Goal: Task Accomplishment & Management: Manage account settings

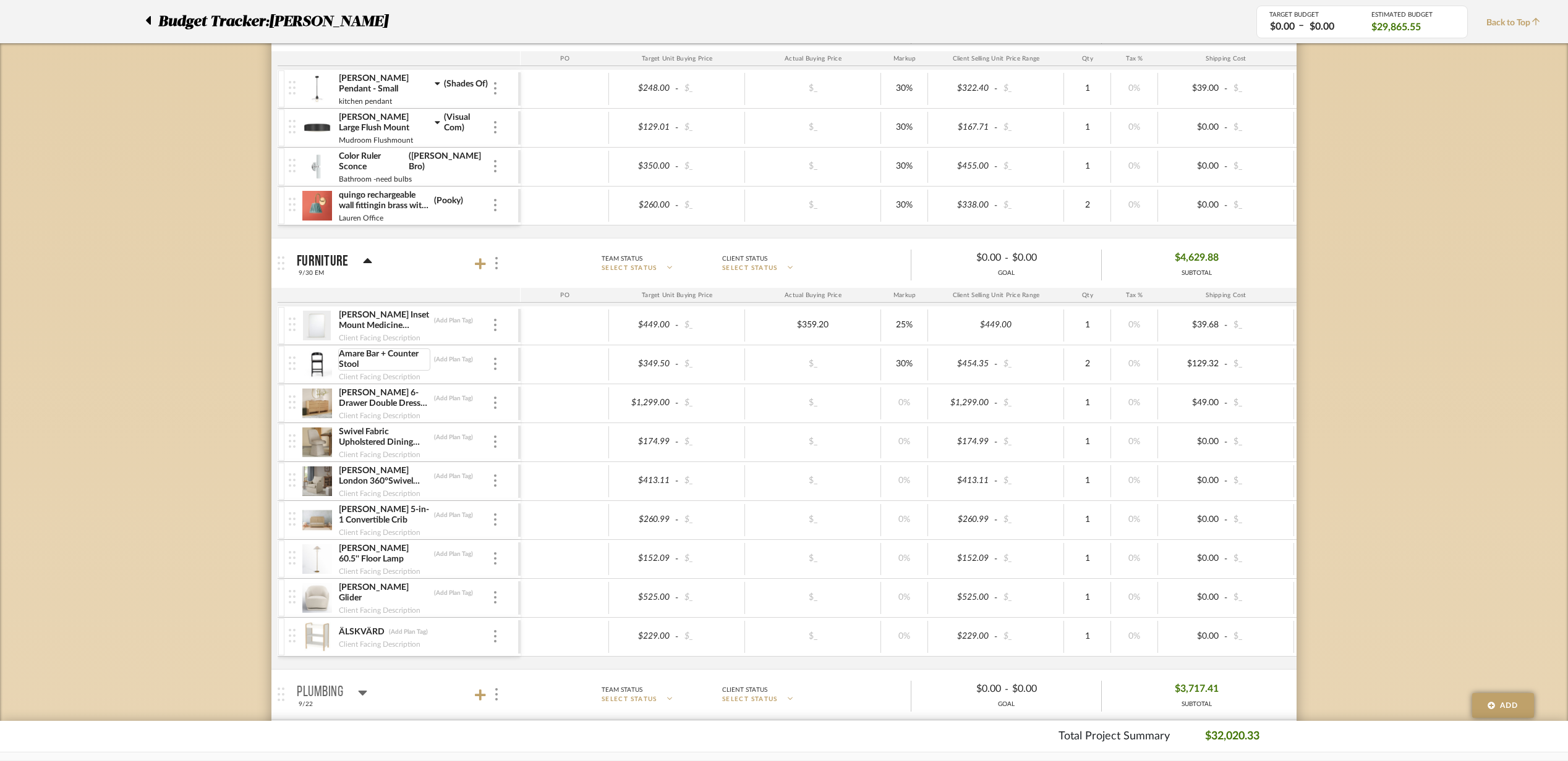
scroll to position [1317, 0]
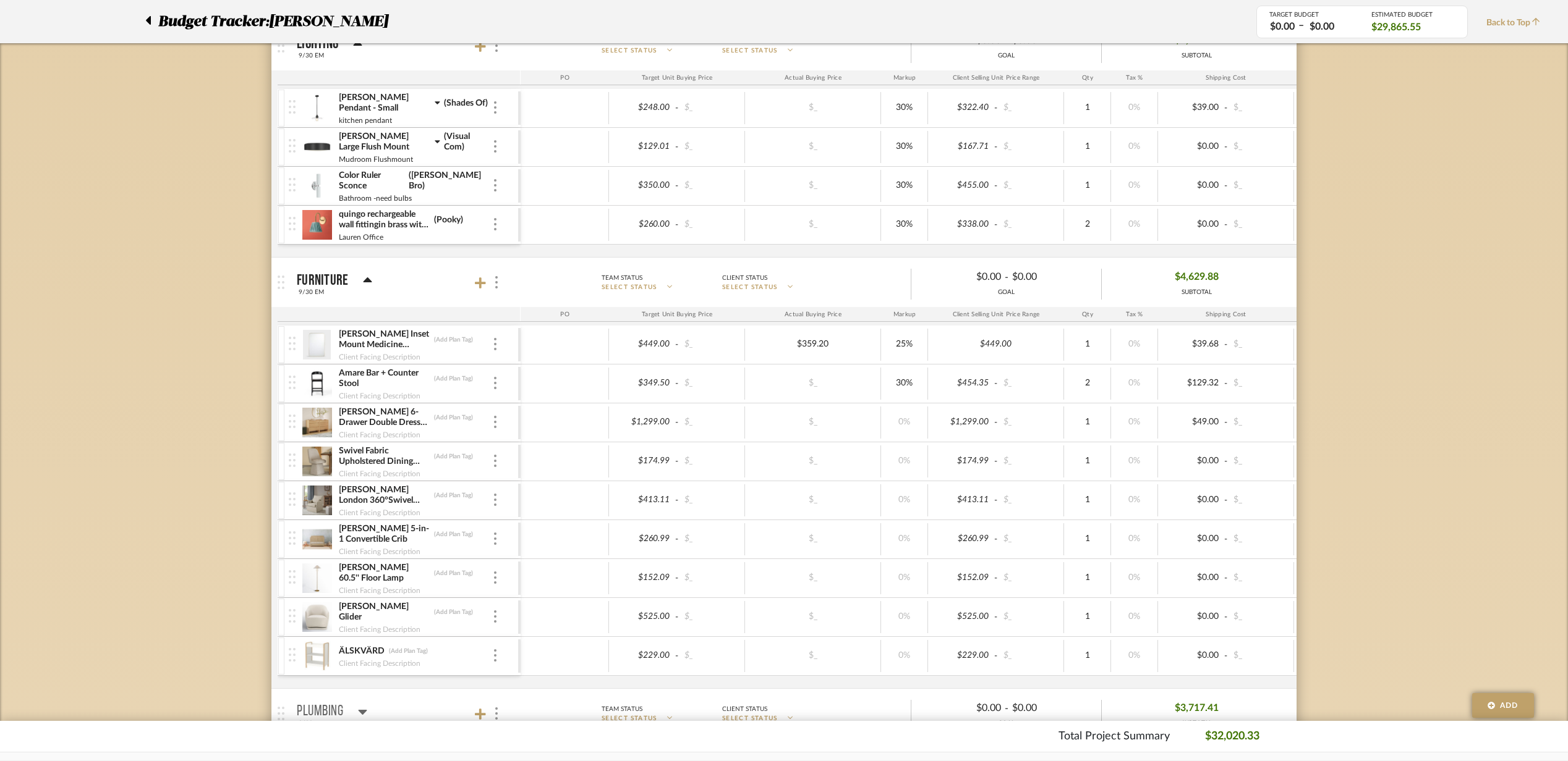
click at [396, 280] on mat-panel-title "Furniture 9/30 EM" at bounding box center [406, 282] width 218 height 30
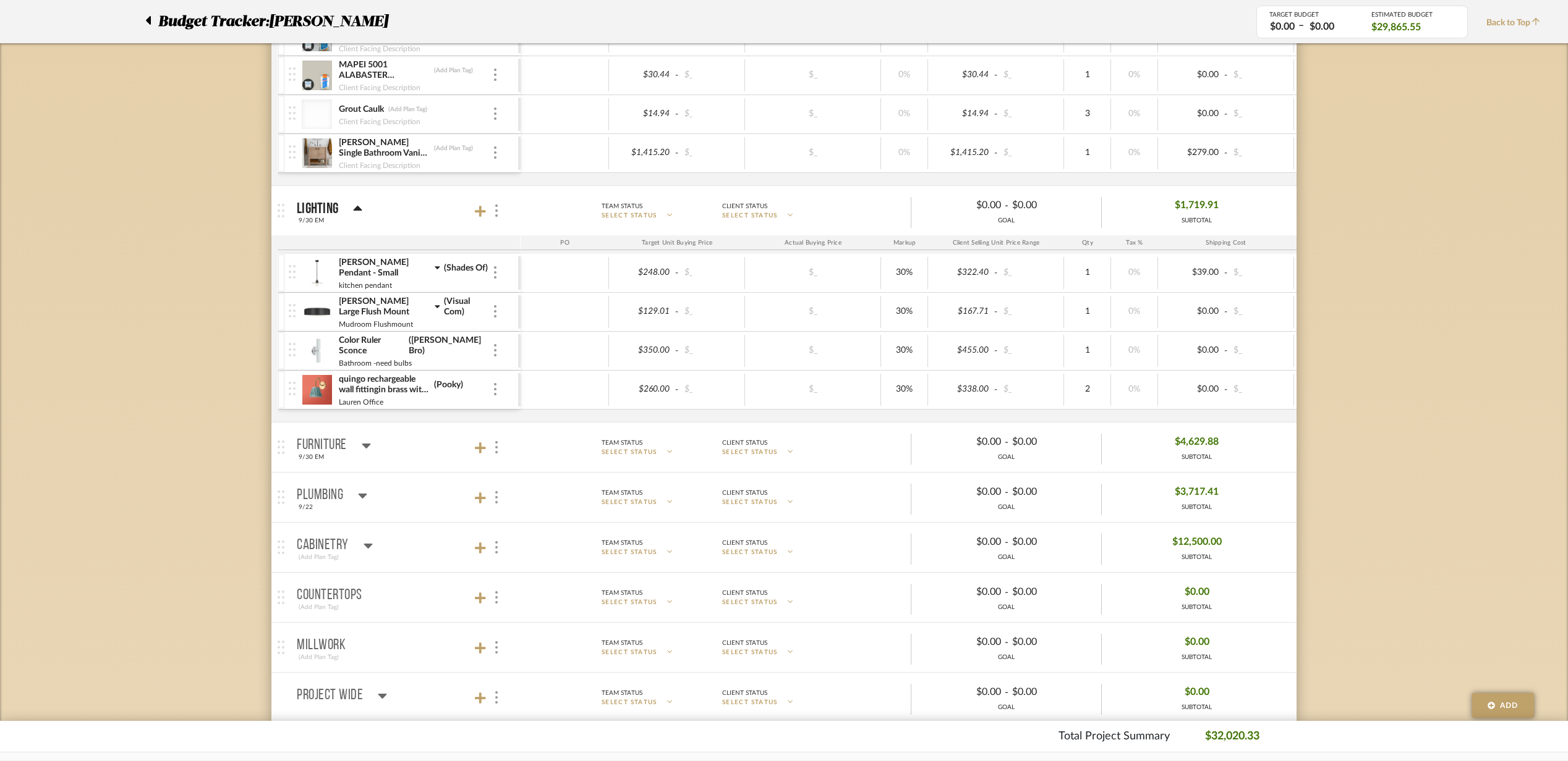
click at [411, 213] on mat-panel-title "Lighting 9/30 EM" at bounding box center [406, 211] width 218 height 30
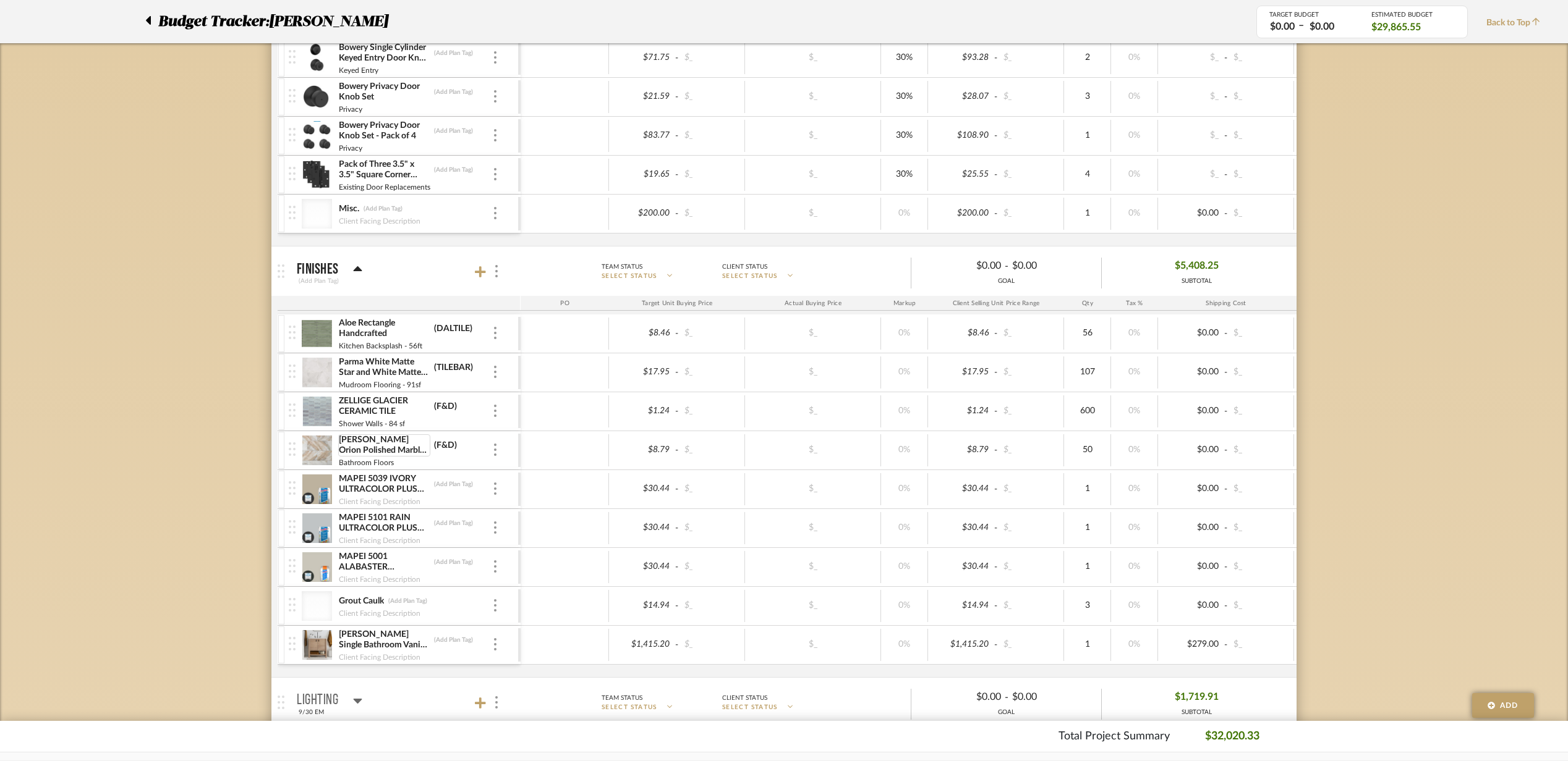
scroll to position [658, 0]
click at [384, 275] on mat-panel-title "Finishes (Add Plan Tag)" at bounding box center [406, 273] width 218 height 30
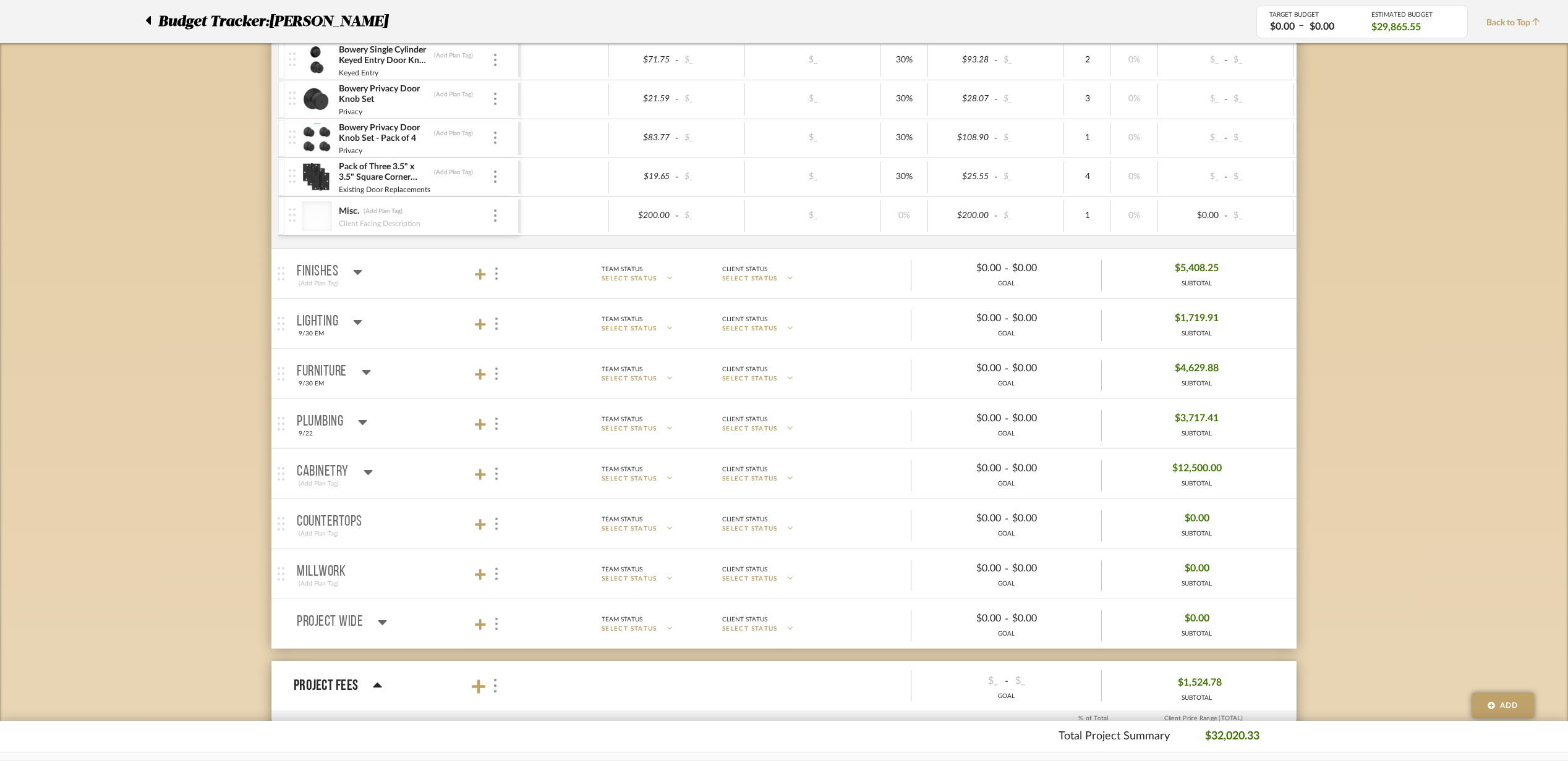
scroll to position [988, 0]
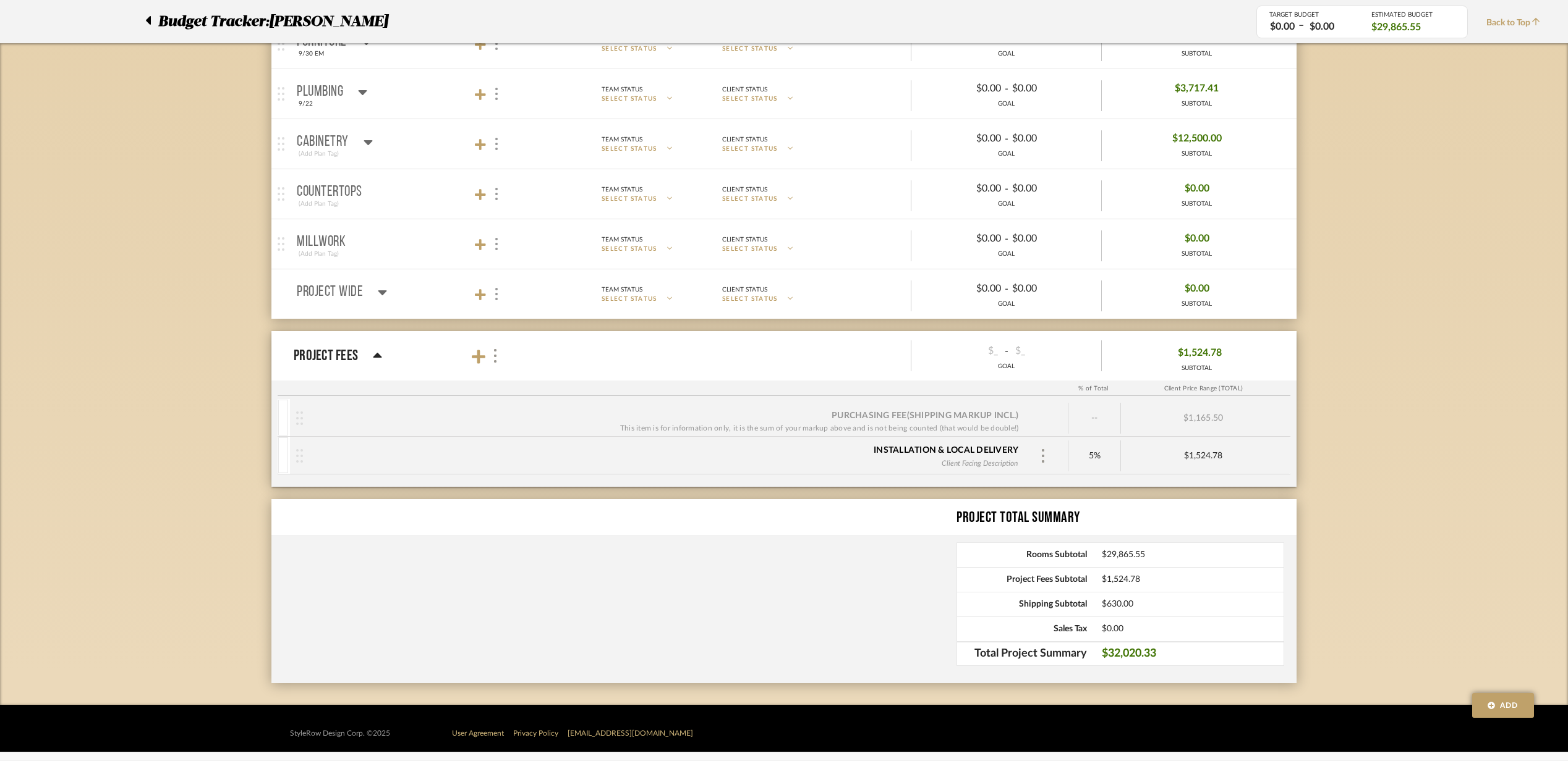
click at [414, 105] on mat-panel-title "Plumbing 9/22" at bounding box center [406, 94] width 218 height 30
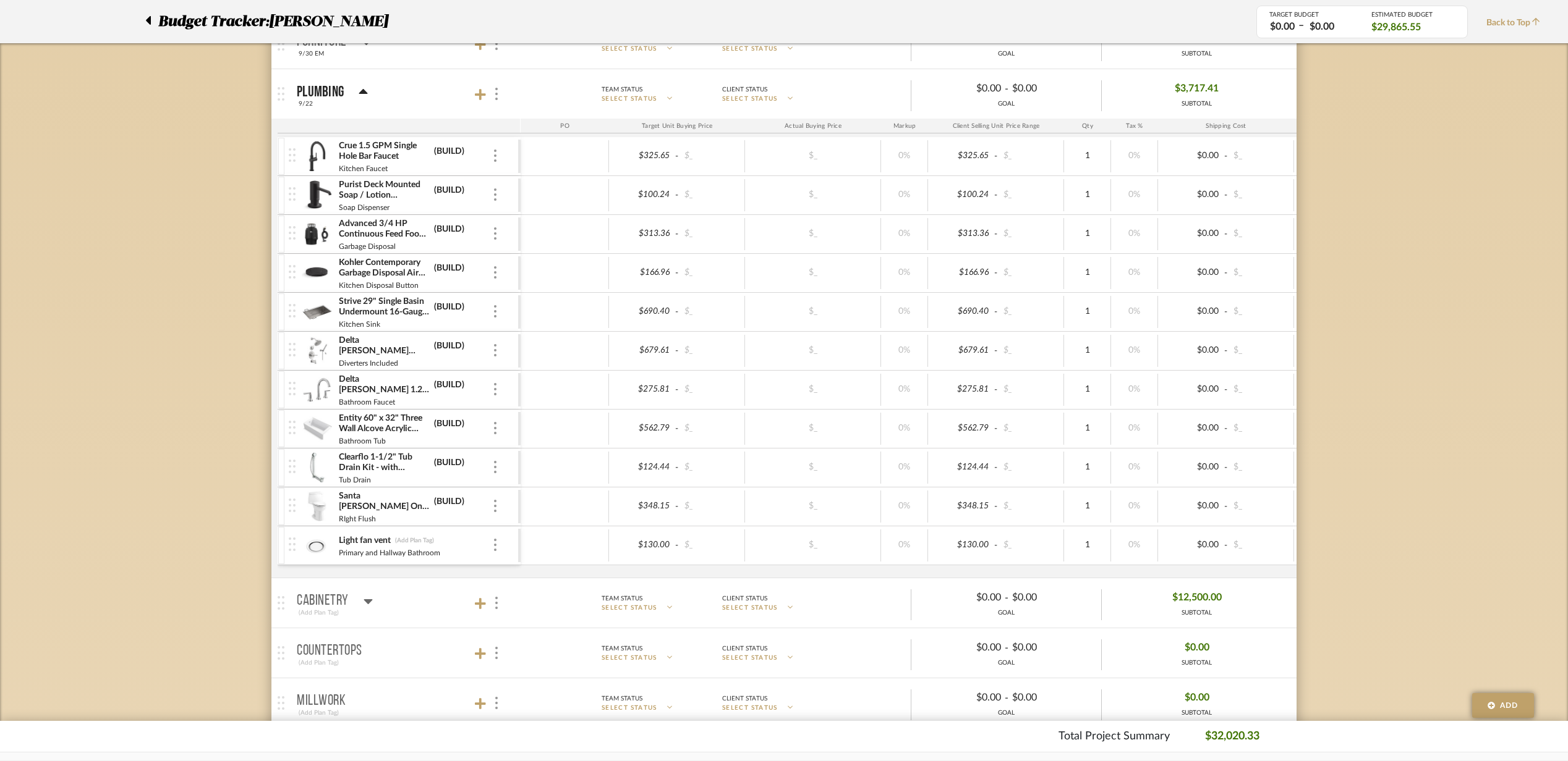
click at [308, 358] on img at bounding box center [317, 351] width 30 height 29
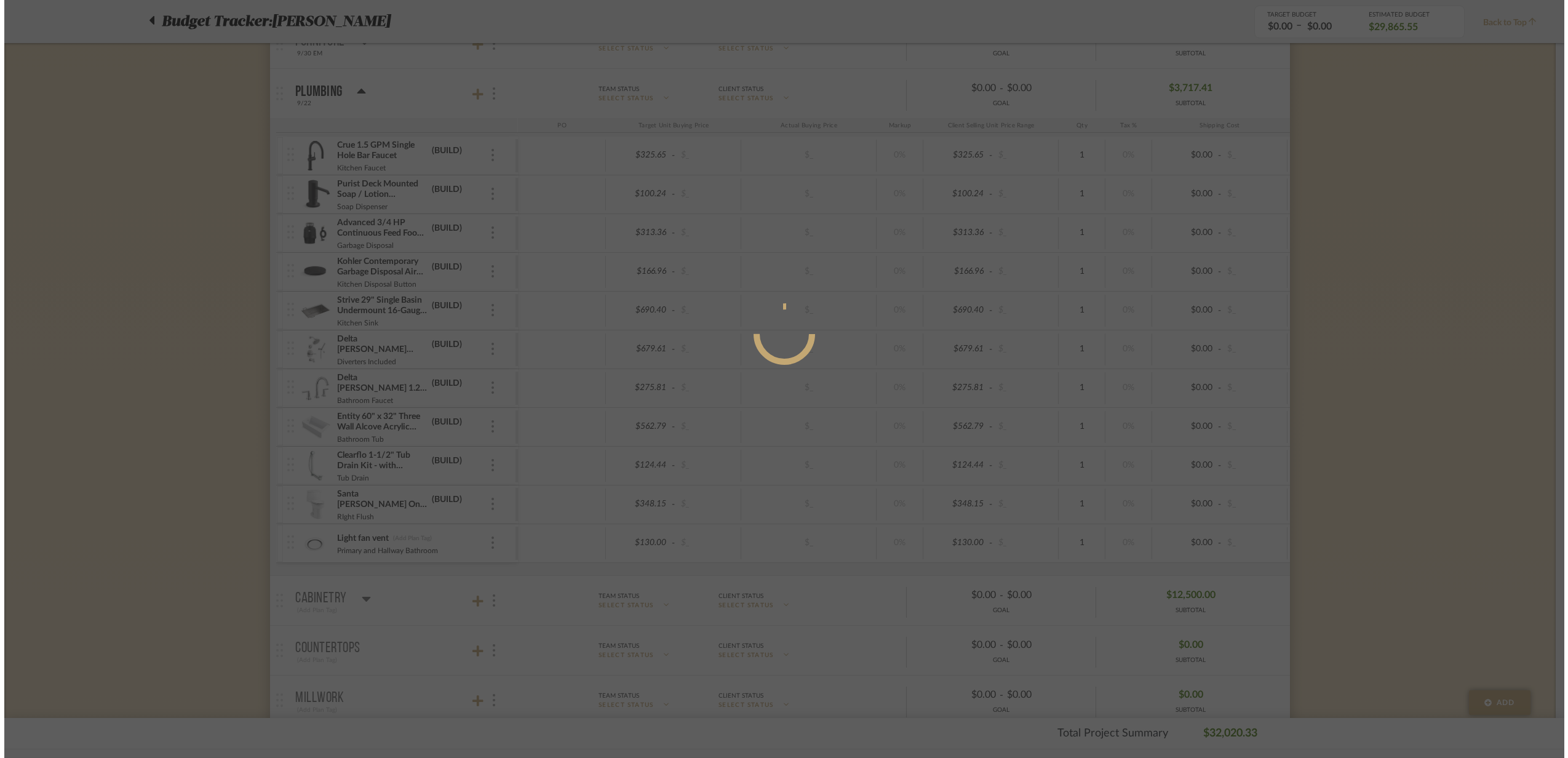
scroll to position [0, 0]
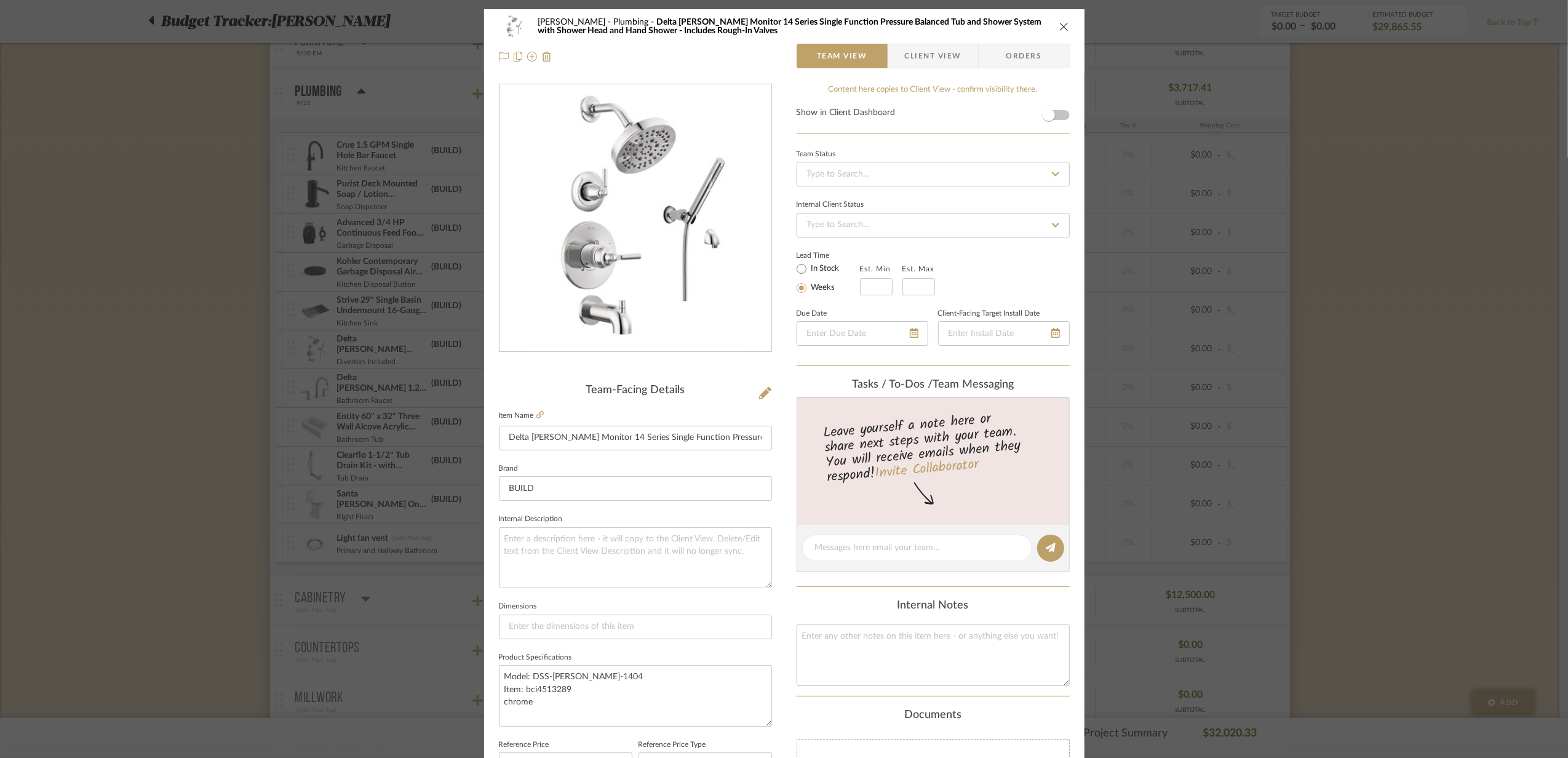
click at [404, 444] on div "[PERSON_NAME] Plumbing Delta [PERSON_NAME] Monitor 14 Series Single Function Pr…" at bounding box center [784, 379] width 1568 height 758
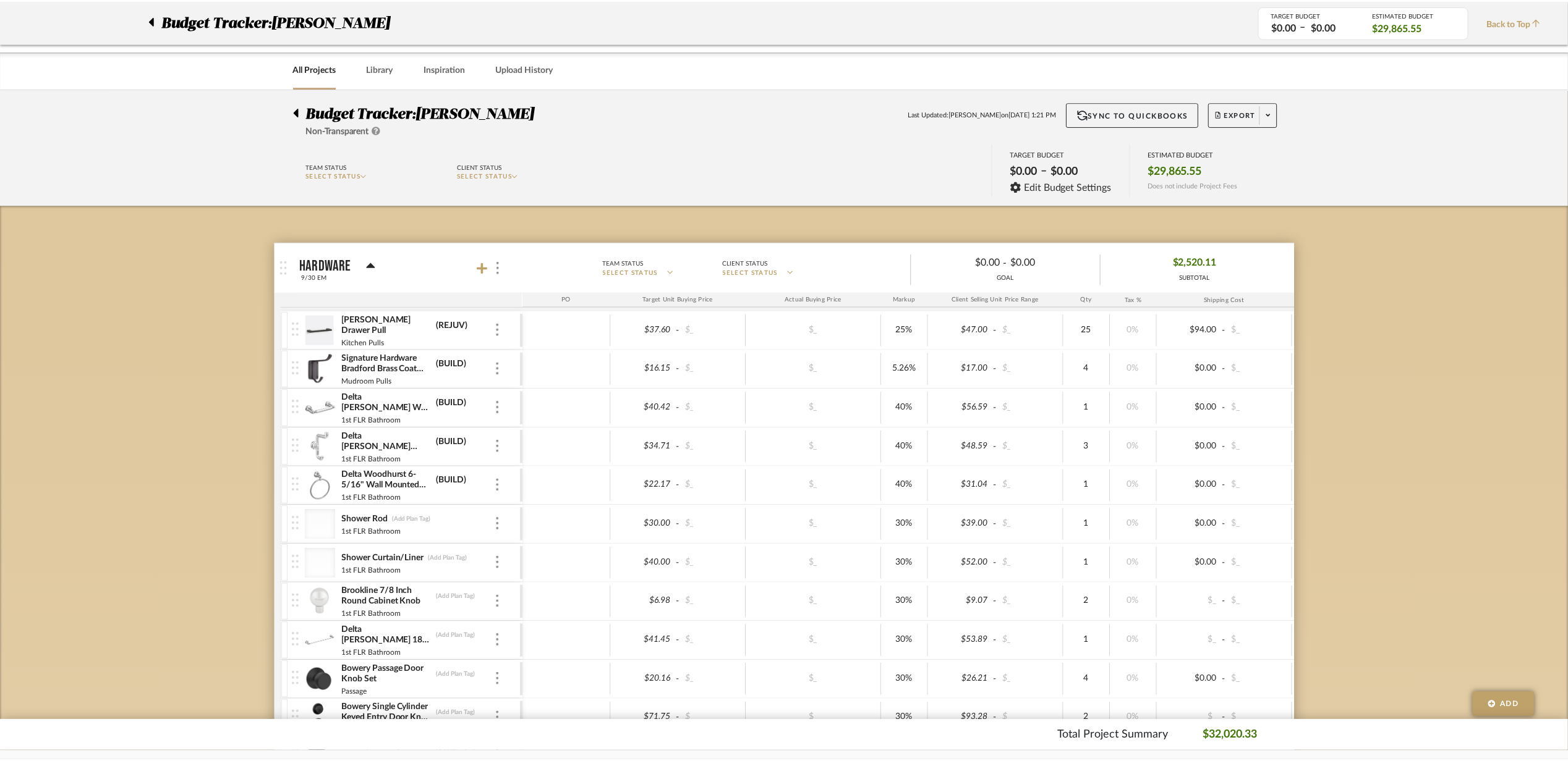
scroll to position [988, 0]
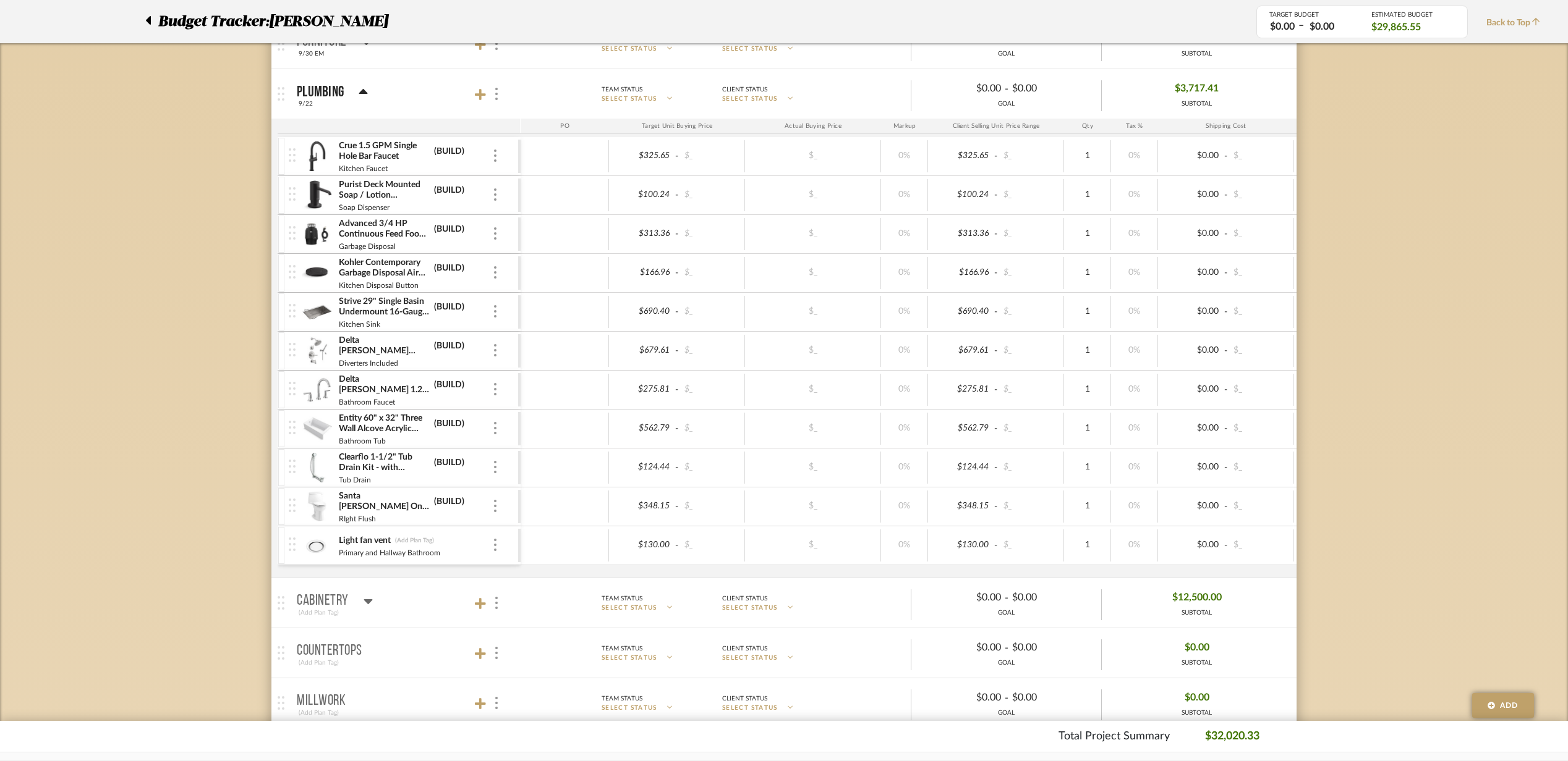
click at [320, 350] on img at bounding box center [317, 351] width 30 height 29
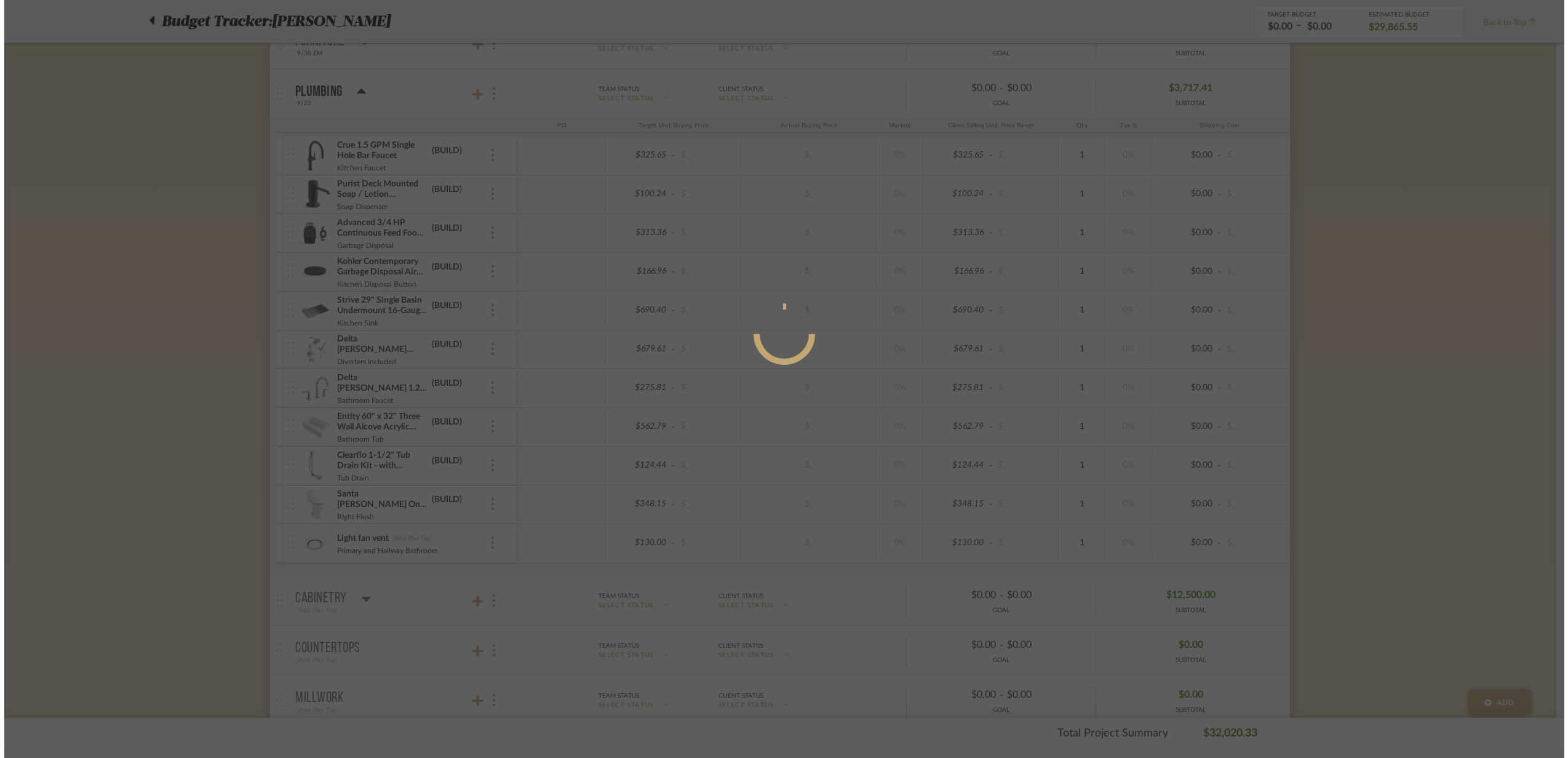
scroll to position [0, 0]
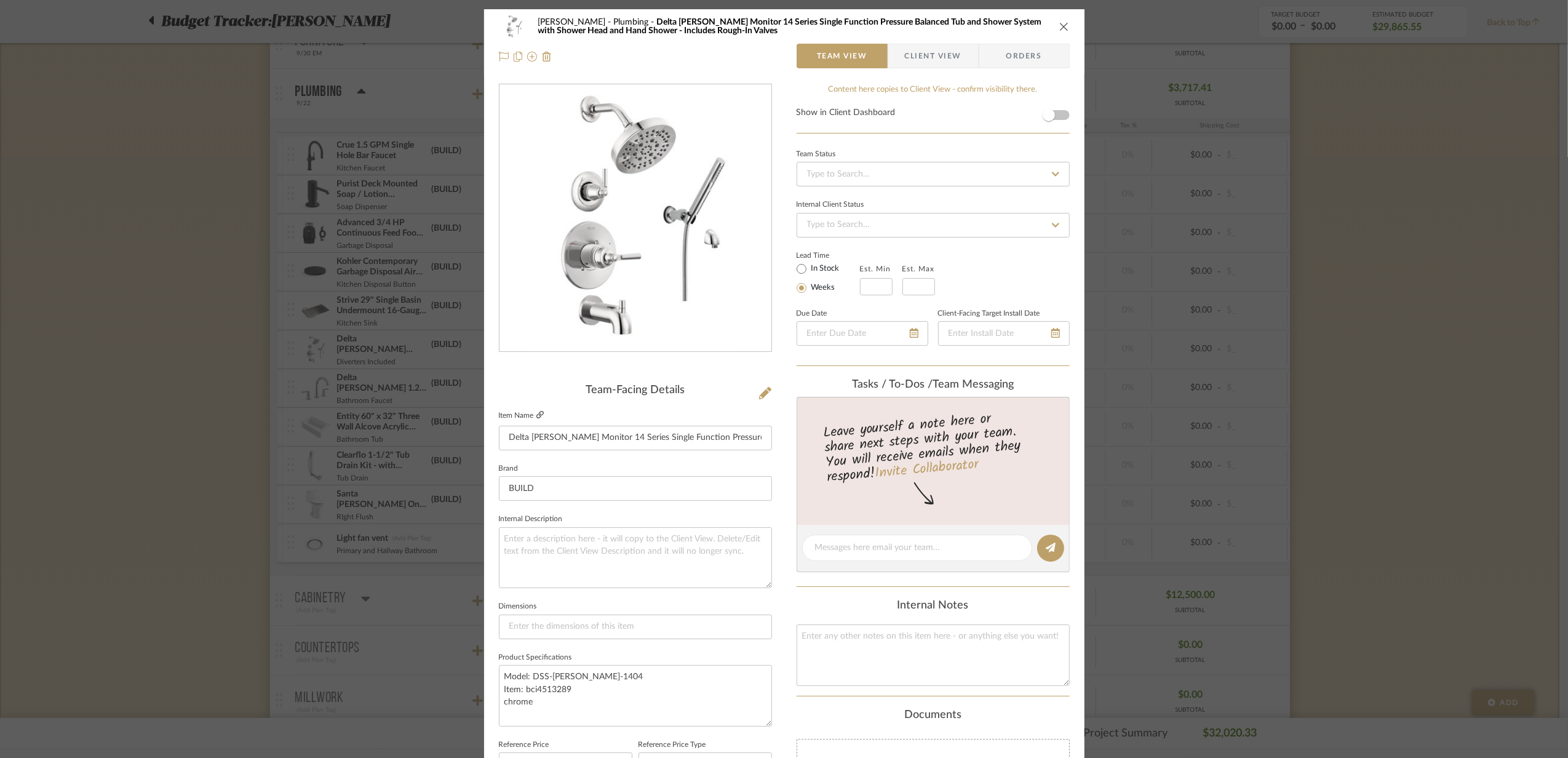
click at [537, 415] on icon at bounding box center [540, 415] width 8 height 8
click at [365, 513] on div "[PERSON_NAME] Plumbing Delta [PERSON_NAME] Monitor 14 Series Single Function Pr…" at bounding box center [784, 379] width 1568 height 758
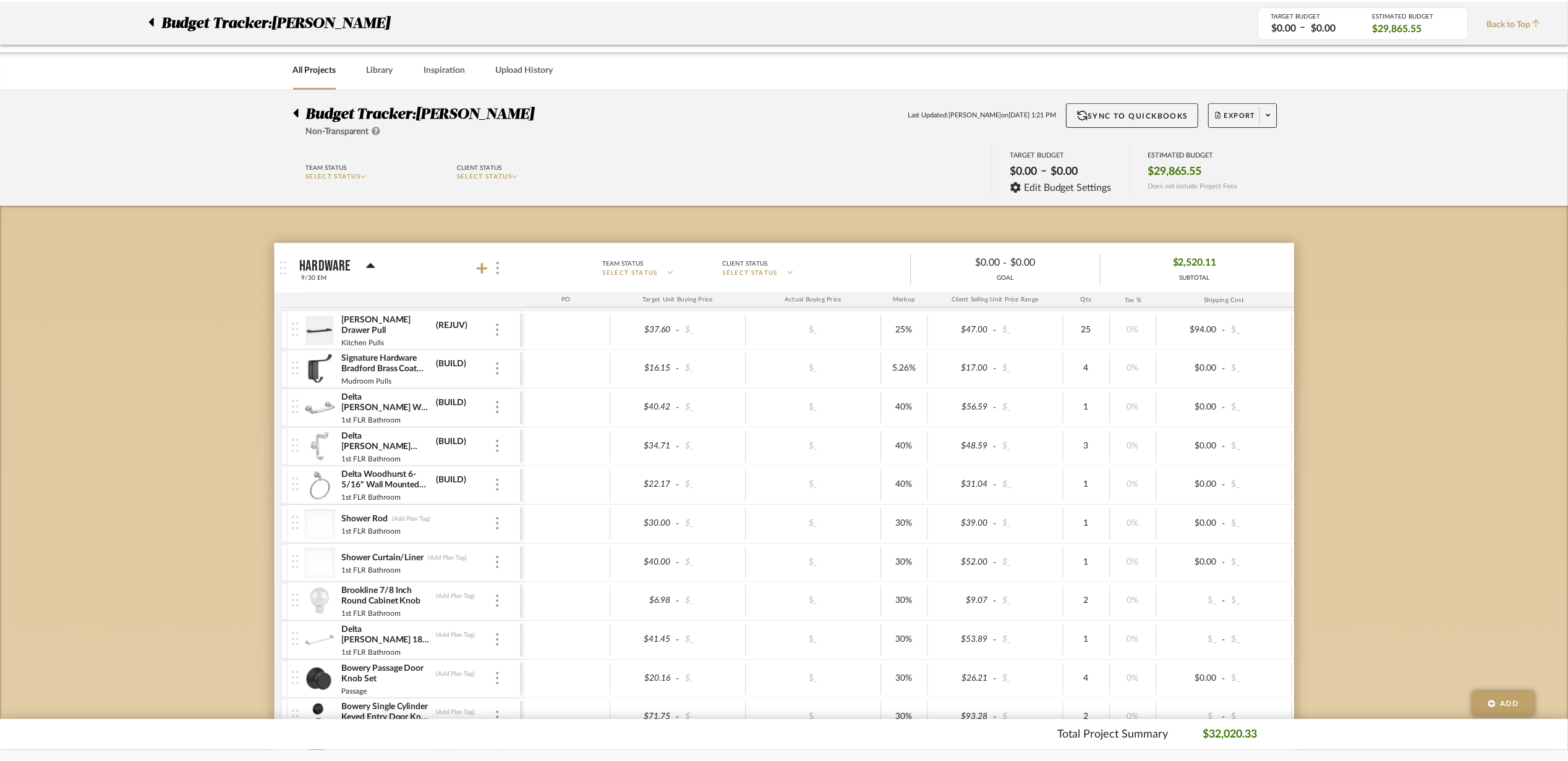
scroll to position [988, 0]
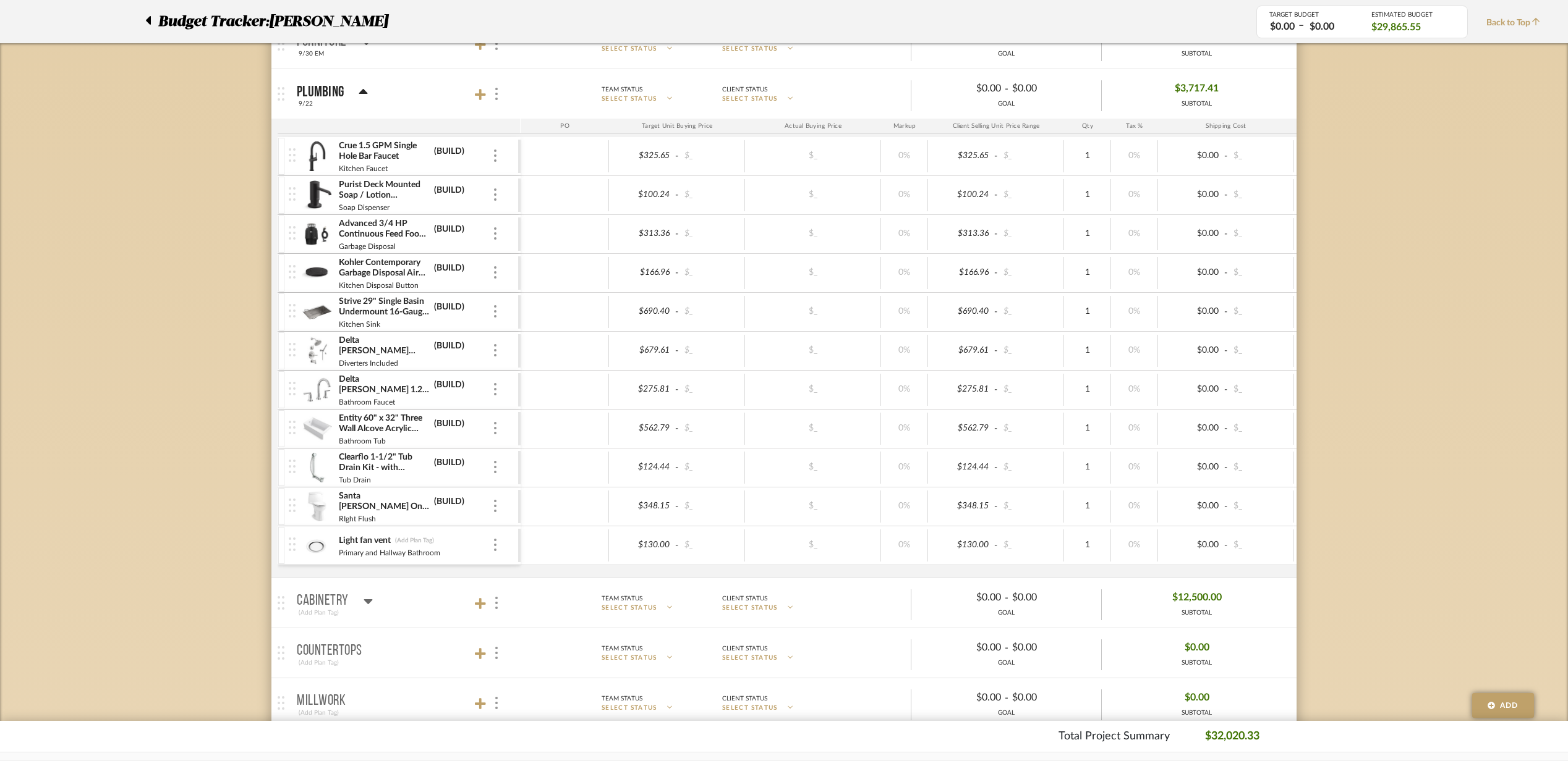
click at [313, 444] on img at bounding box center [317, 429] width 30 height 29
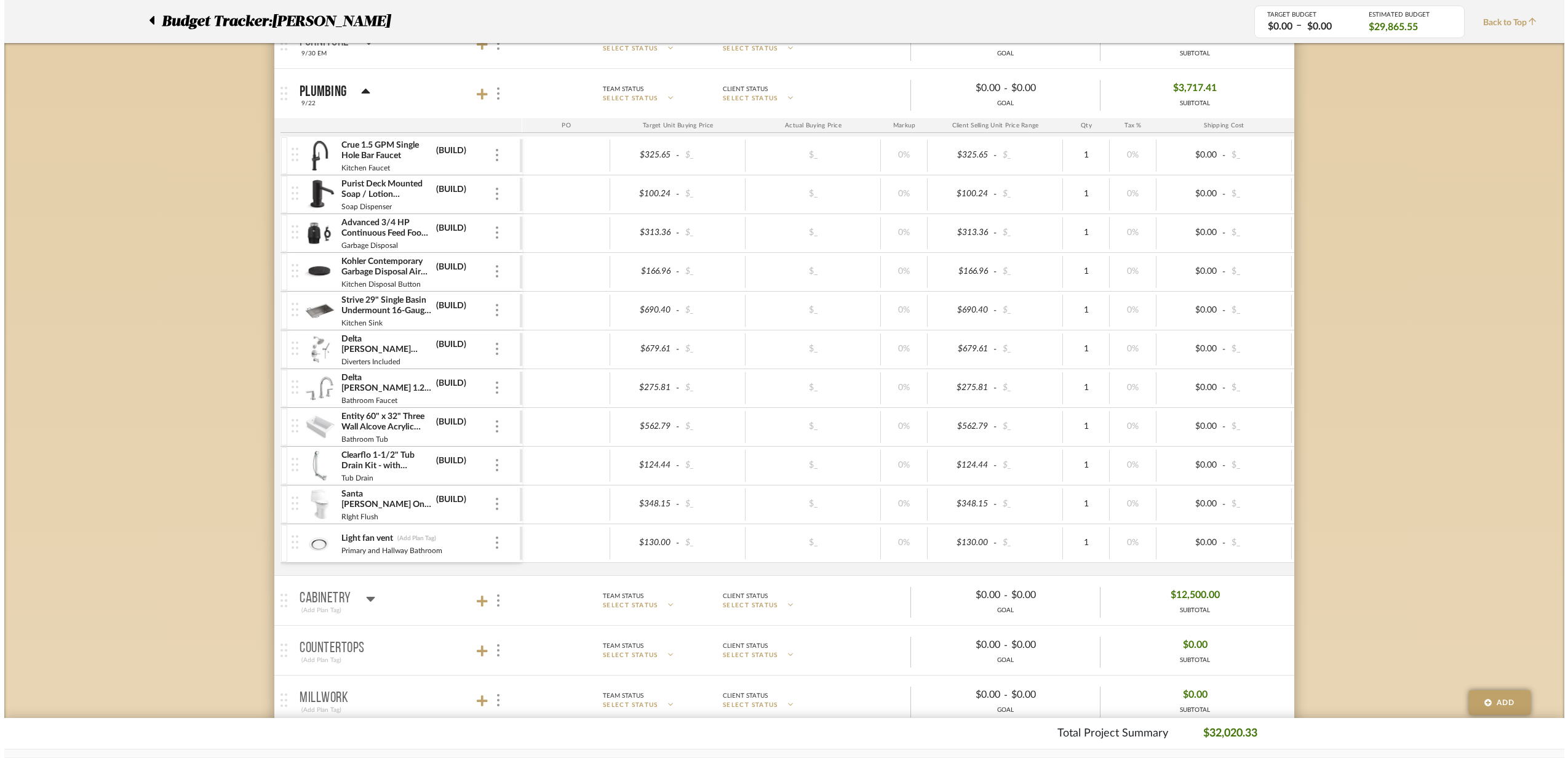
scroll to position [0, 0]
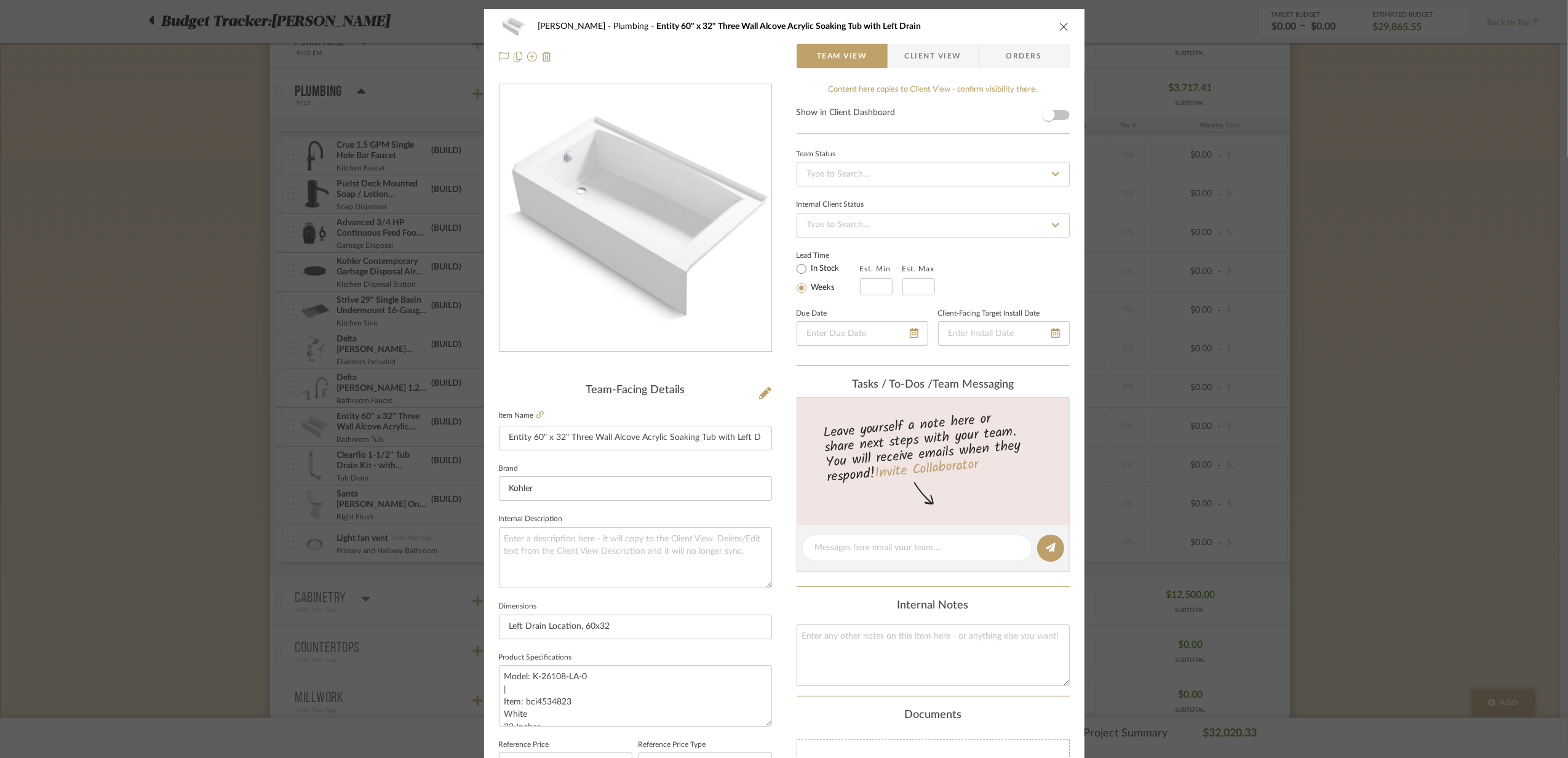
click at [534, 409] on fieldset "Item Name Entity 60" x 32" Three Wall Alcove Acrylic Soaking Tub with Left Drain" at bounding box center [636, 429] width 273 height 43
click at [536, 415] on icon at bounding box center [540, 415] width 8 height 8
click at [384, 384] on div "[PERSON_NAME] Plumbing Entity 60" x 32" Three Wall Alcove Acrylic Soaking Tub w…" at bounding box center [784, 379] width 1568 height 758
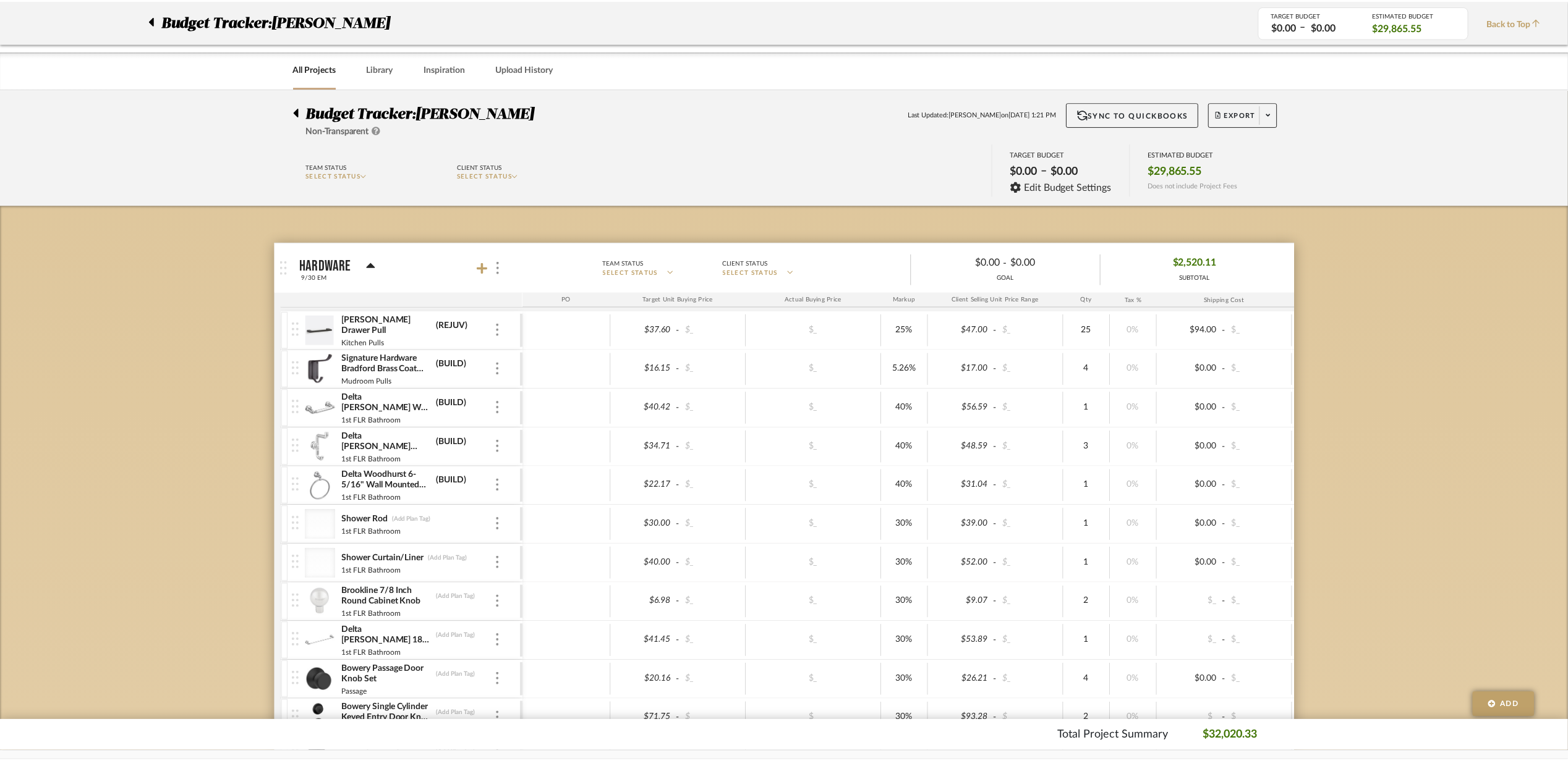
scroll to position [988, 0]
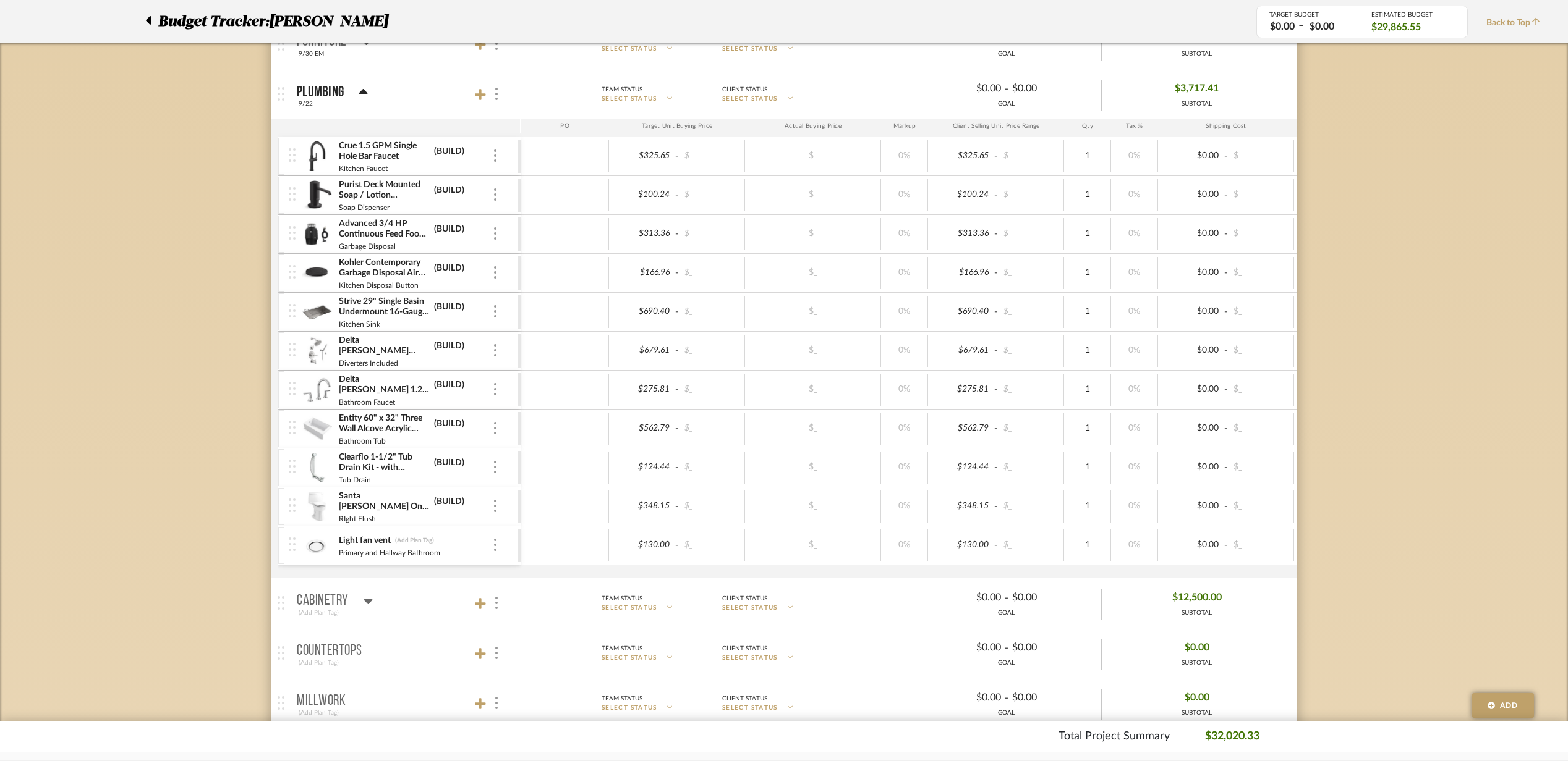
click at [314, 477] on img at bounding box center [317, 467] width 30 height 29
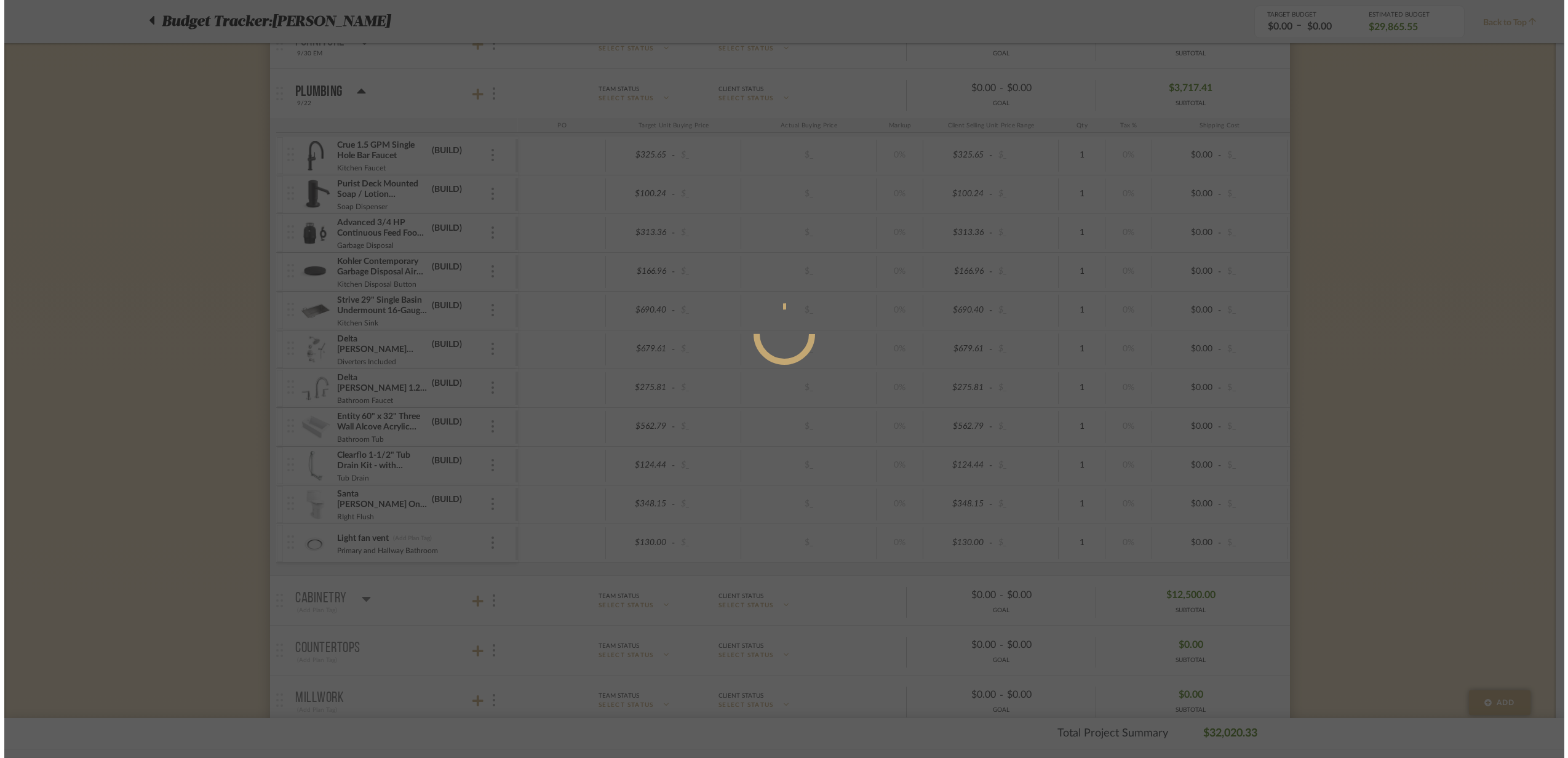
scroll to position [0, 0]
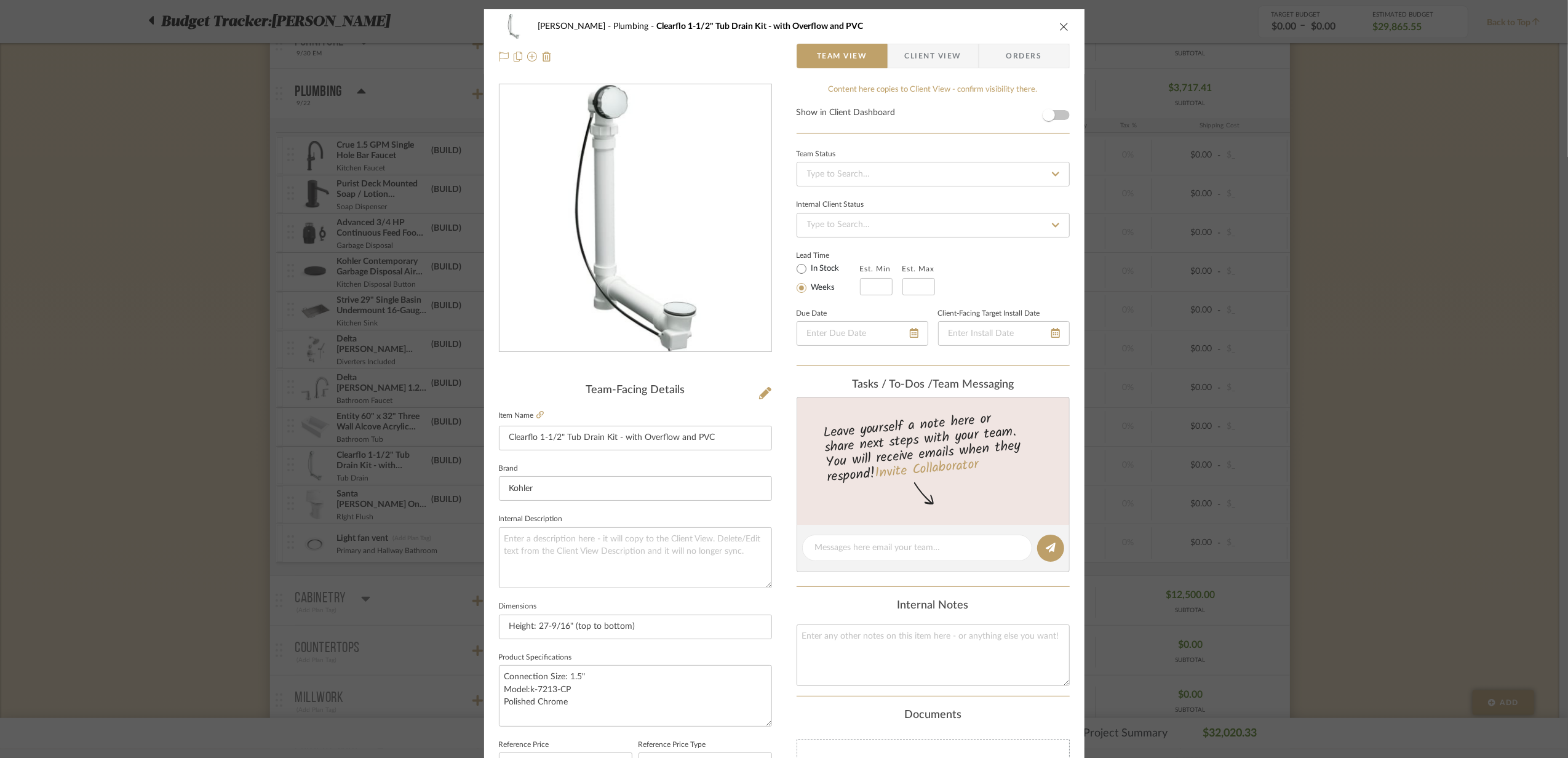
click at [282, 507] on div "[PERSON_NAME] Plumbing Clearflo 1-1/2" Tub Drain Kit - with Overflow and PVC Te…" at bounding box center [784, 379] width 1568 height 758
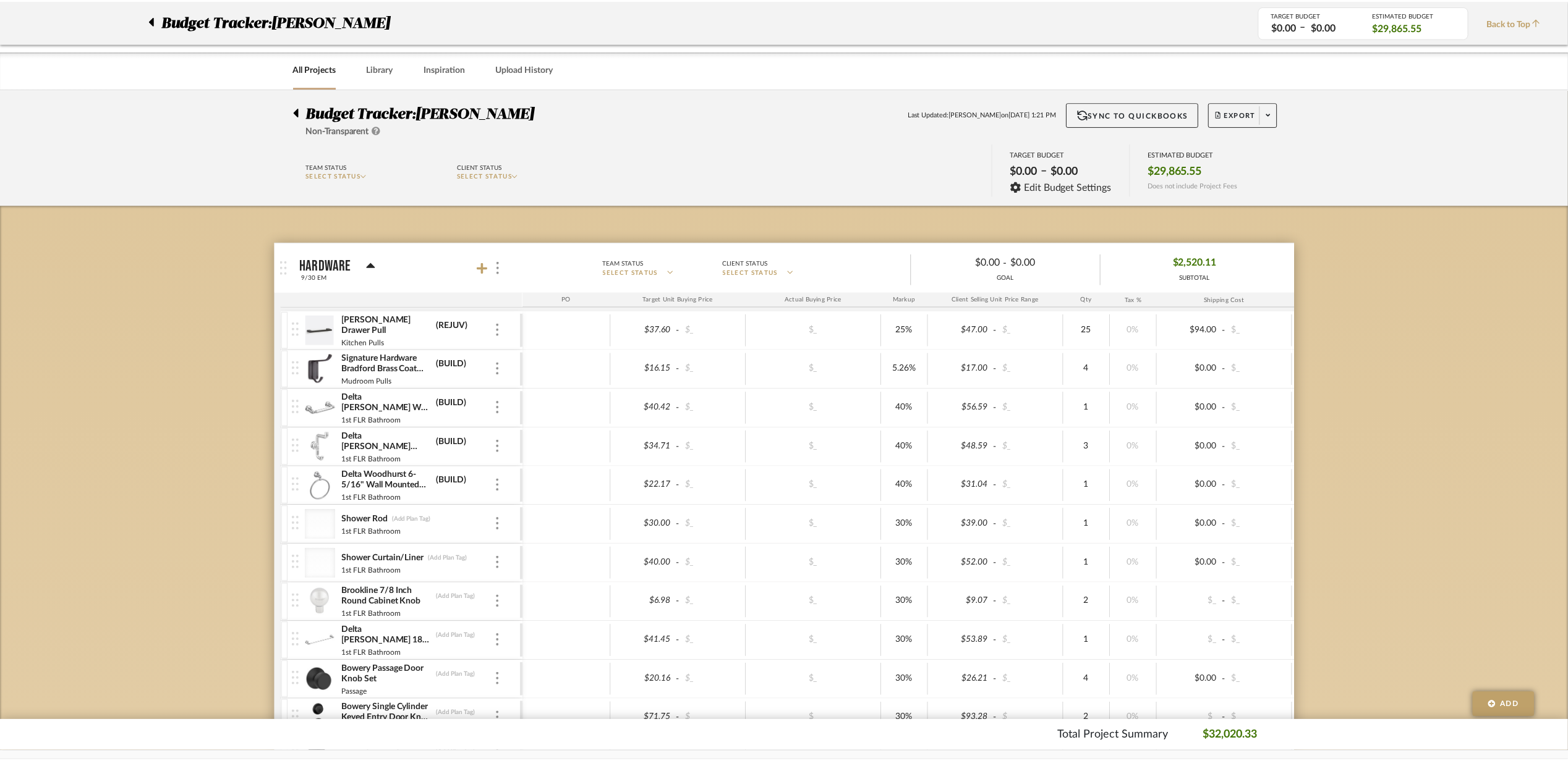
scroll to position [988, 0]
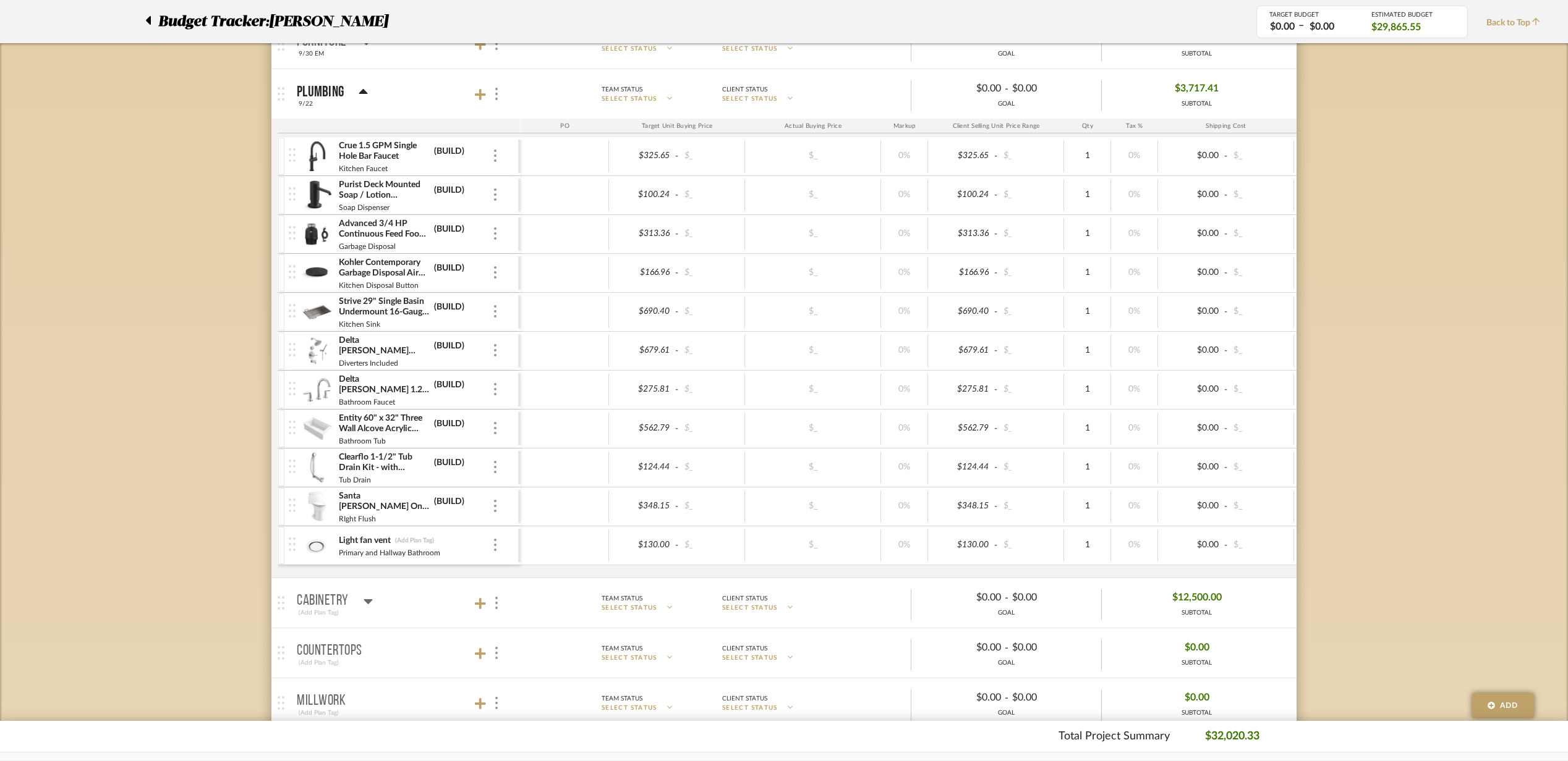
click at [305, 515] on img at bounding box center [317, 506] width 30 height 29
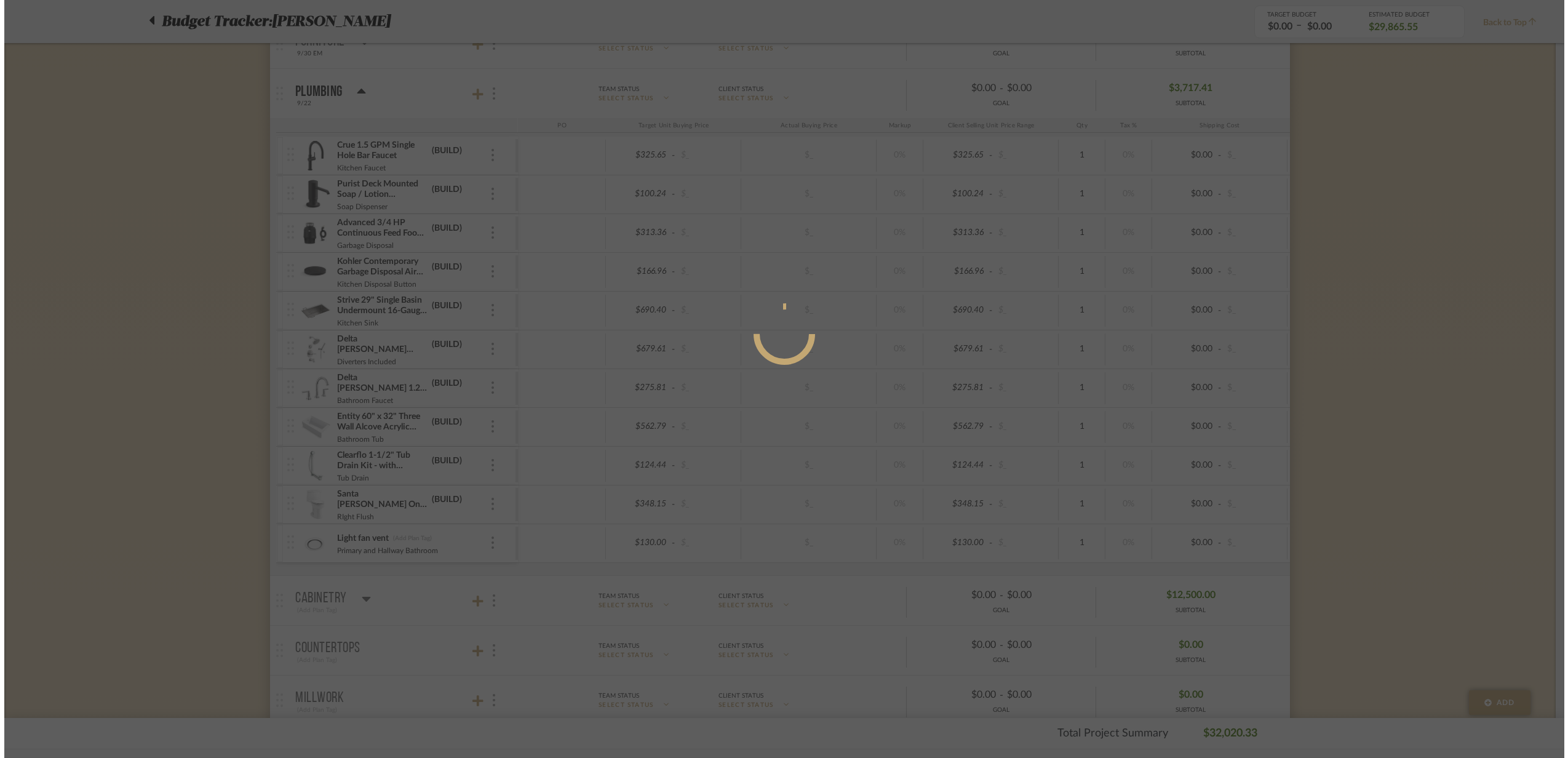
scroll to position [0, 0]
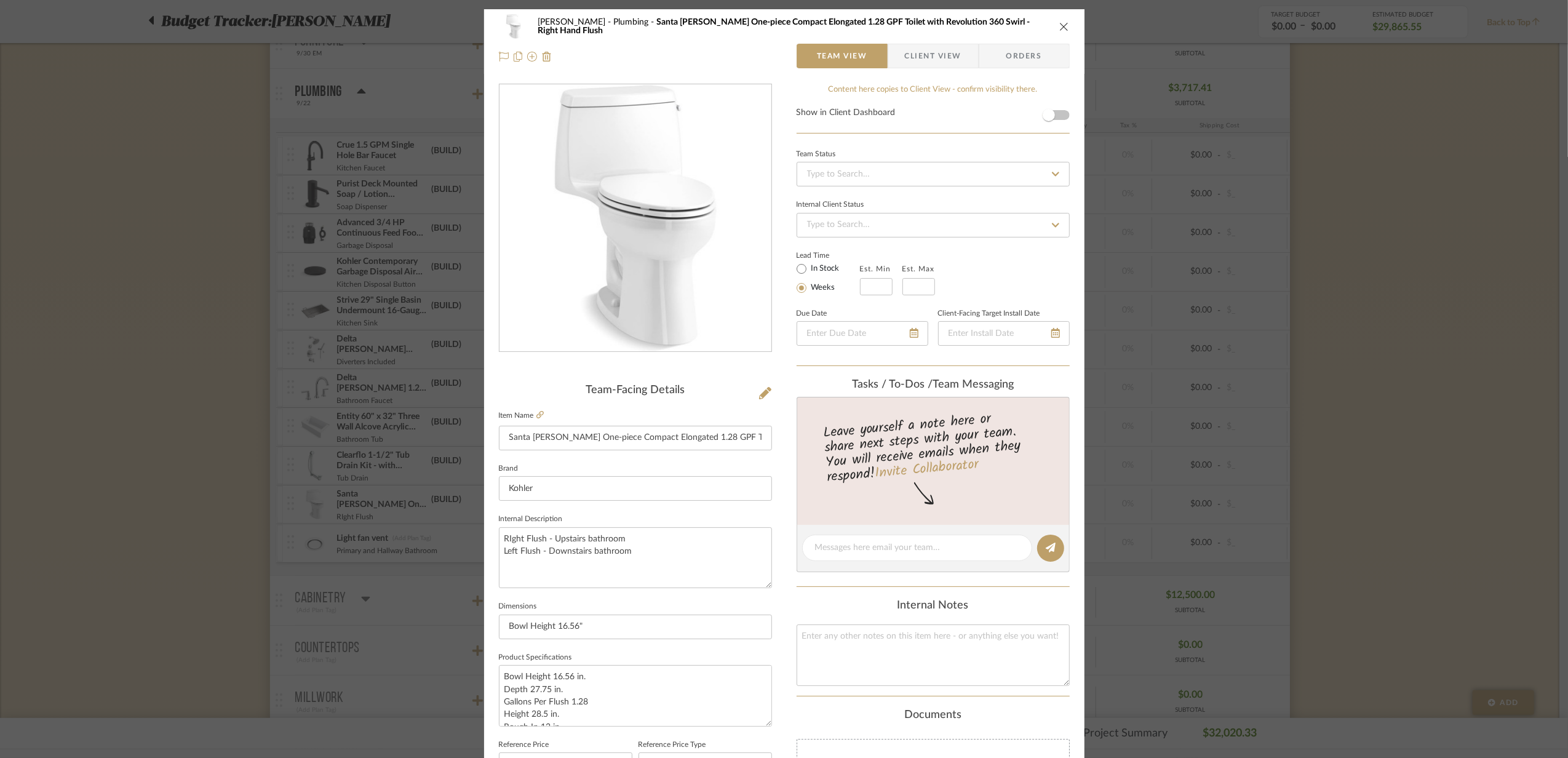
click at [284, 526] on div "[PERSON_NAME] Plumbing Santa [PERSON_NAME] One-piece Compact Elongated 1.28 GPF…" at bounding box center [784, 379] width 1568 height 758
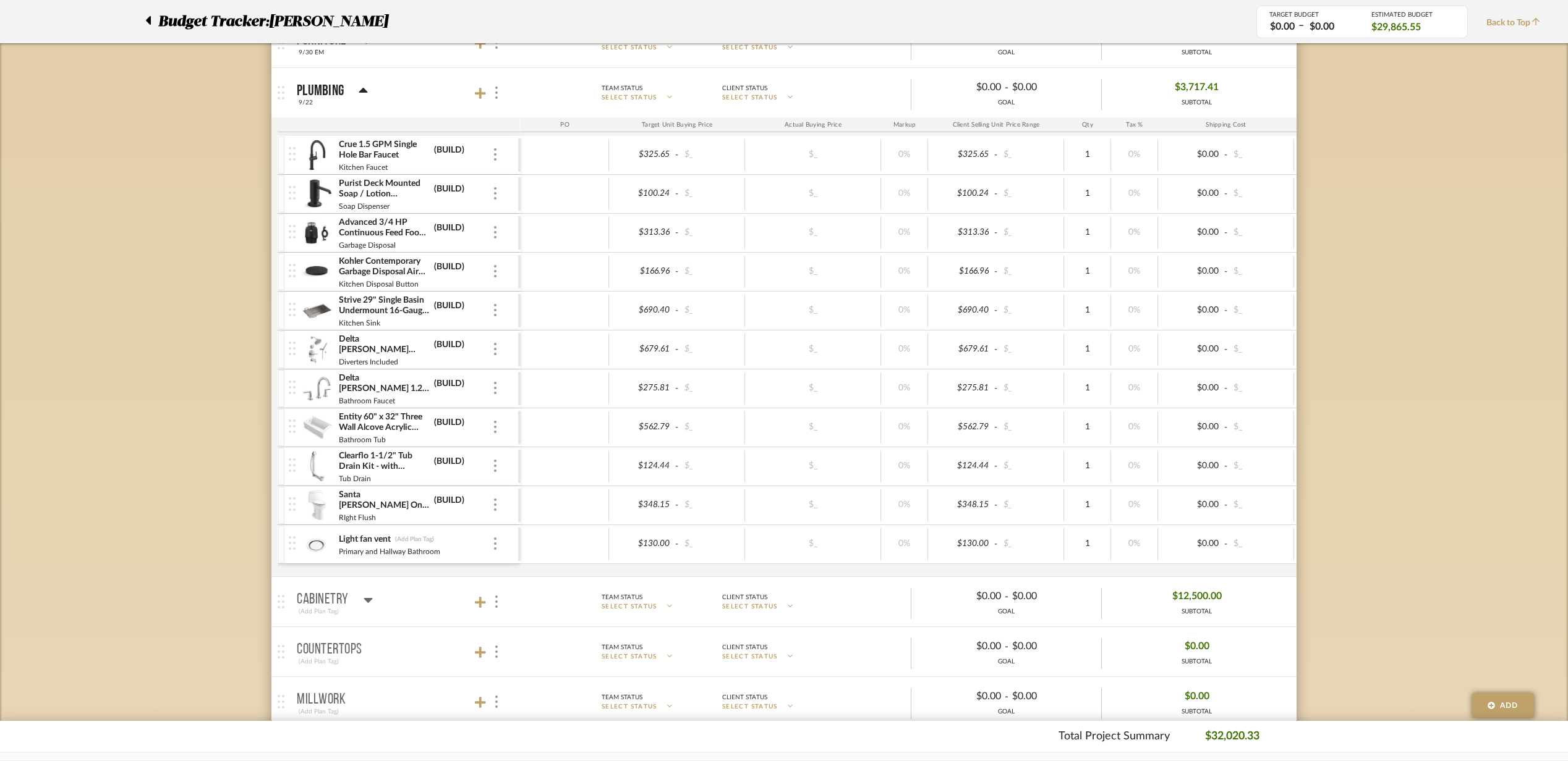
scroll to position [658, 0]
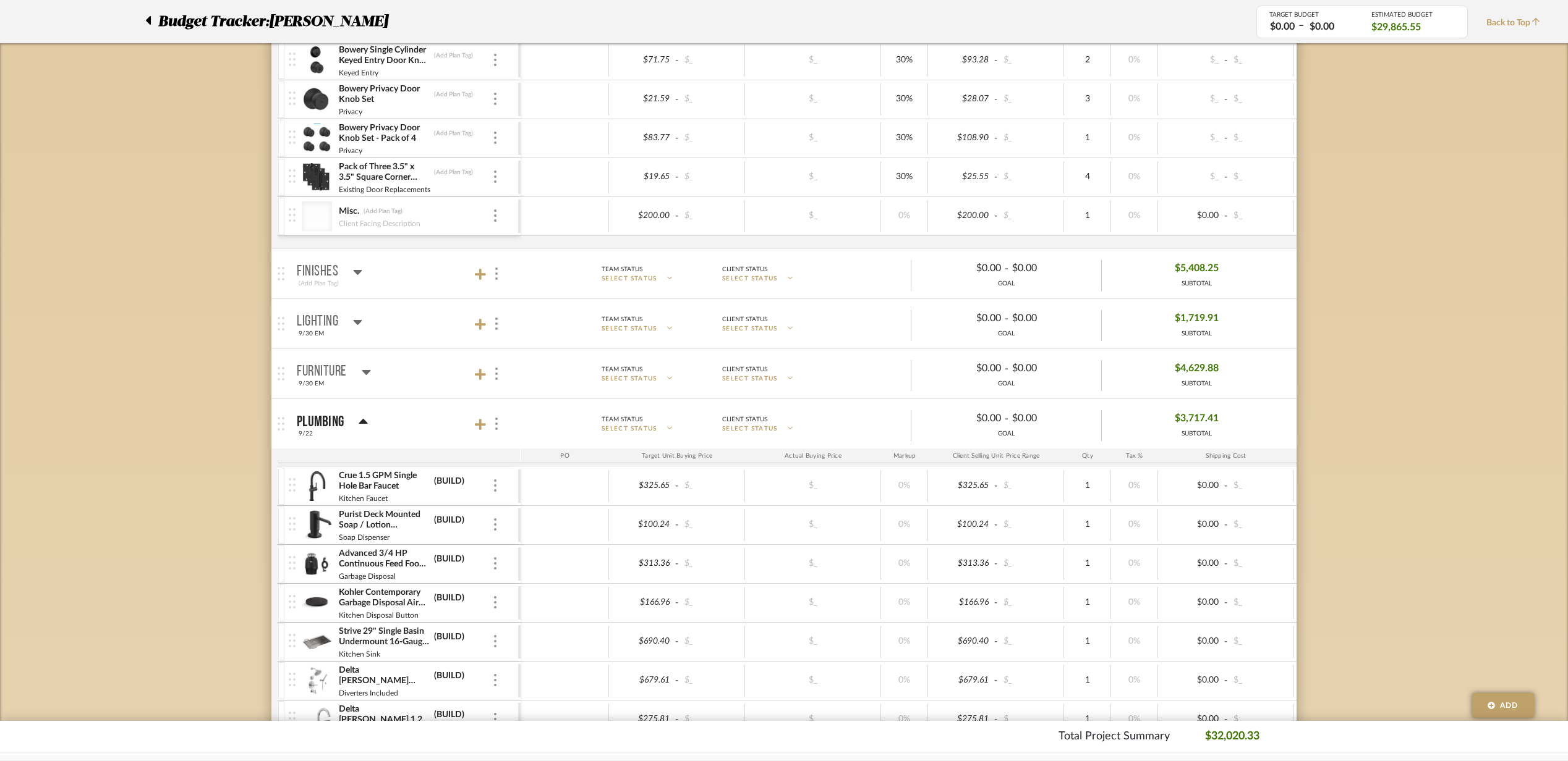
click at [394, 283] on mat-panel-title "Finishes (Add Plan Tag)" at bounding box center [406, 273] width 218 height 30
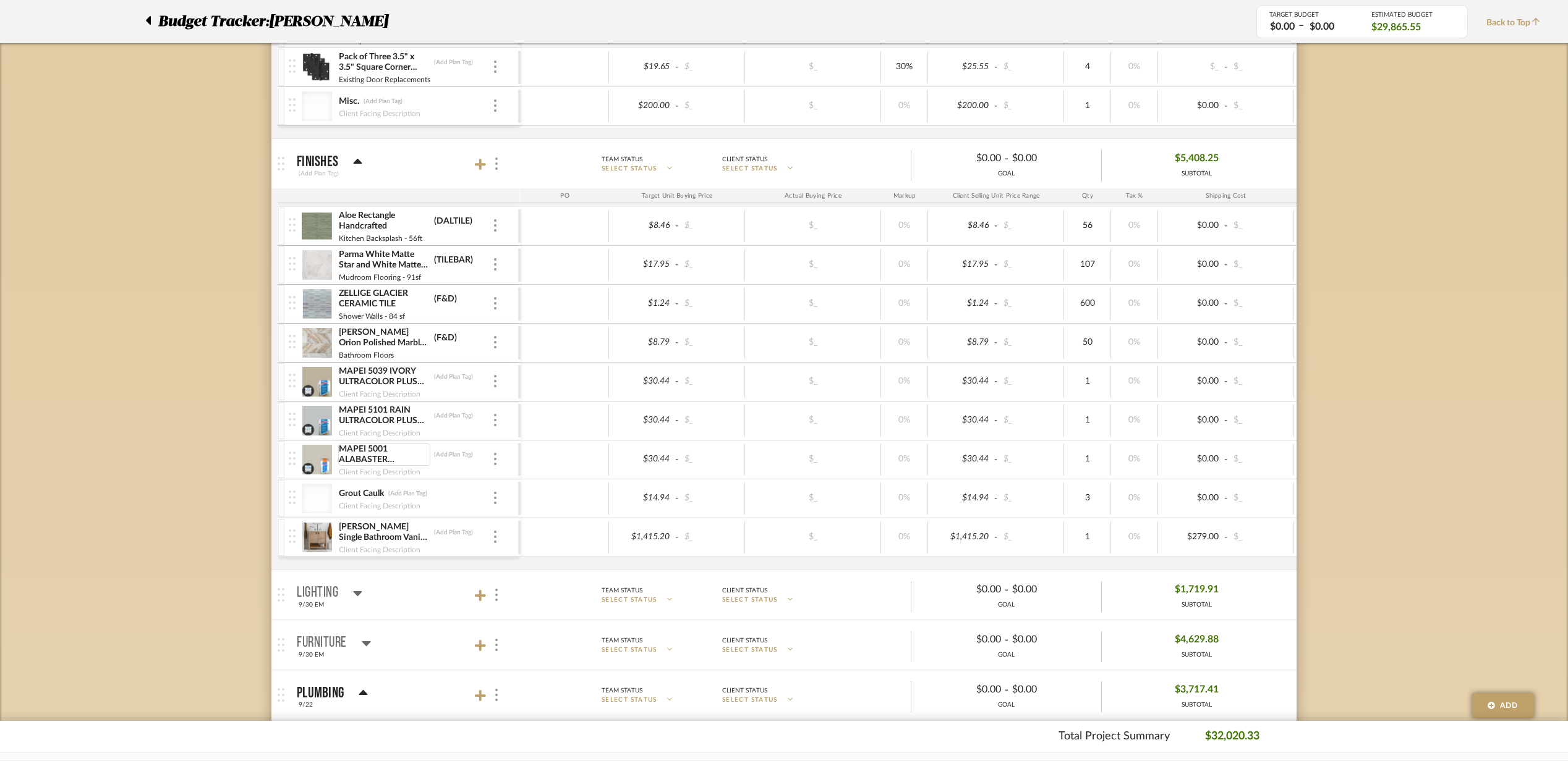
scroll to position [906, 0]
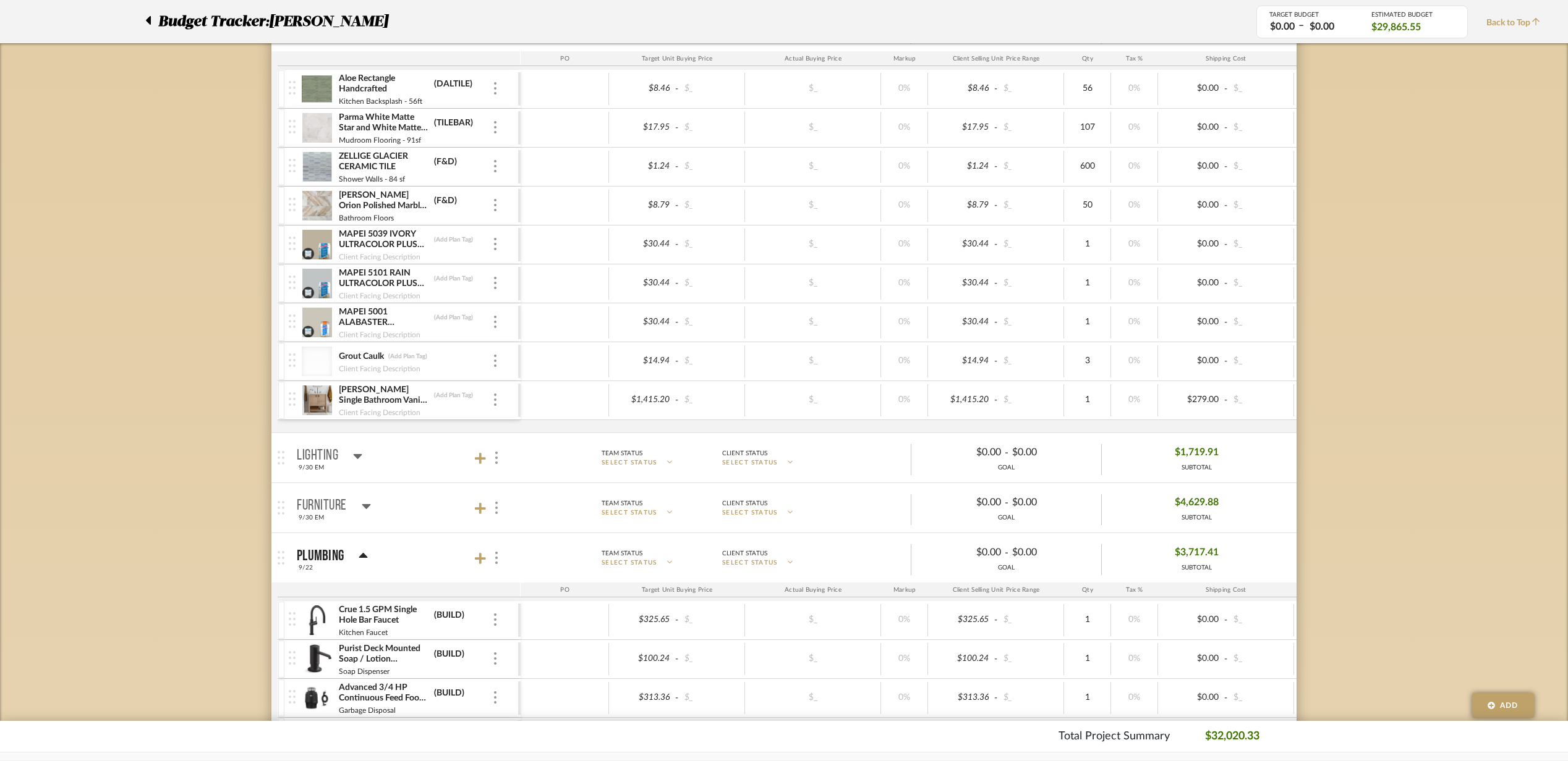
click at [392, 514] on mat-panel-title "Furniture 9/30 EM" at bounding box center [406, 507] width 218 height 30
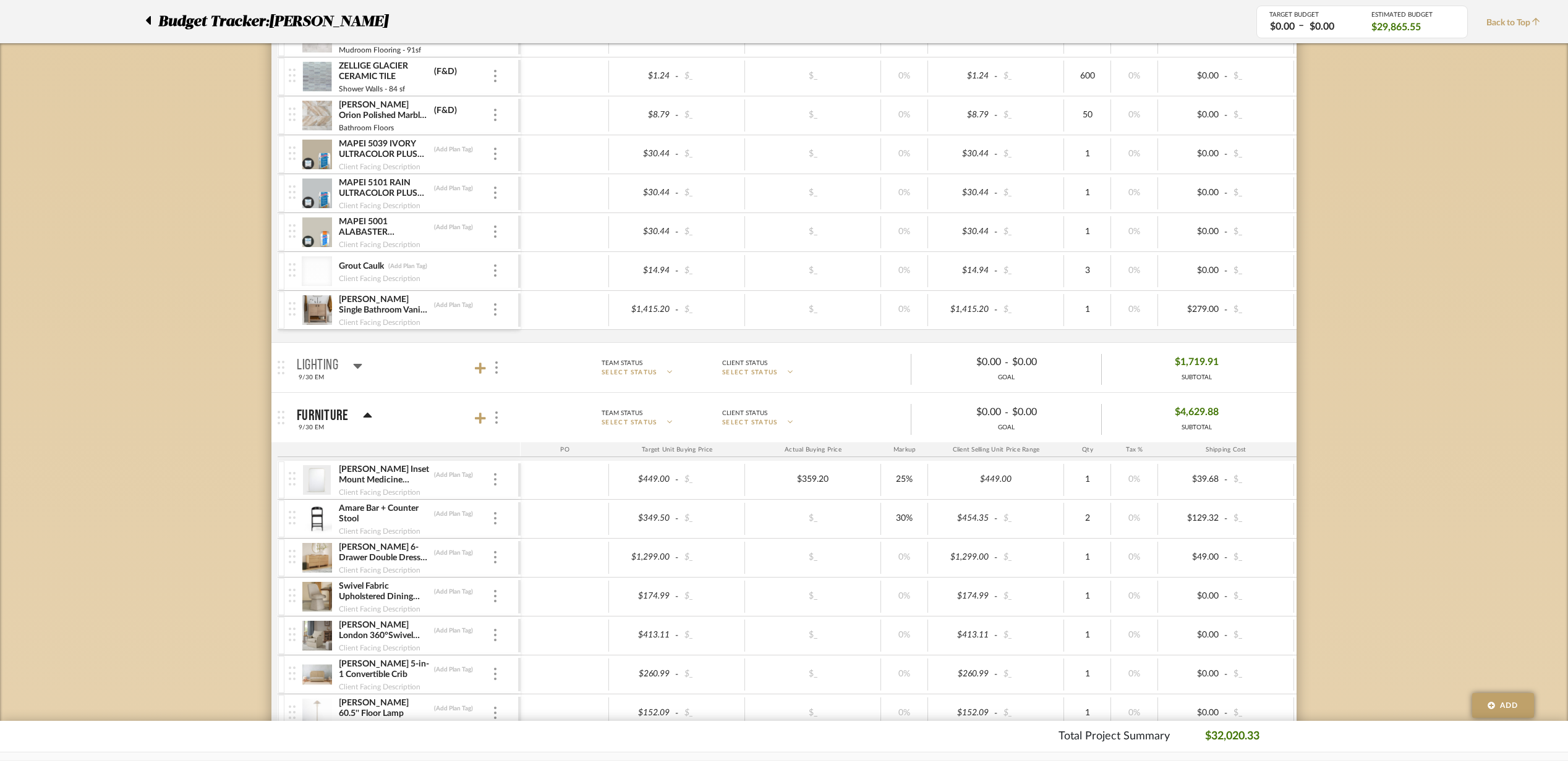
scroll to position [1070, 0]
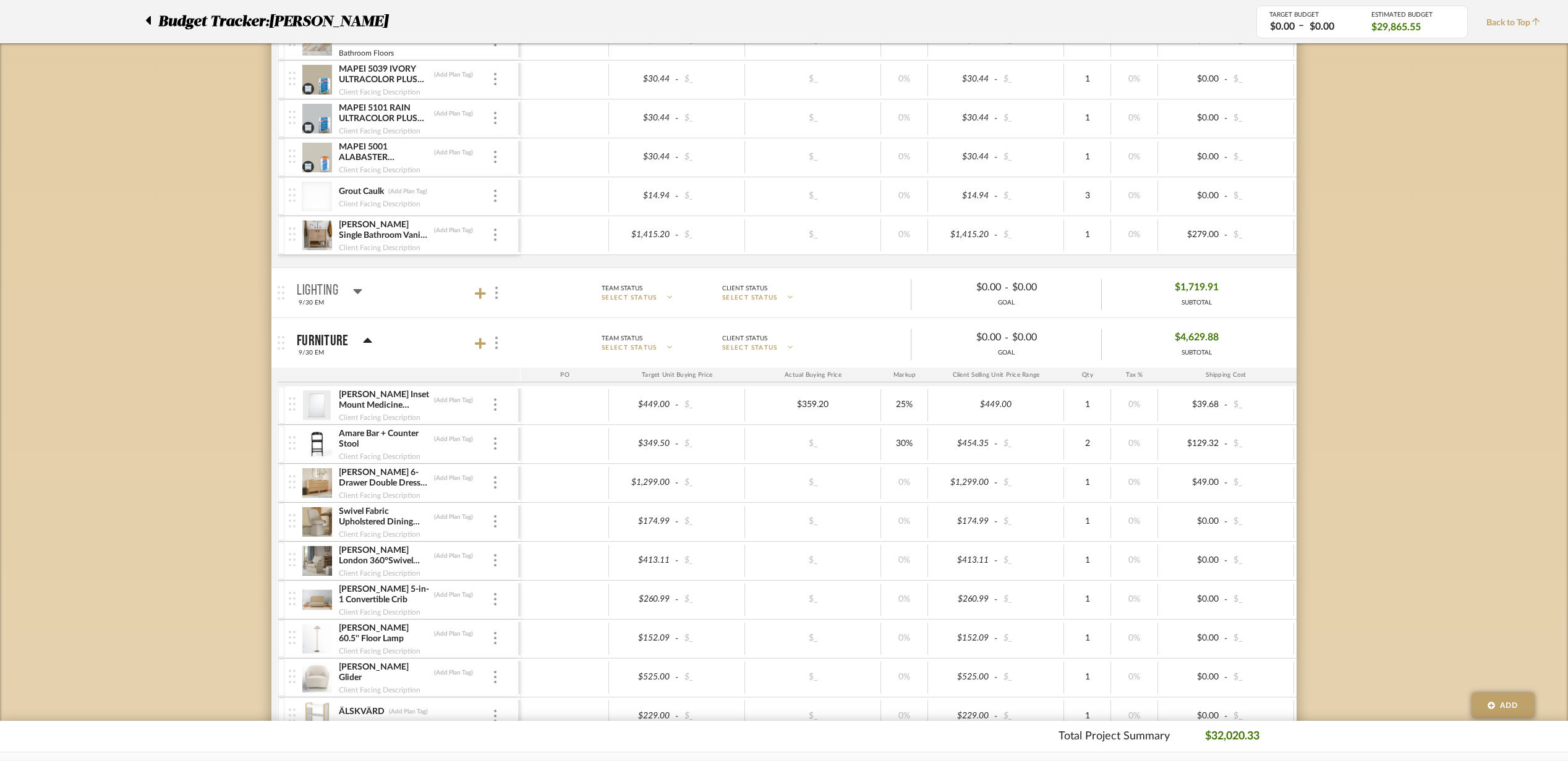
click at [320, 404] on img at bounding box center [317, 405] width 30 height 29
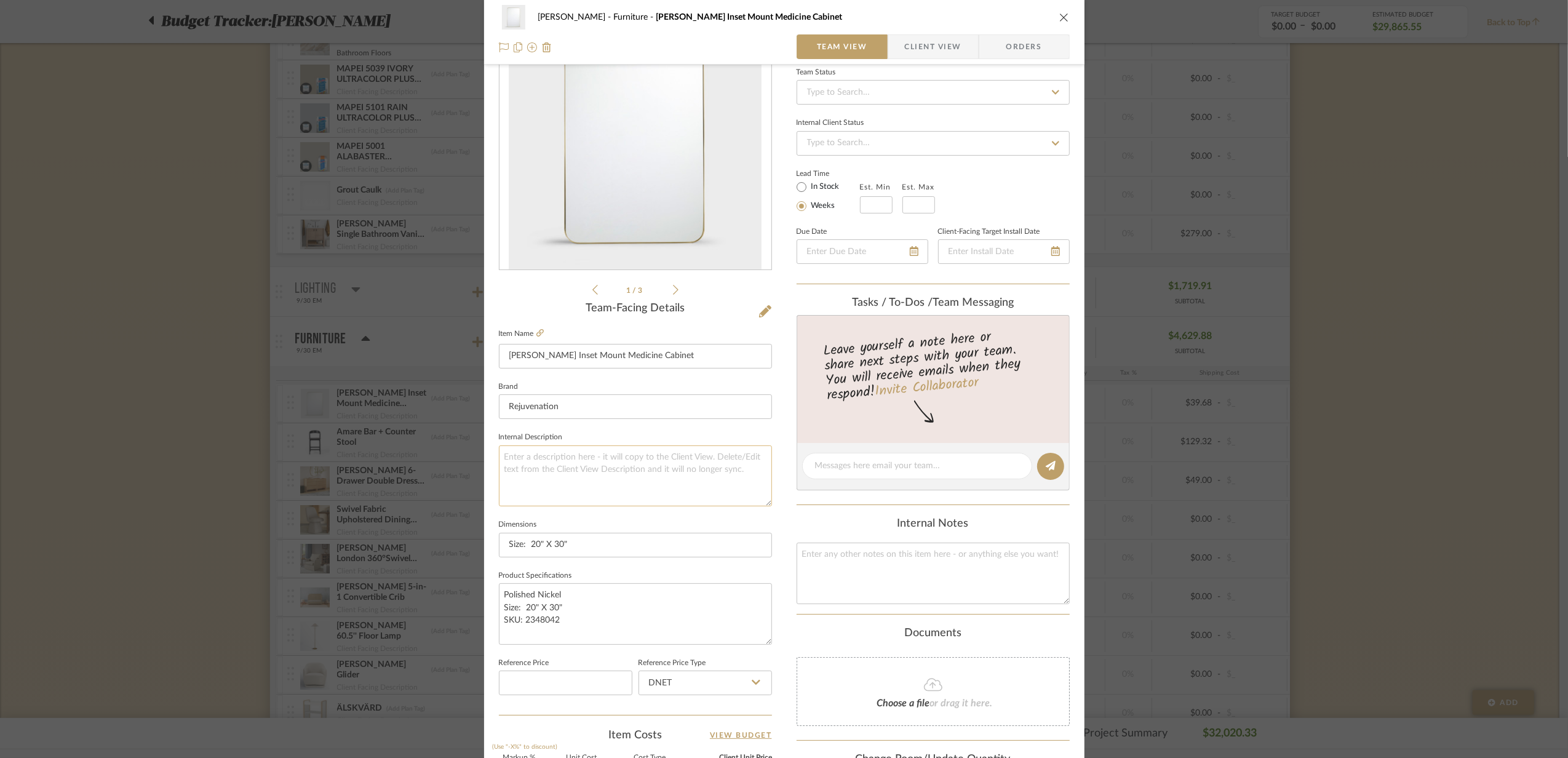
scroll to position [0, 0]
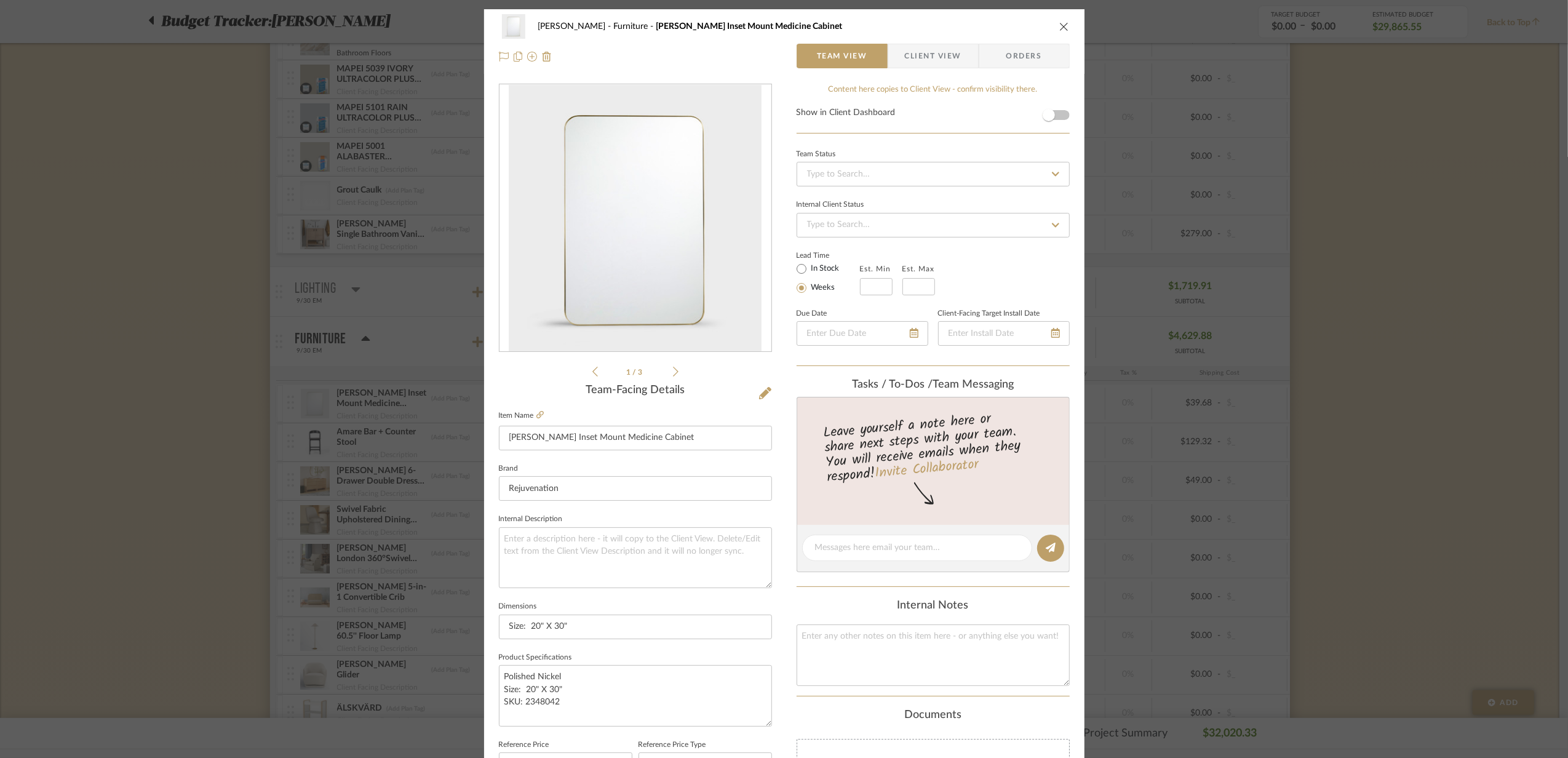
click at [1066, 25] on div "[PERSON_NAME] Furniture [PERSON_NAME] Inset Mount Medicine Cabinet Team View Cl…" at bounding box center [784, 41] width 601 height 64
click at [1060, 25] on icon "close" at bounding box center [1064, 26] width 10 height 10
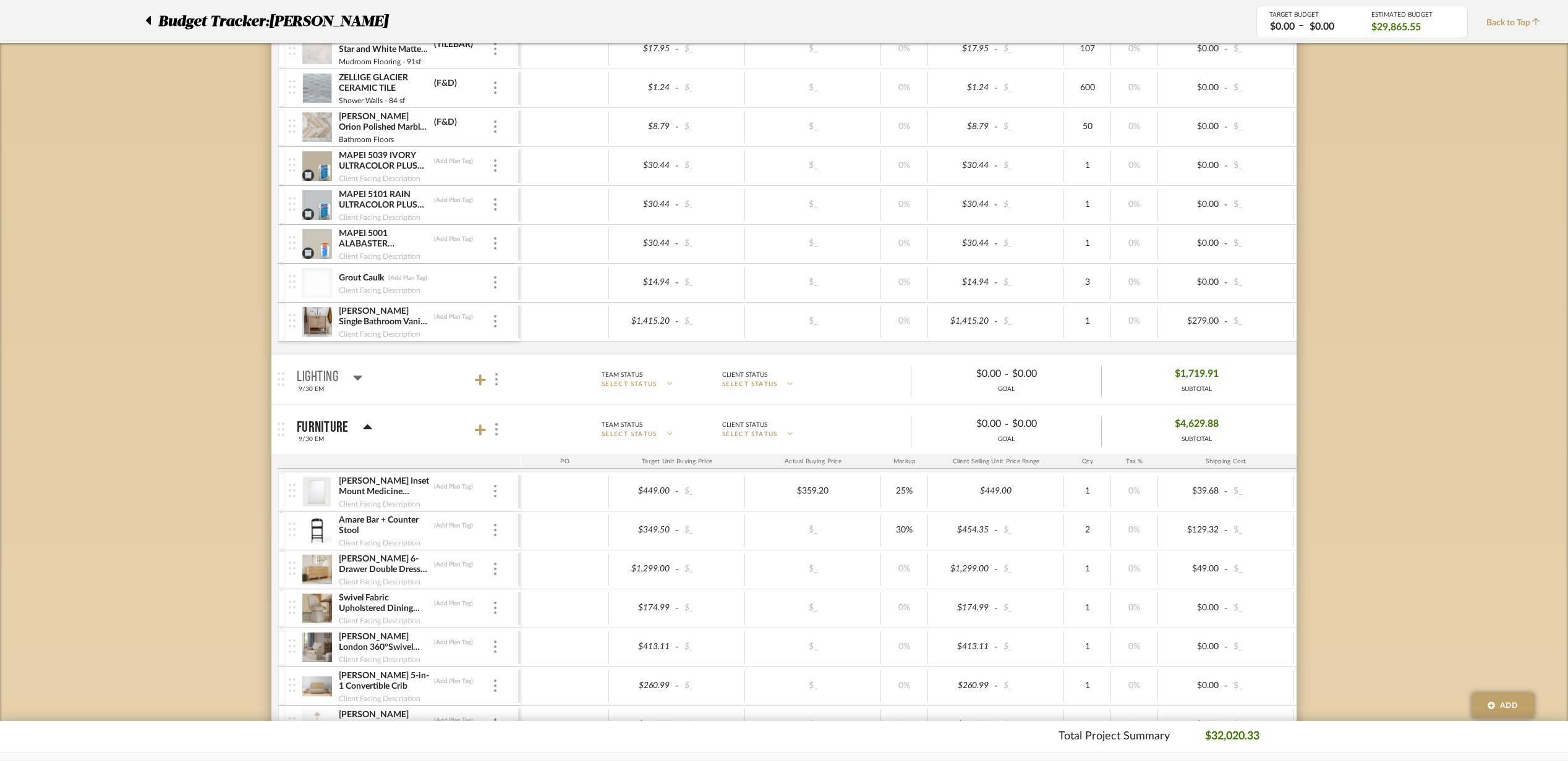
scroll to position [851, 0]
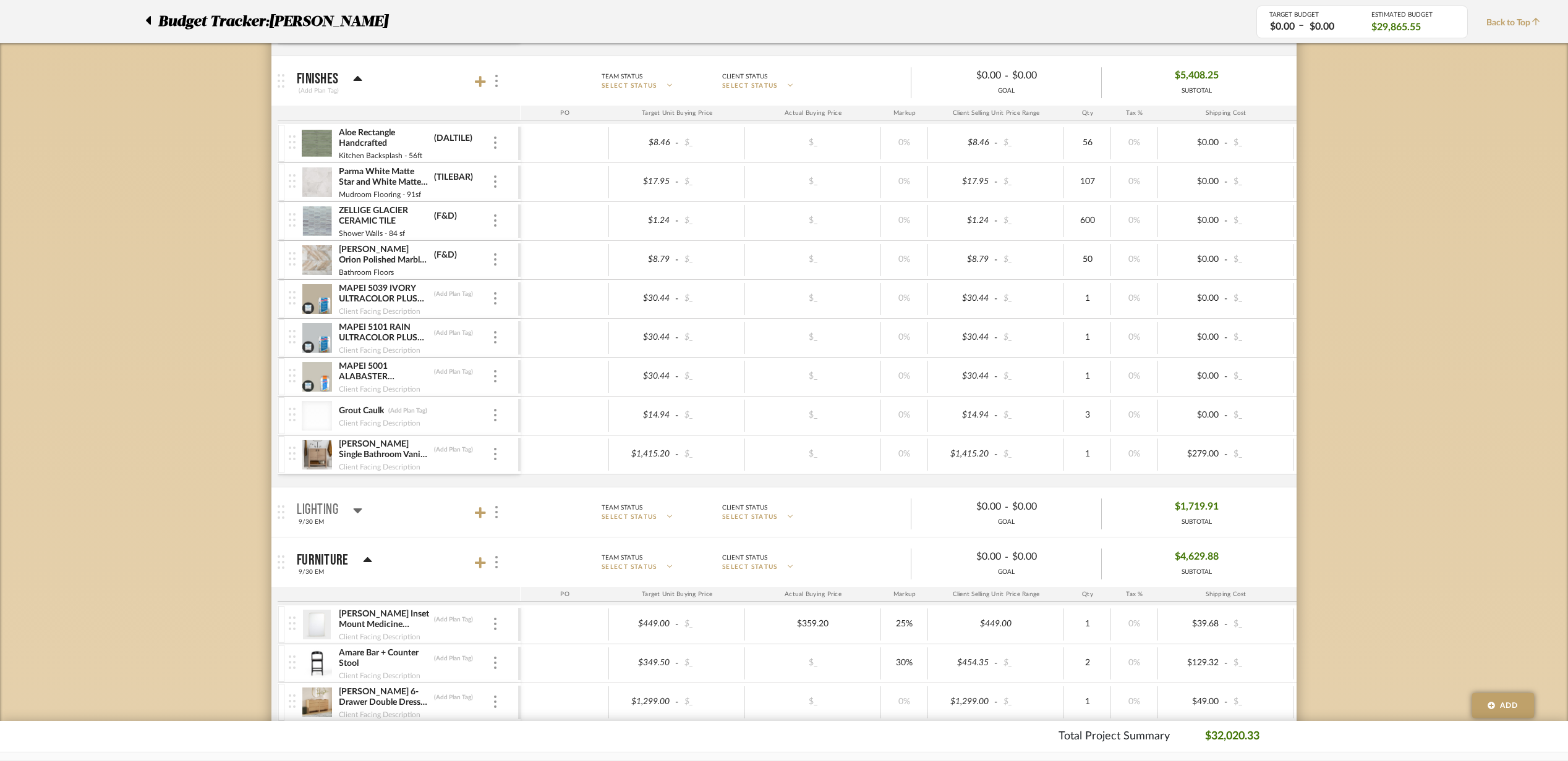
click at [422, 558] on mat-panel-title "Furniture 9/30 EM" at bounding box center [406, 562] width 218 height 30
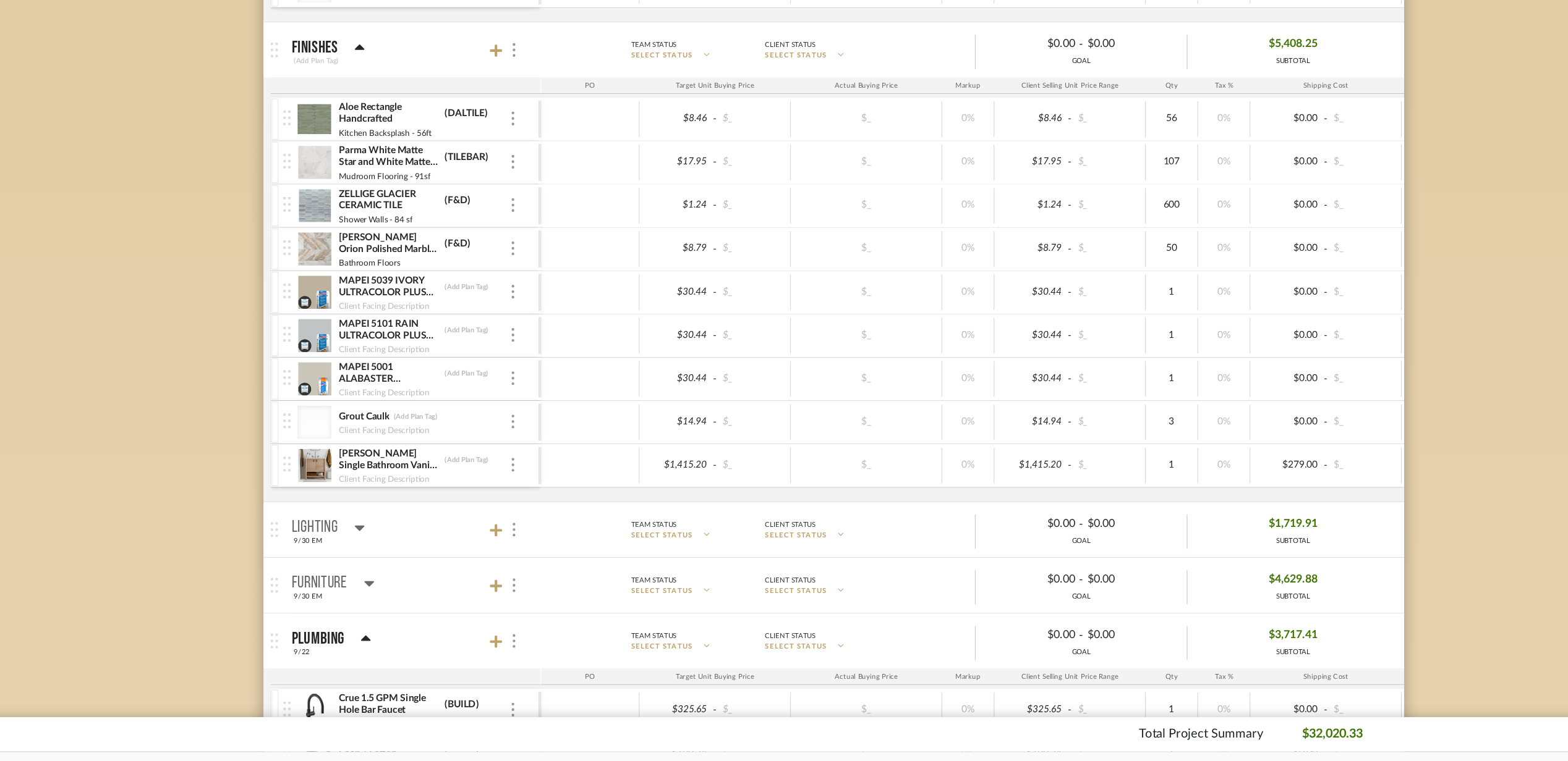
scroll to position [811, 0]
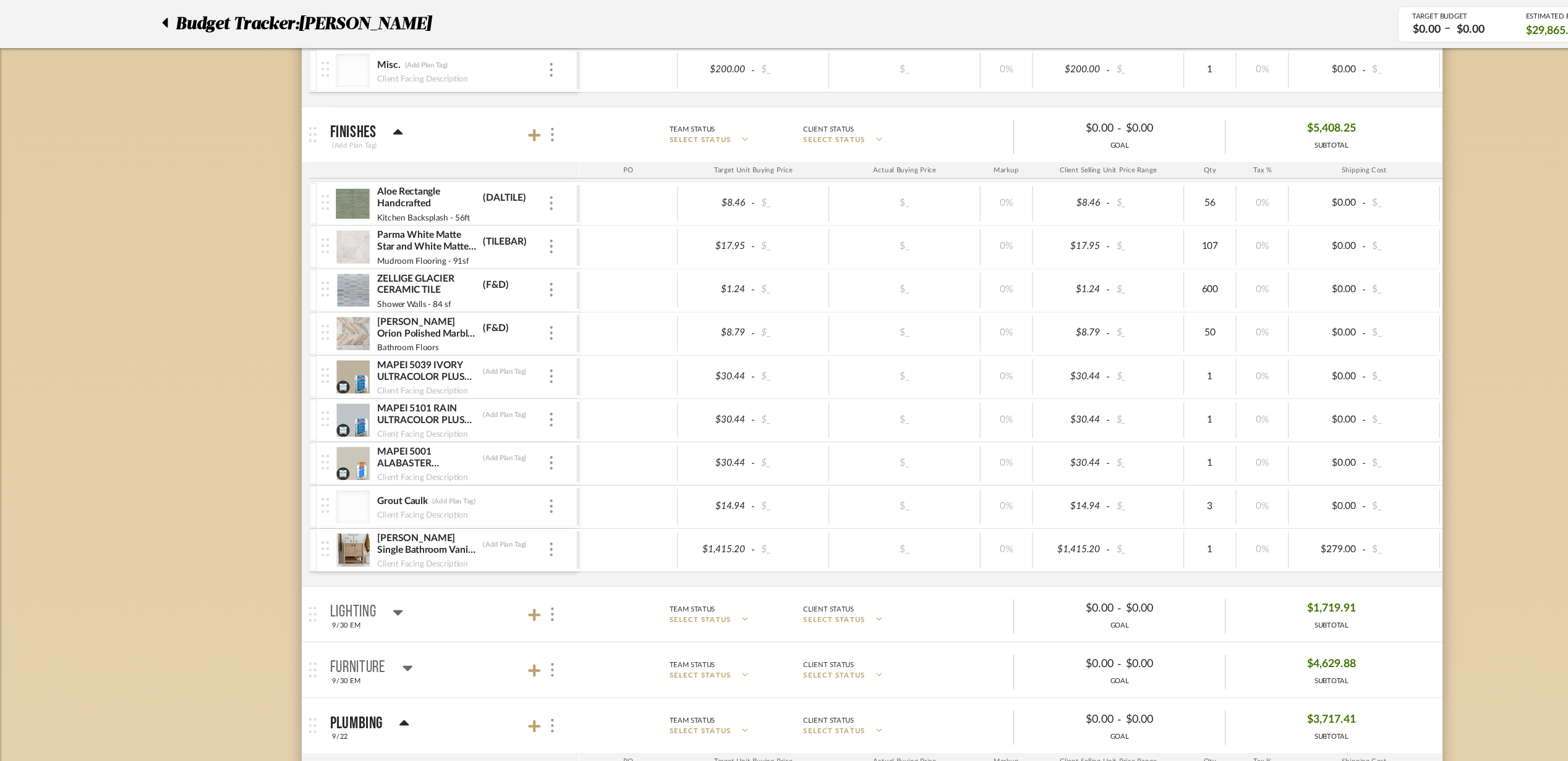
click at [401, 132] on mat-panel-title "Finishes (Add Plan Tag)" at bounding box center [406, 120] width 218 height 30
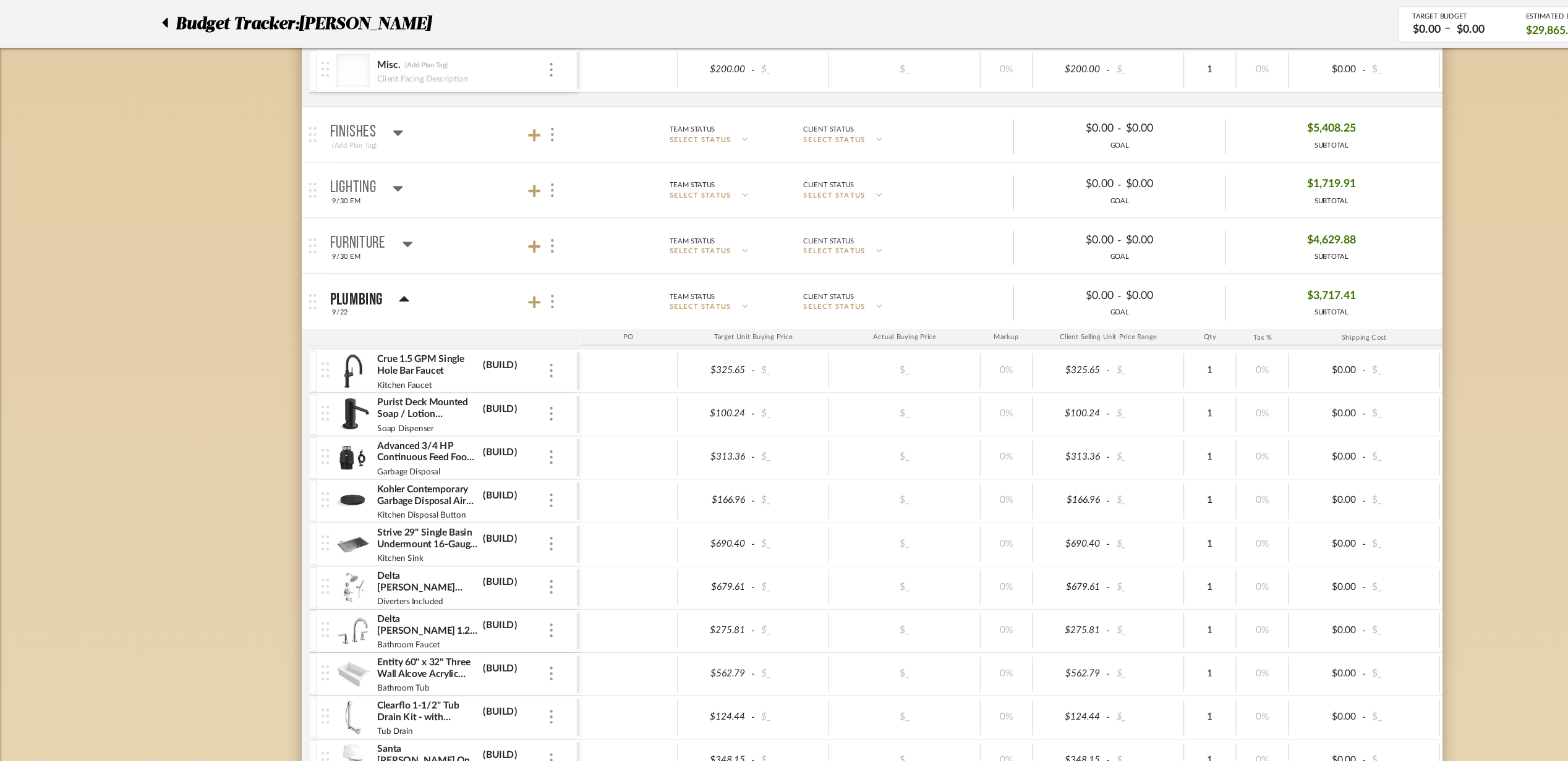
click at [413, 281] on mat-panel-title "Plumbing 9/22" at bounding box center [406, 271] width 218 height 30
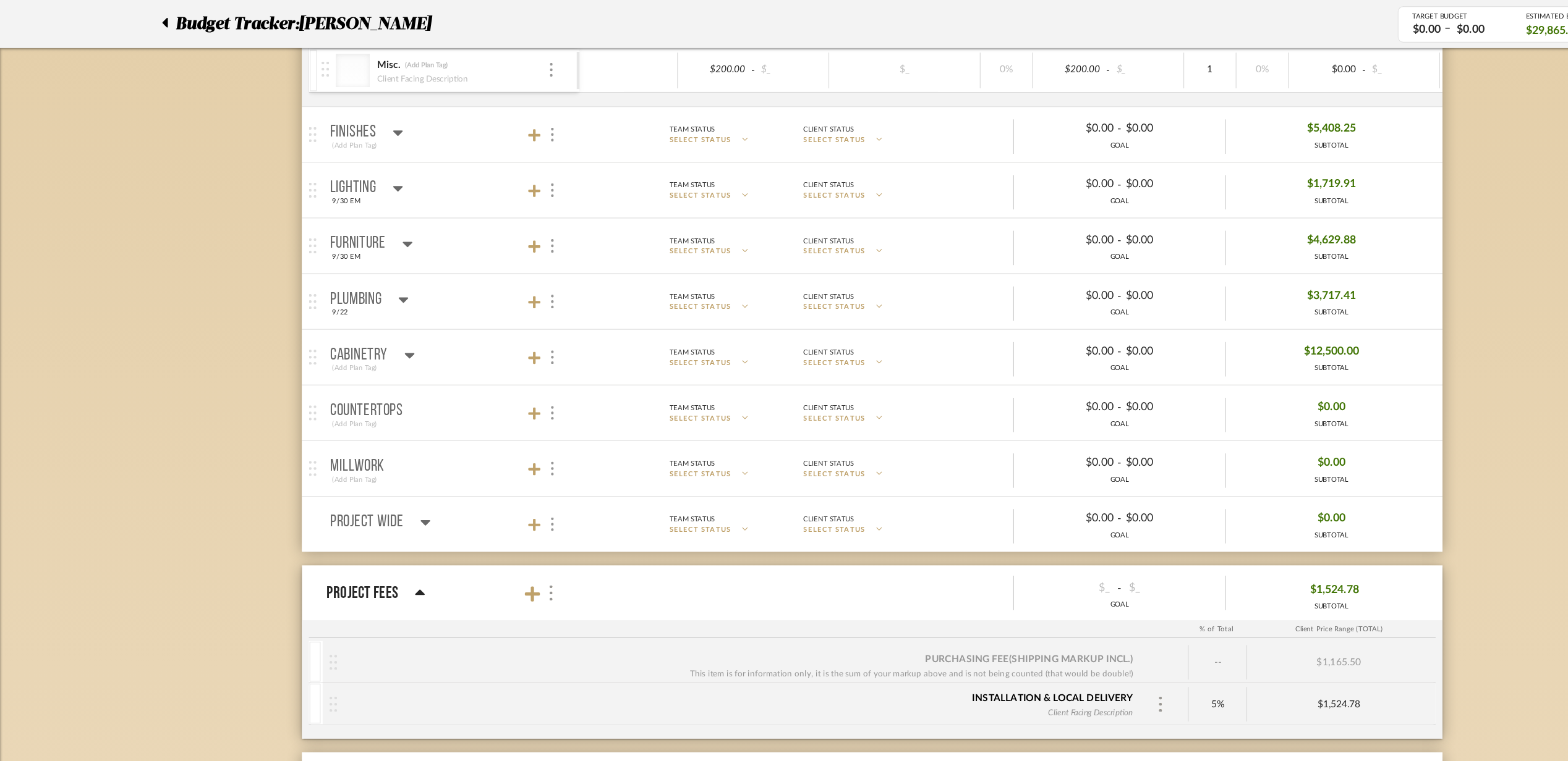
click at [400, 174] on mat-panel-title "Lighting 9/30 EM" at bounding box center [406, 171] width 218 height 30
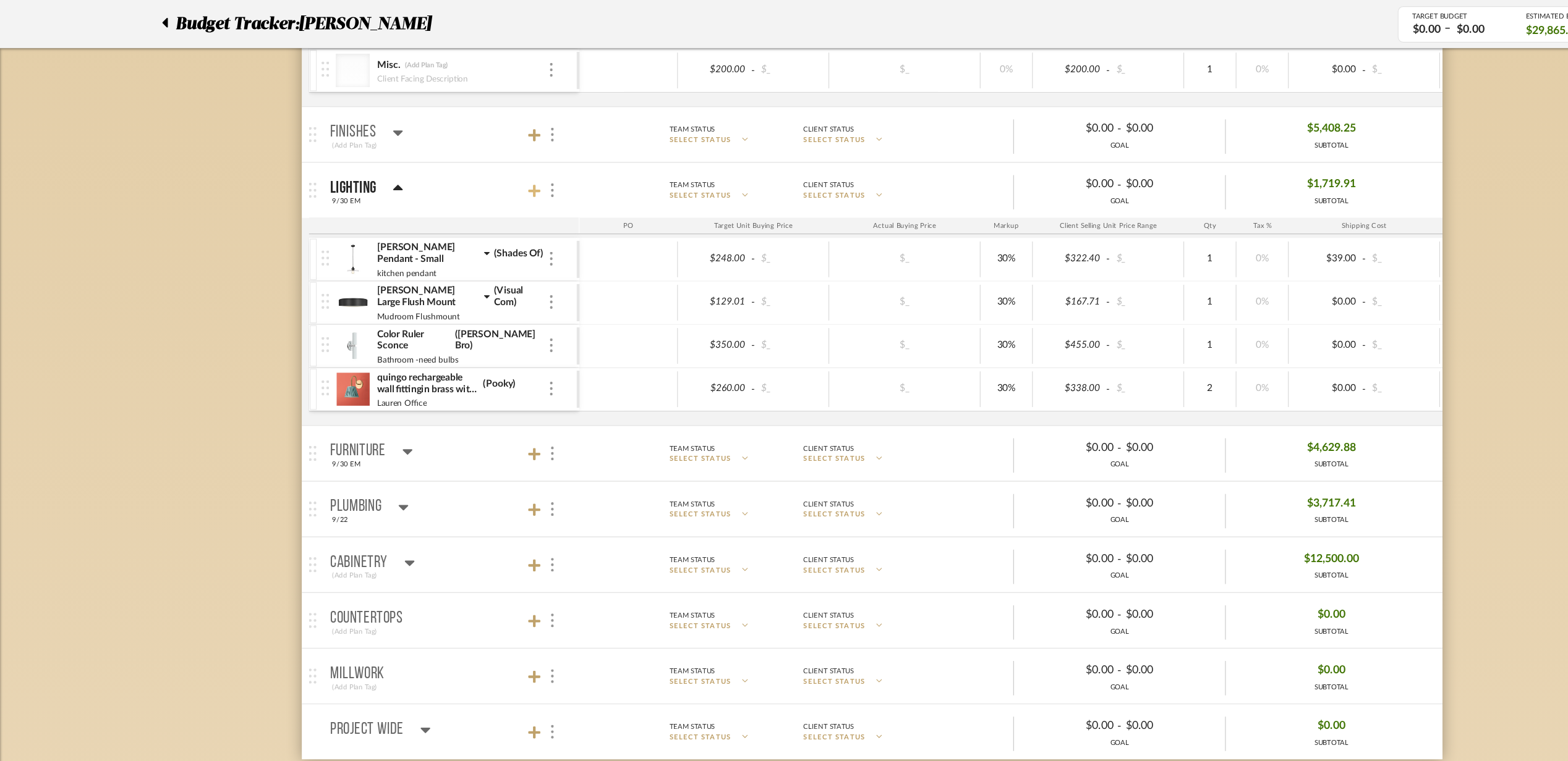
click at [478, 178] on icon at bounding box center [479, 171] width 11 height 13
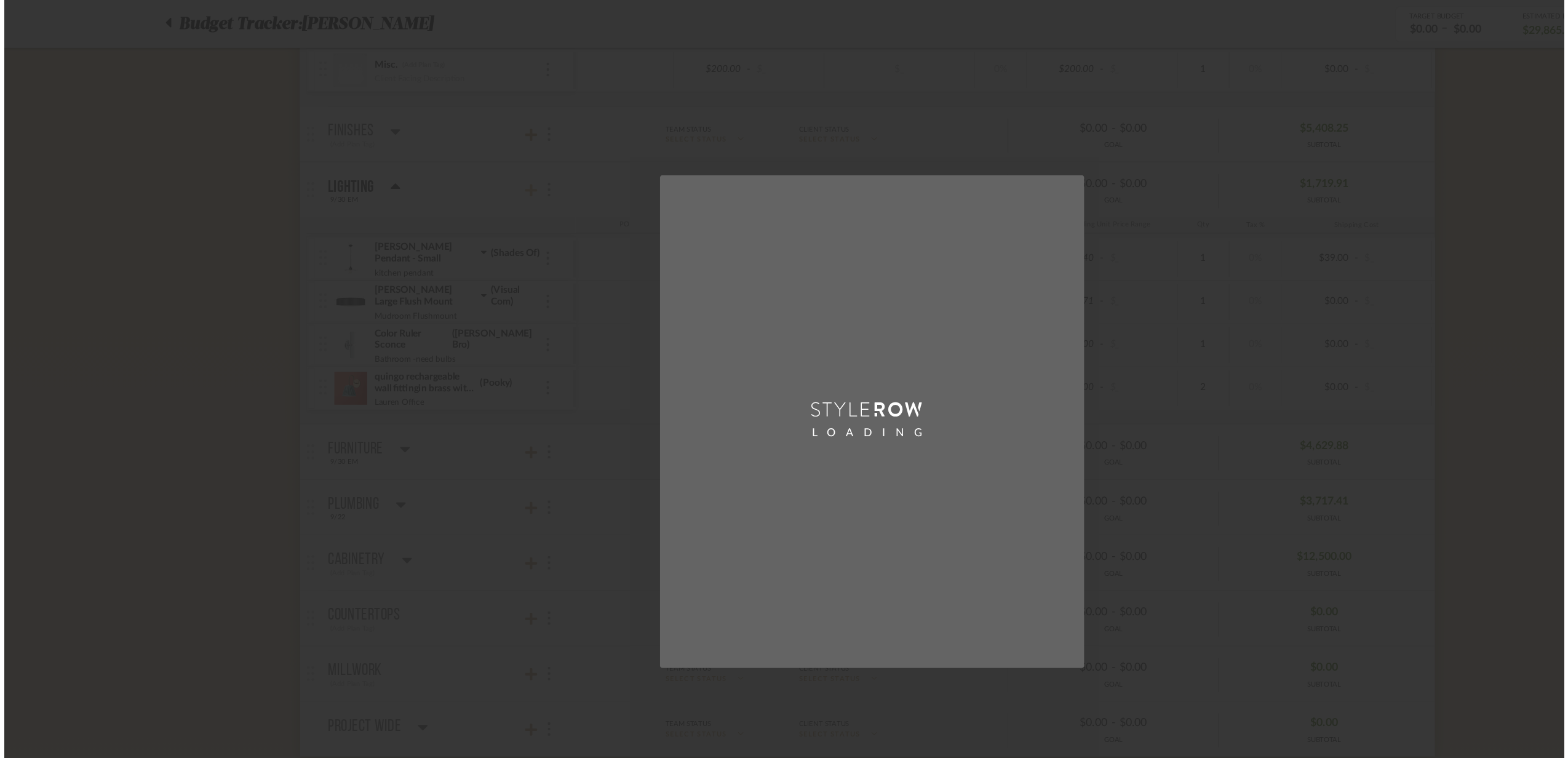
scroll to position [0, 0]
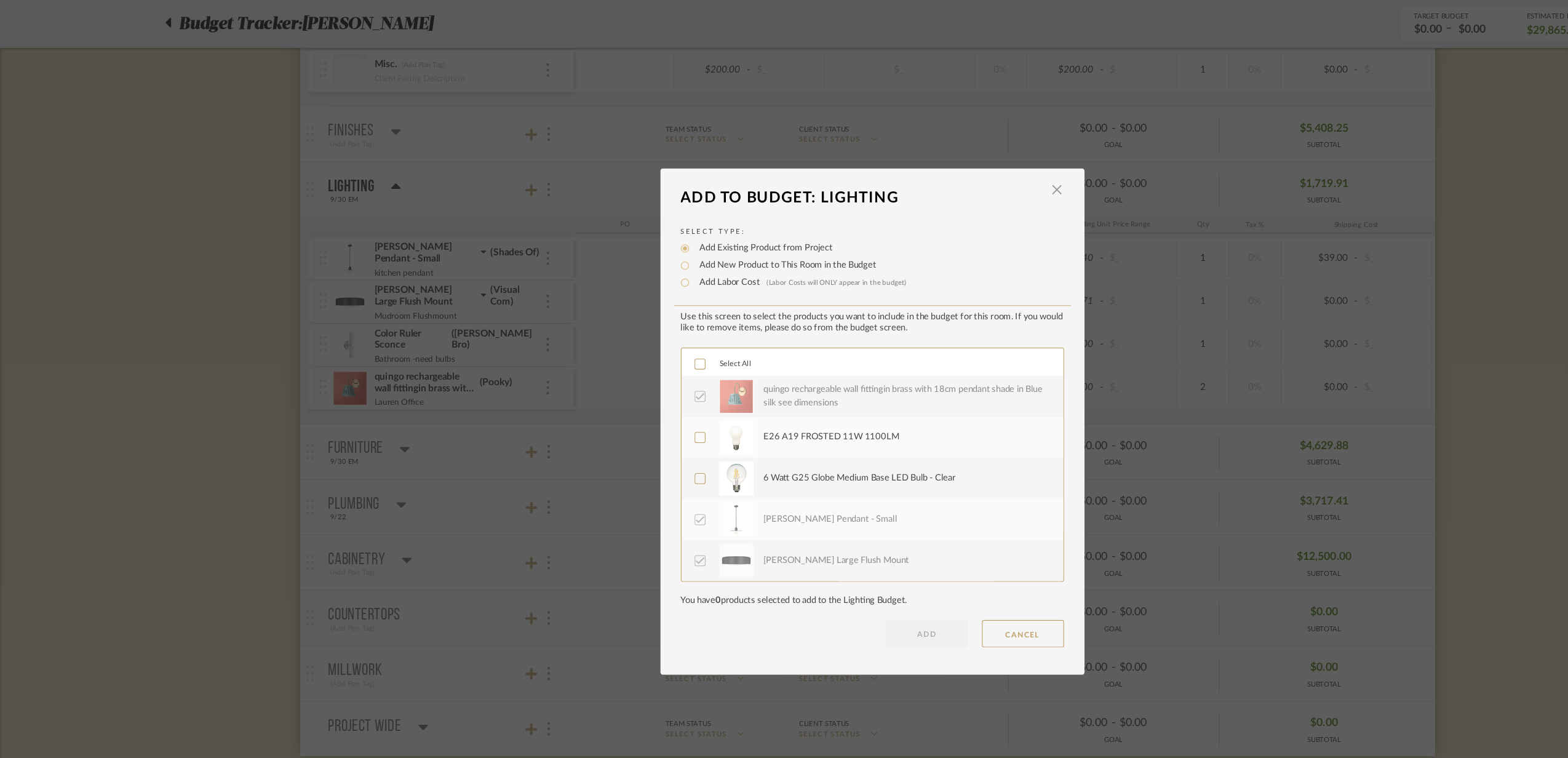
click at [645, 235] on label "Add New Product to This Room in the Budget" at bounding box center [705, 238] width 165 height 13
click at [623, 235] on input "Add New Product to This Room in the Budget" at bounding box center [615, 238] width 15 height 15
radio input "true"
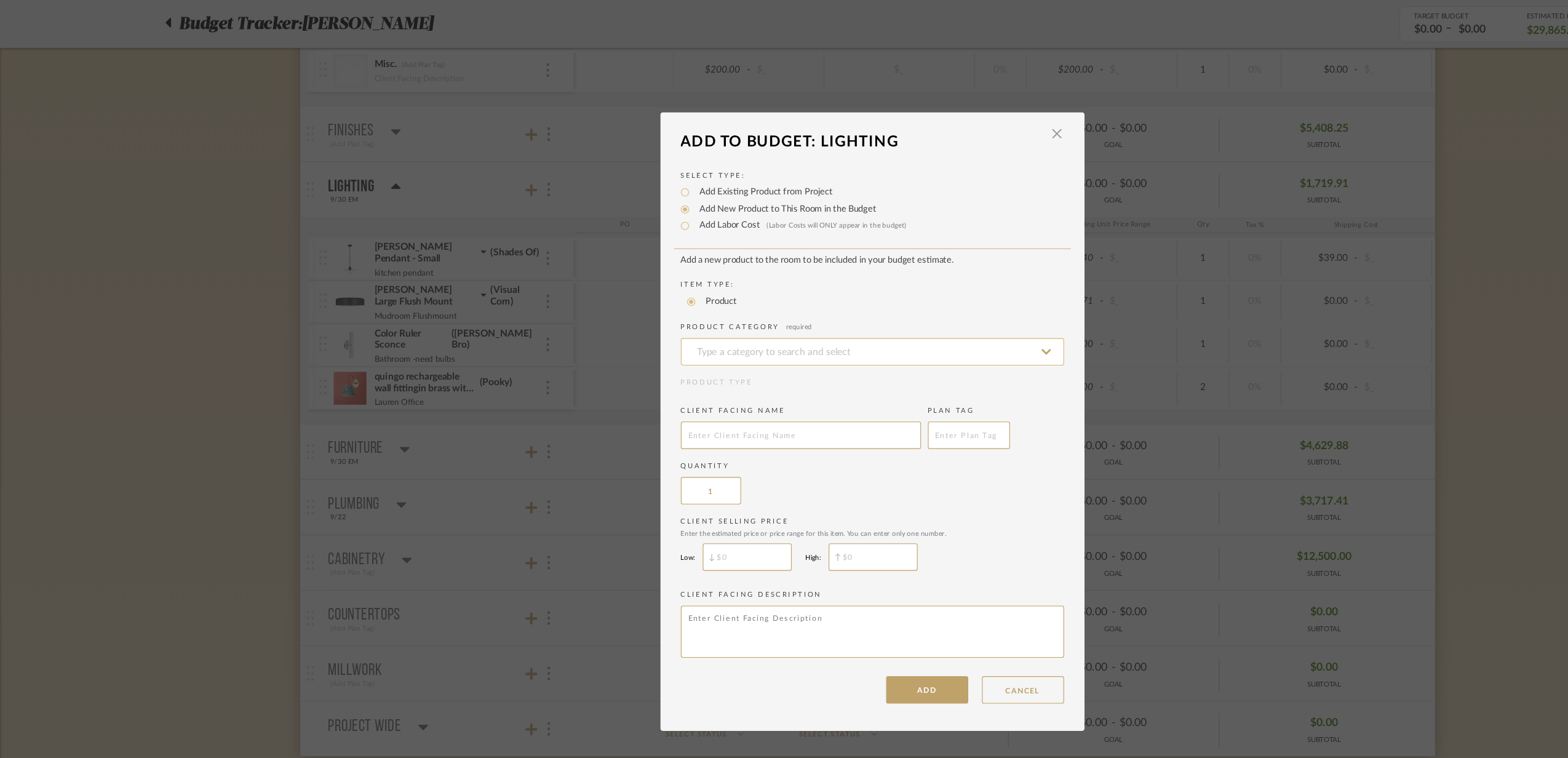
click at [641, 318] on input at bounding box center [784, 316] width 344 height 24
click at [722, 347] on div "Flush Mount" at bounding box center [780, 346] width 343 height 31
type input "Flush Mount"
click at [704, 387] on input "text" at bounding box center [720, 391] width 216 height 24
type input "D"
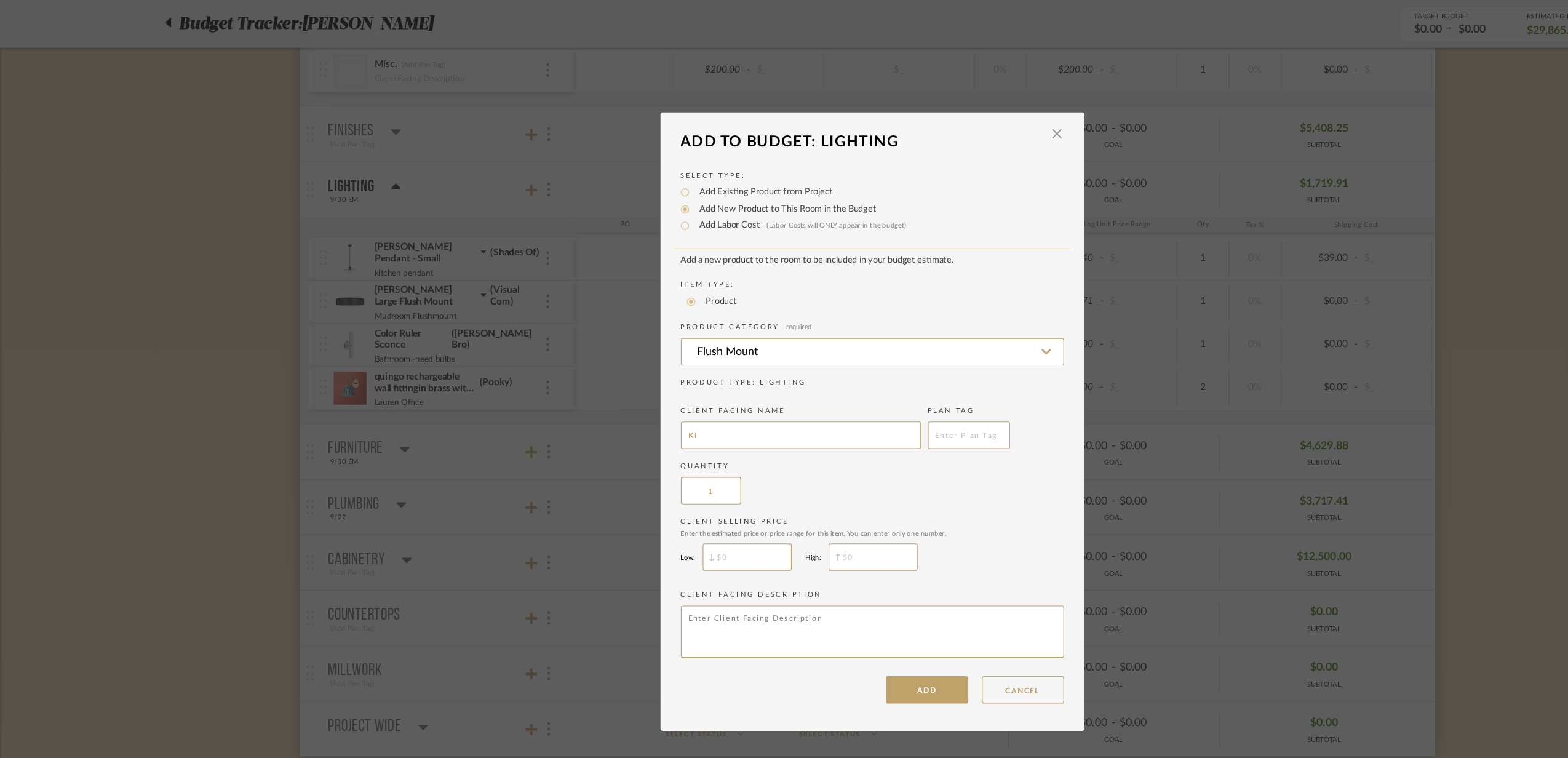
type input "K"
type input "Kitchen Area Flush Mount"
click at [808, 624] on button "ADD" at bounding box center [834, 619] width 74 height 24
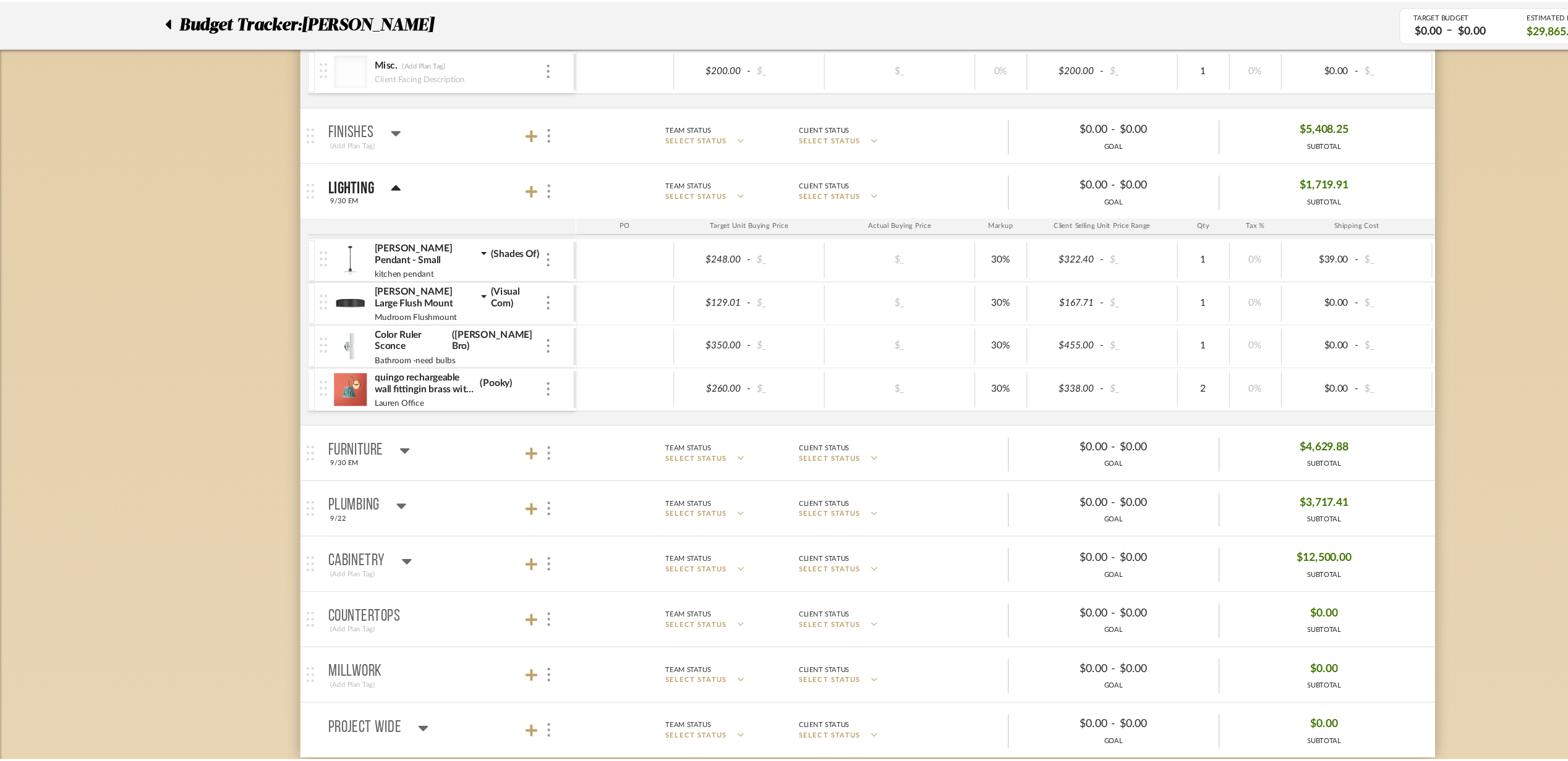
scroll to position [811, 0]
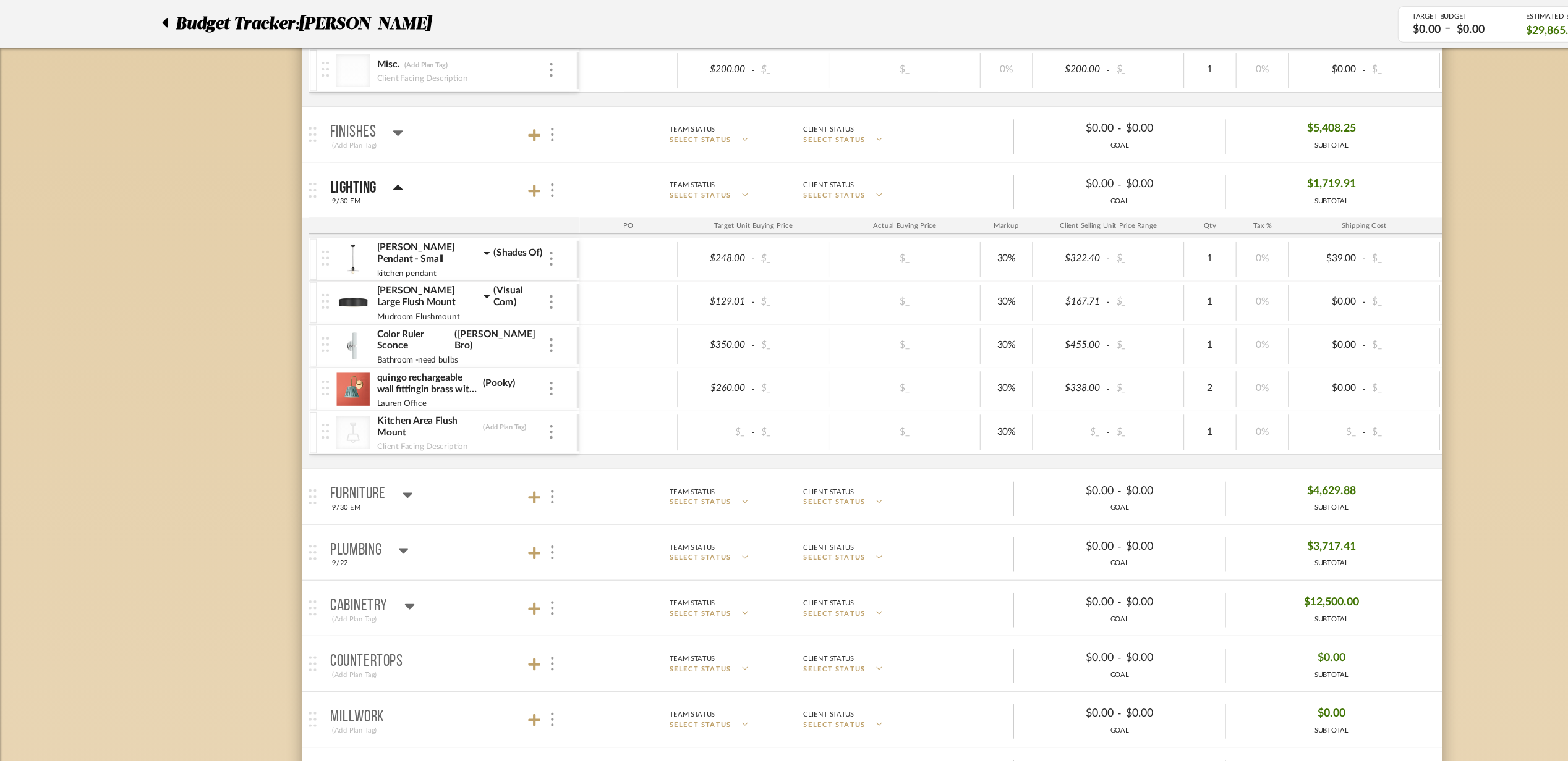
click at [486, 180] on div at bounding box center [488, 171] width 27 height 17
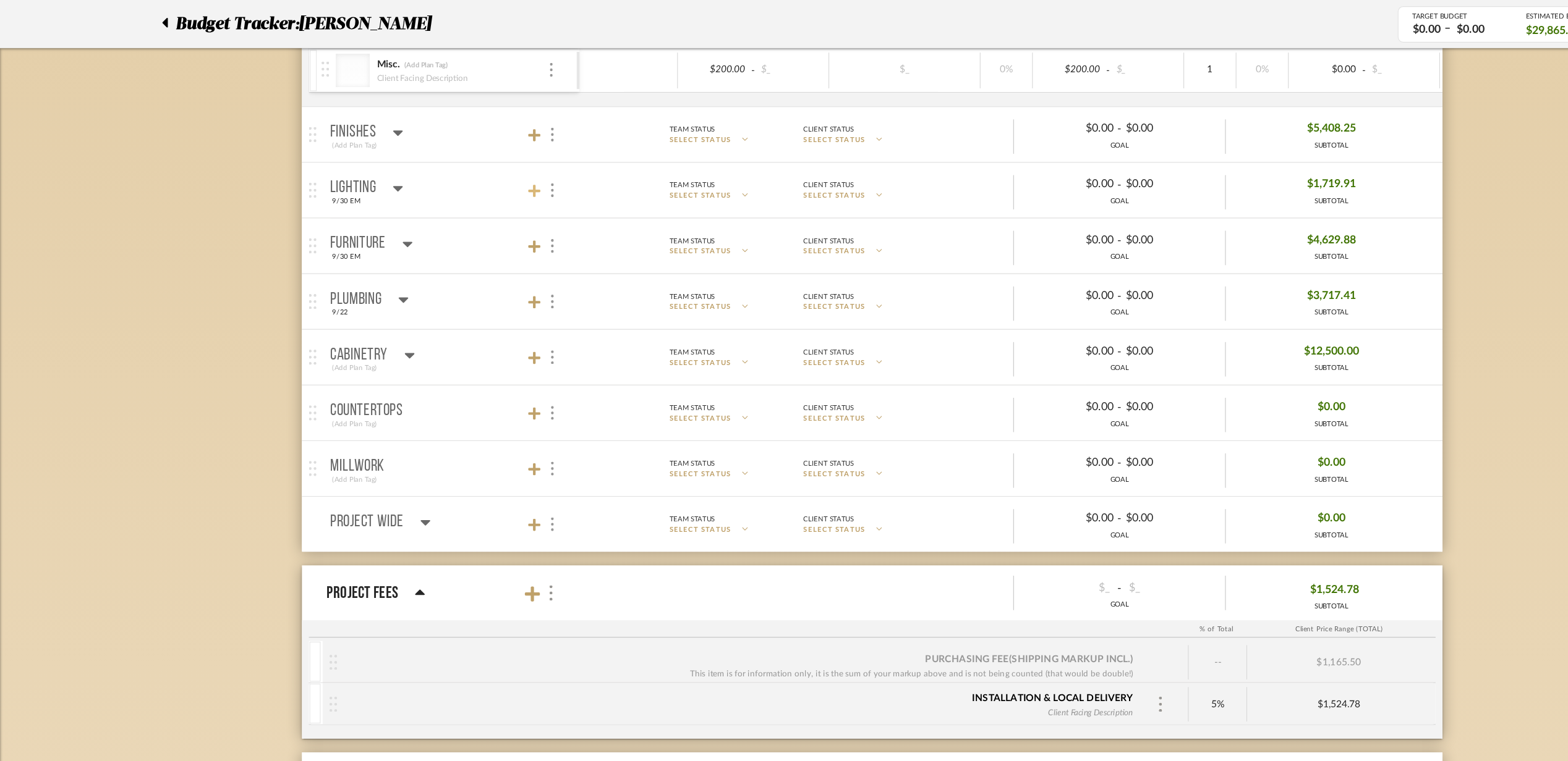
click at [482, 178] on icon at bounding box center [479, 171] width 11 height 13
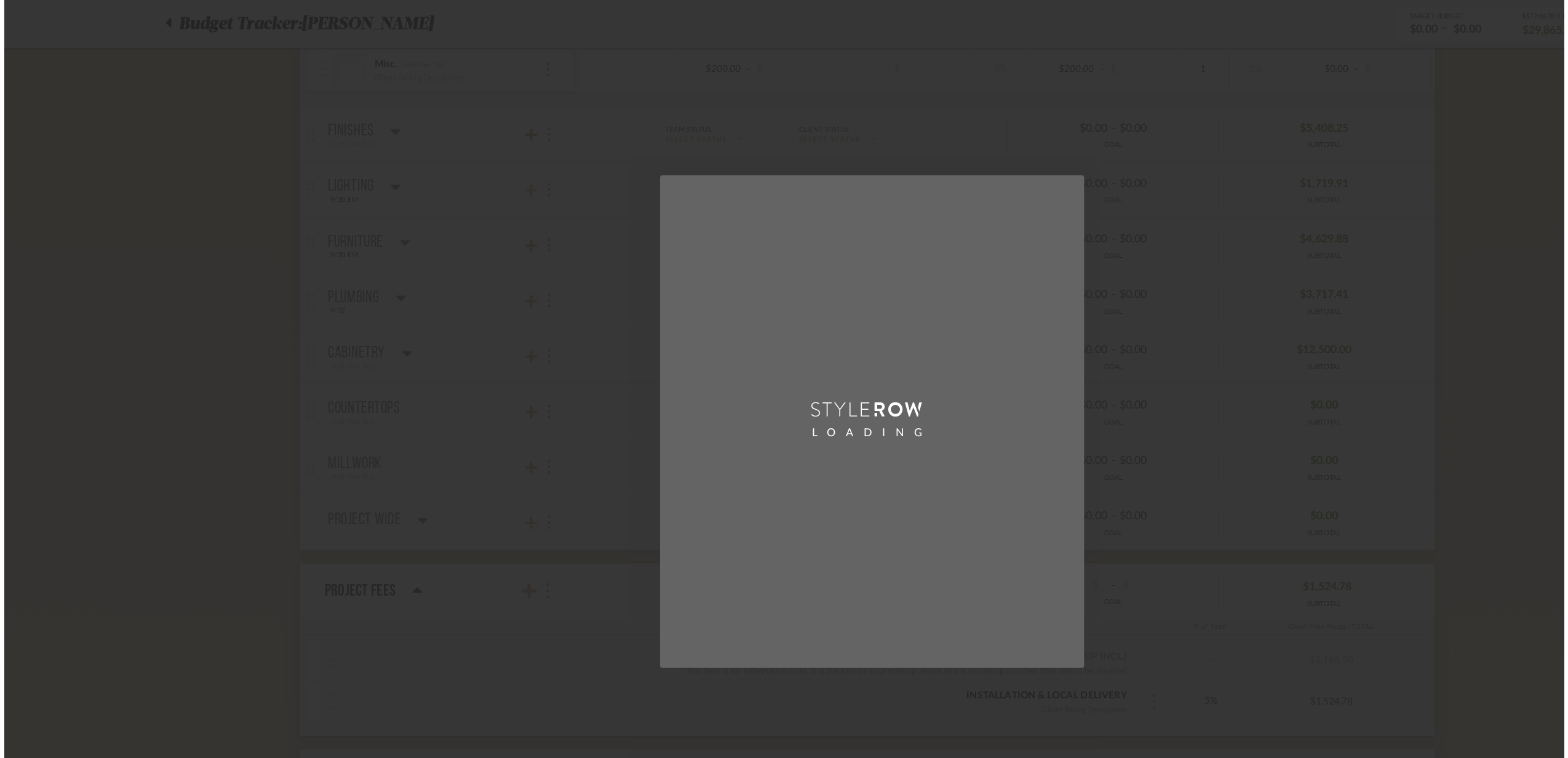
scroll to position [0, 0]
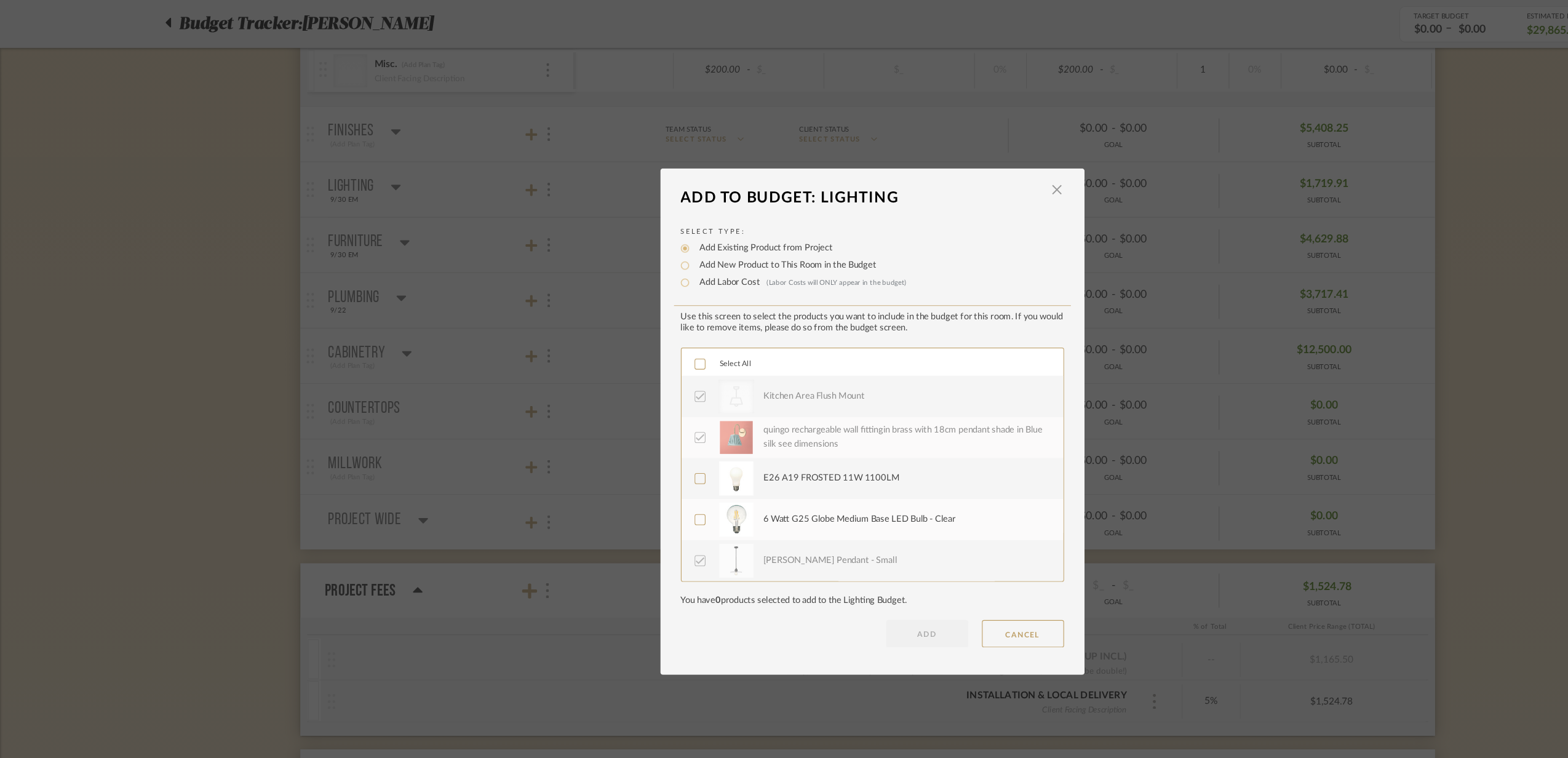
click at [662, 231] on div "Add New Product to This Room in the Budget" at bounding box center [784, 238] width 344 height 15
click at [662, 235] on label "Add New Product to This Room in the Budget" at bounding box center [705, 238] width 165 height 13
click at [623, 235] on input "Add New Product to This Room in the Budget" at bounding box center [615, 238] width 15 height 15
radio input "true"
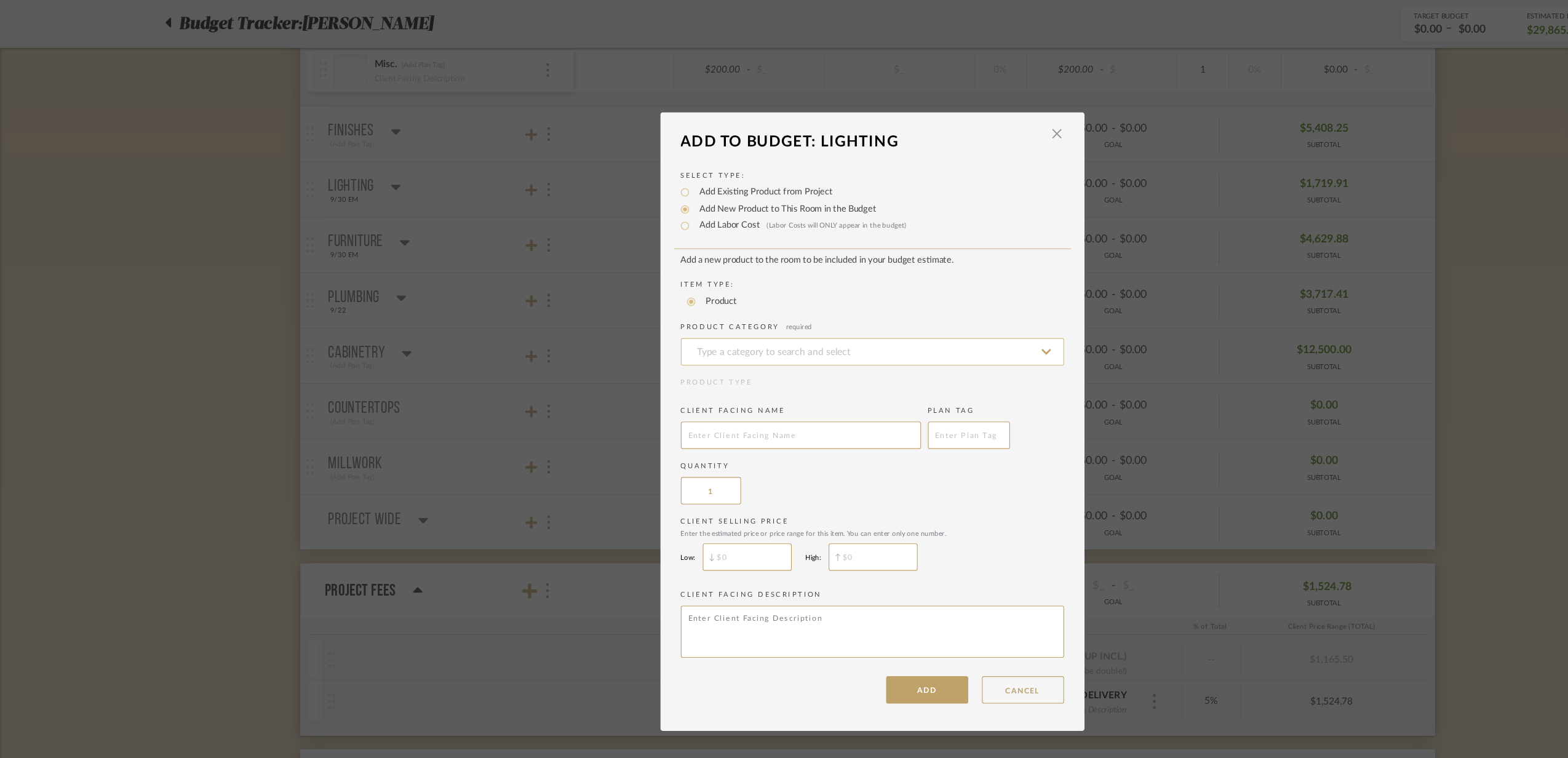
click at [681, 323] on input at bounding box center [784, 316] width 344 height 24
click at [662, 351] on div "Flush Mount" at bounding box center [780, 346] width 343 height 31
type input "Flush Mount"
click at [669, 387] on input "text" at bounding box center [720, 391] width 216 height 24
type input "Dining Room Flush Mount"
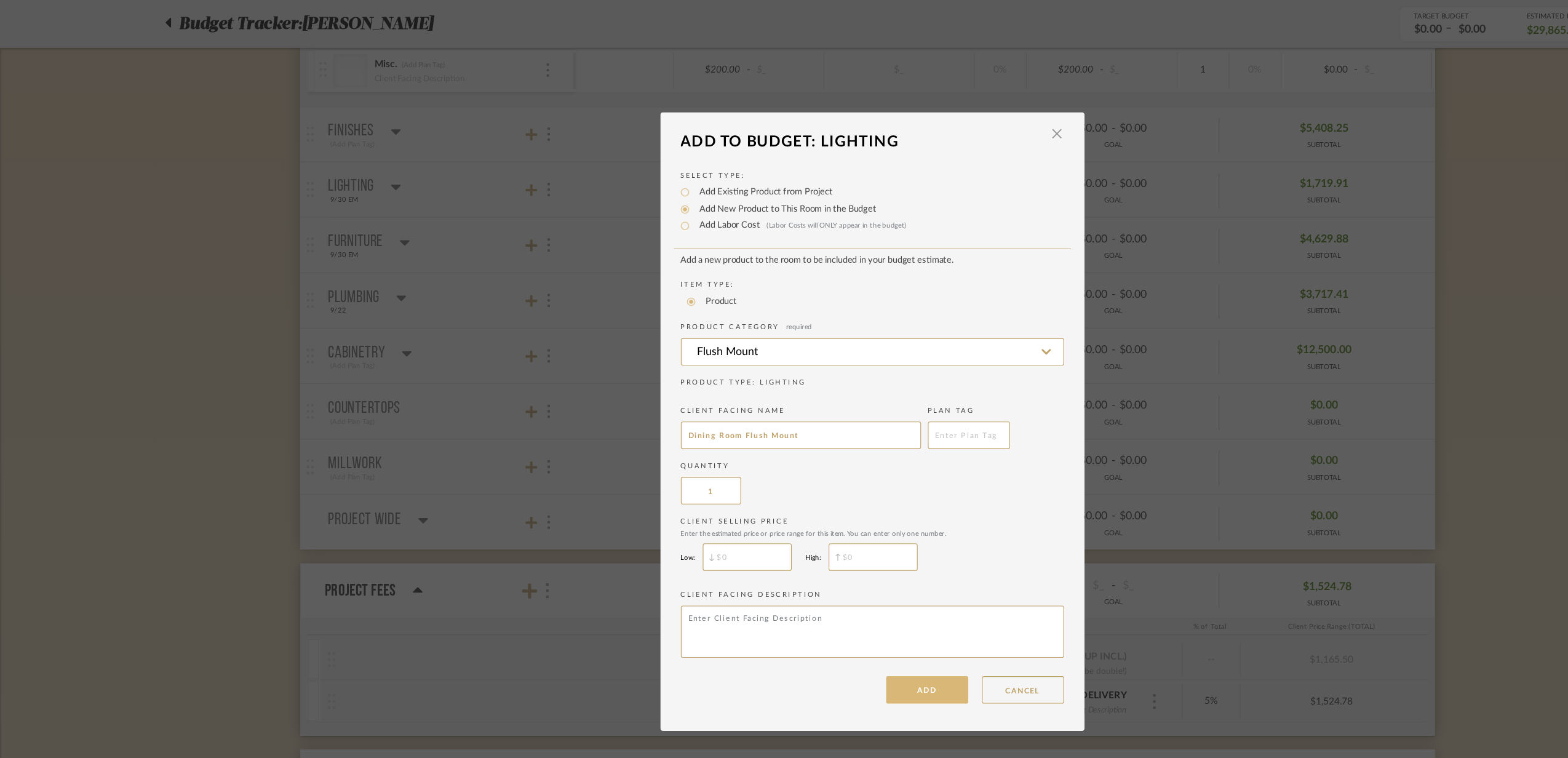
click at [841, 621] on button "ADD" at bounding box center [834, 619] width 74 height 24
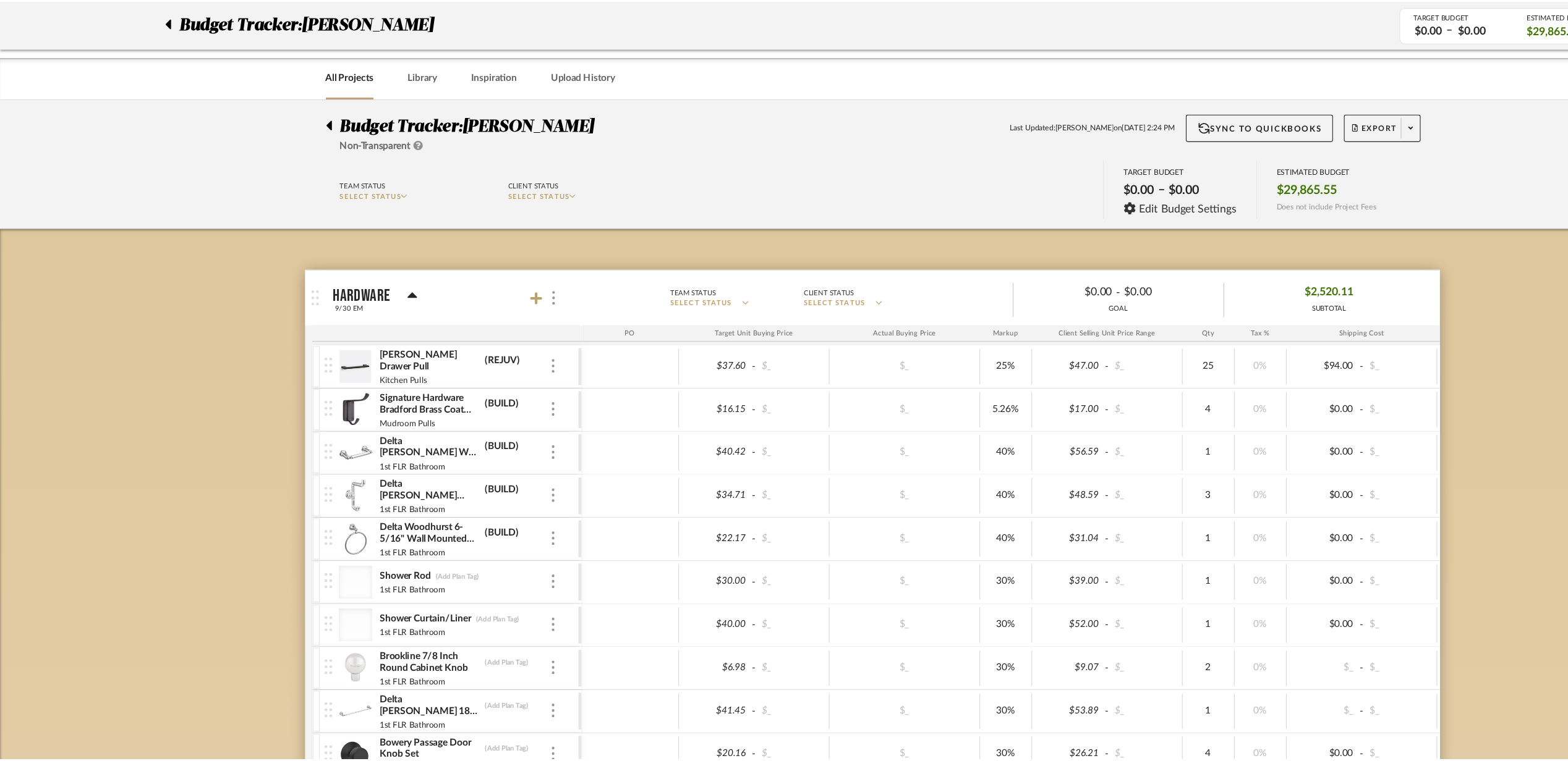
scroll to position [811, 0]
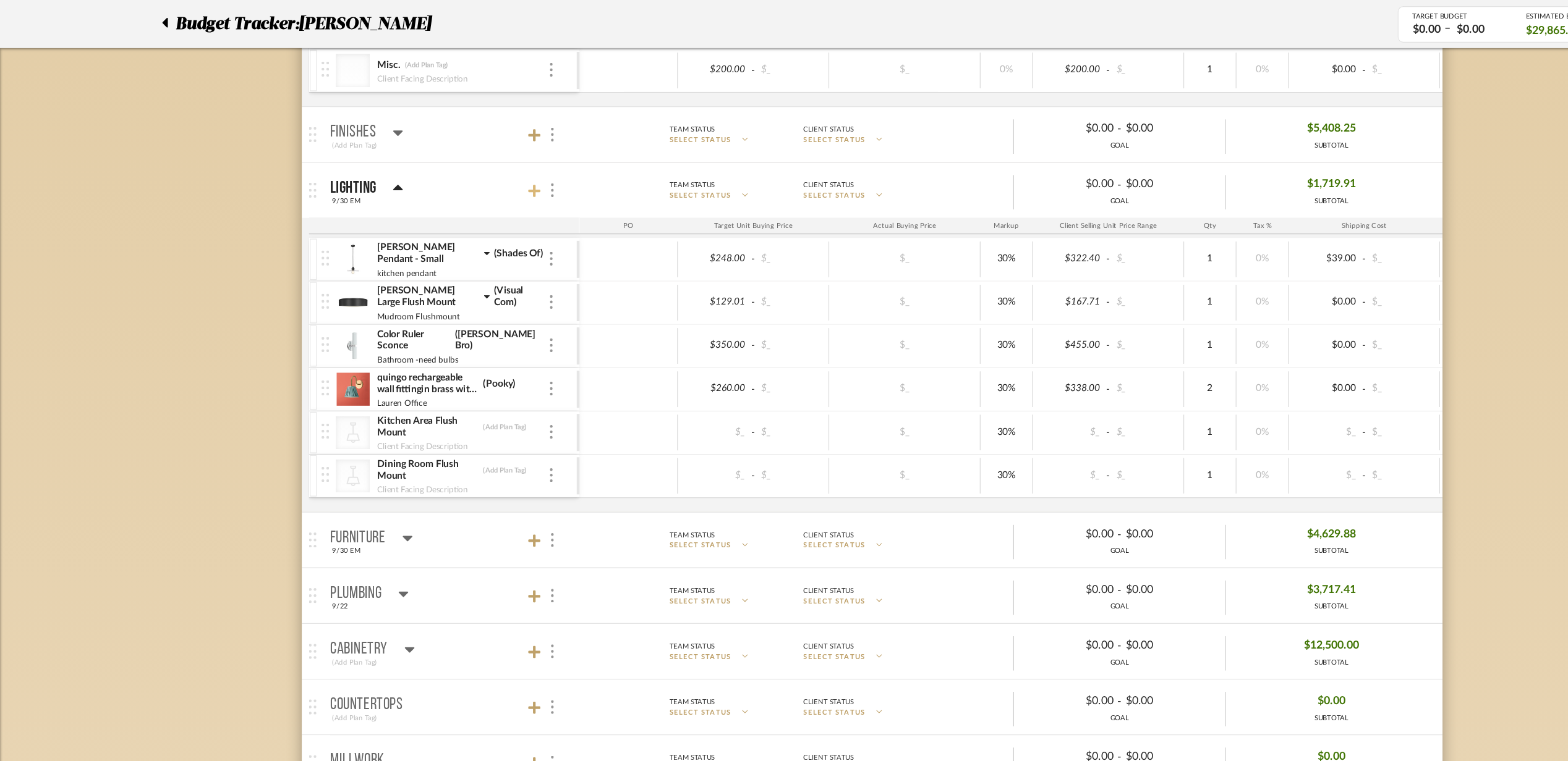
click at [484, 174] on icon at bounding box center [479, 171] width 11 height 13
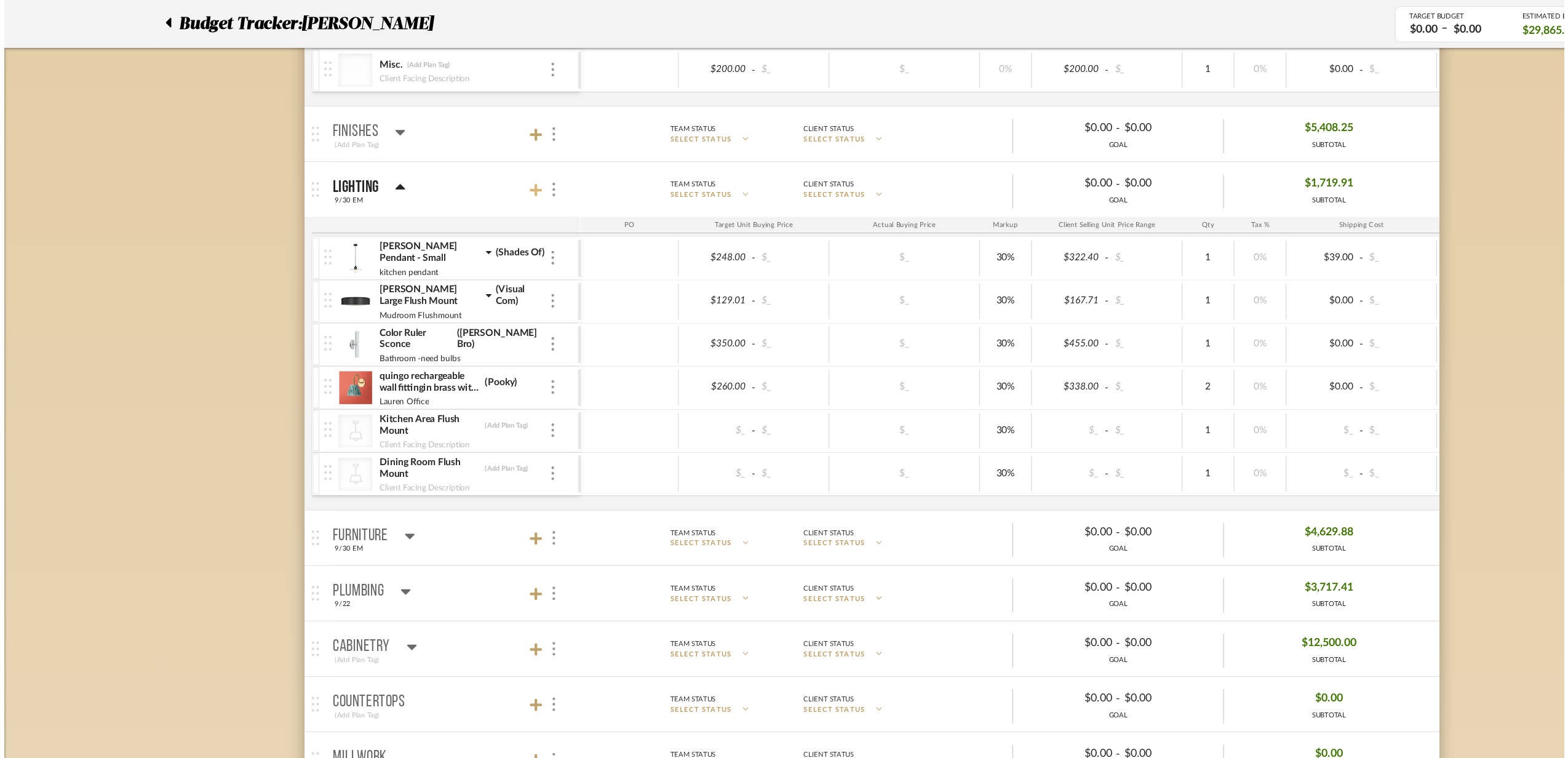
scroll to position [0, 0]
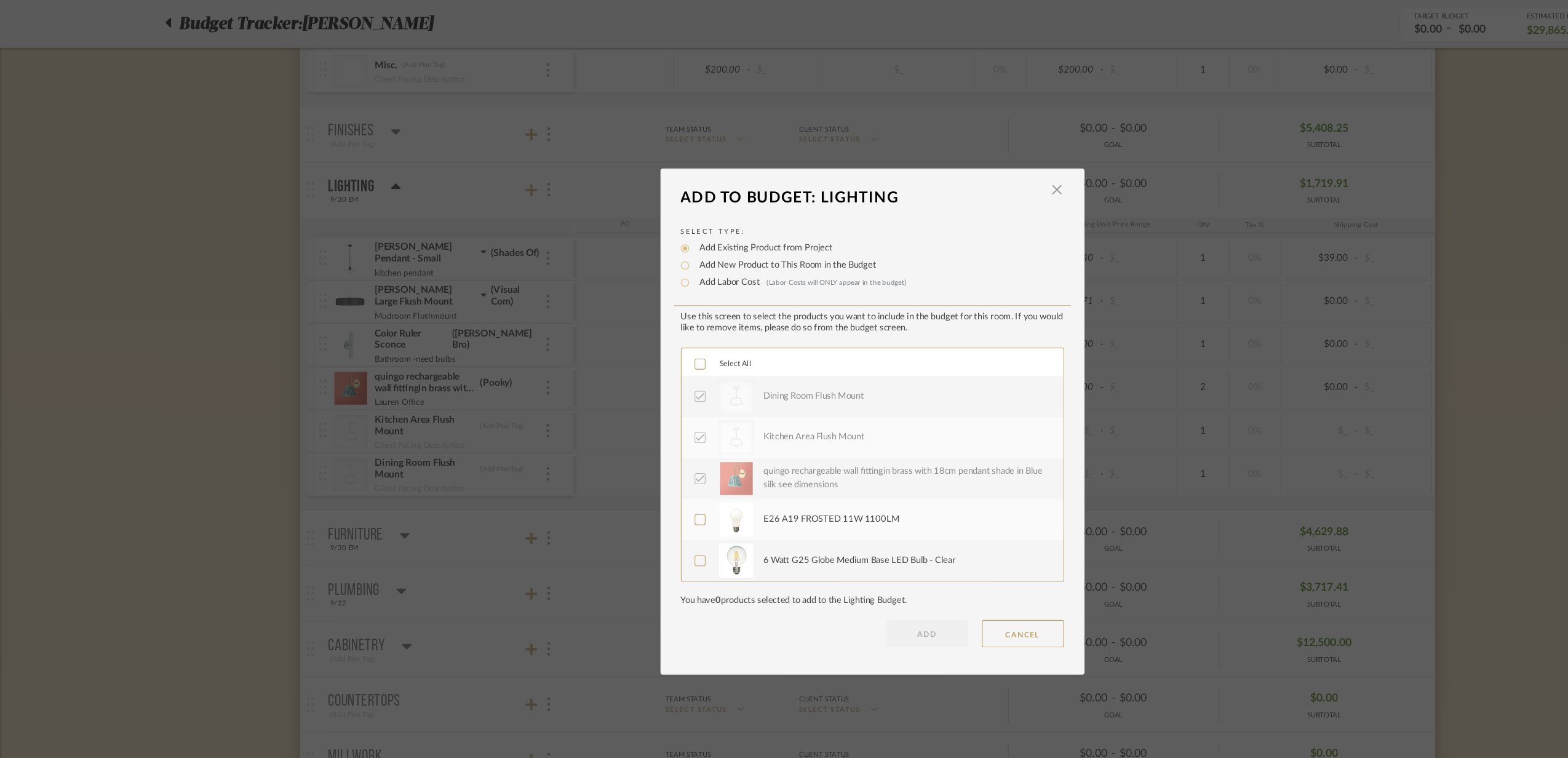
click at [662, 324] on span "Select All" at bounding box center [661, 327] width 28 height 7
click at [655, 236] on label "Add New Product to This Room in the Budget" at bounding box center [705, 238] width 165 height 13
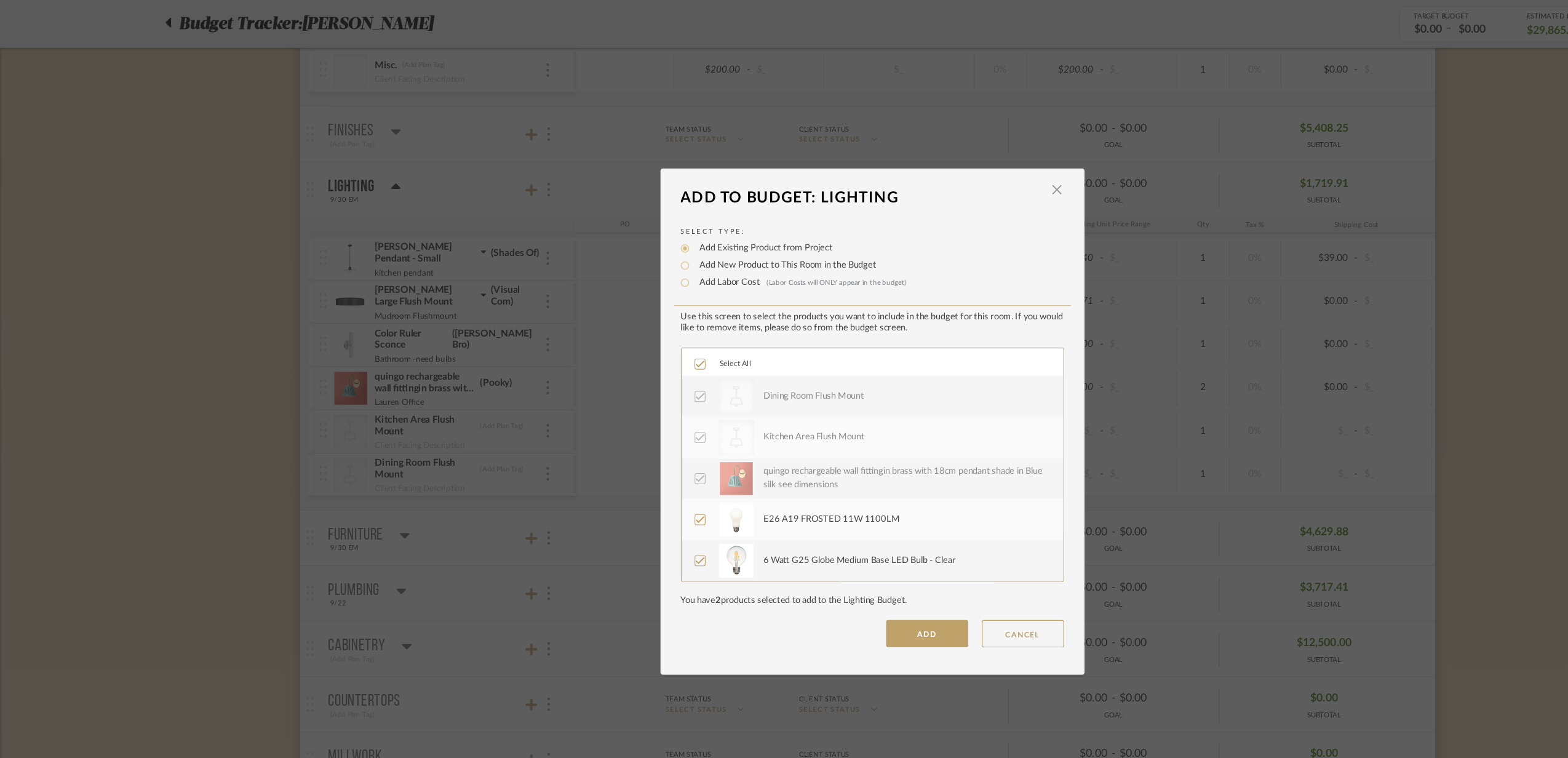
click at [623, 236] on input "Add New Product to This Room in the Budget" at bounding box center [615, 238] width 15 height 15
radio input "true"
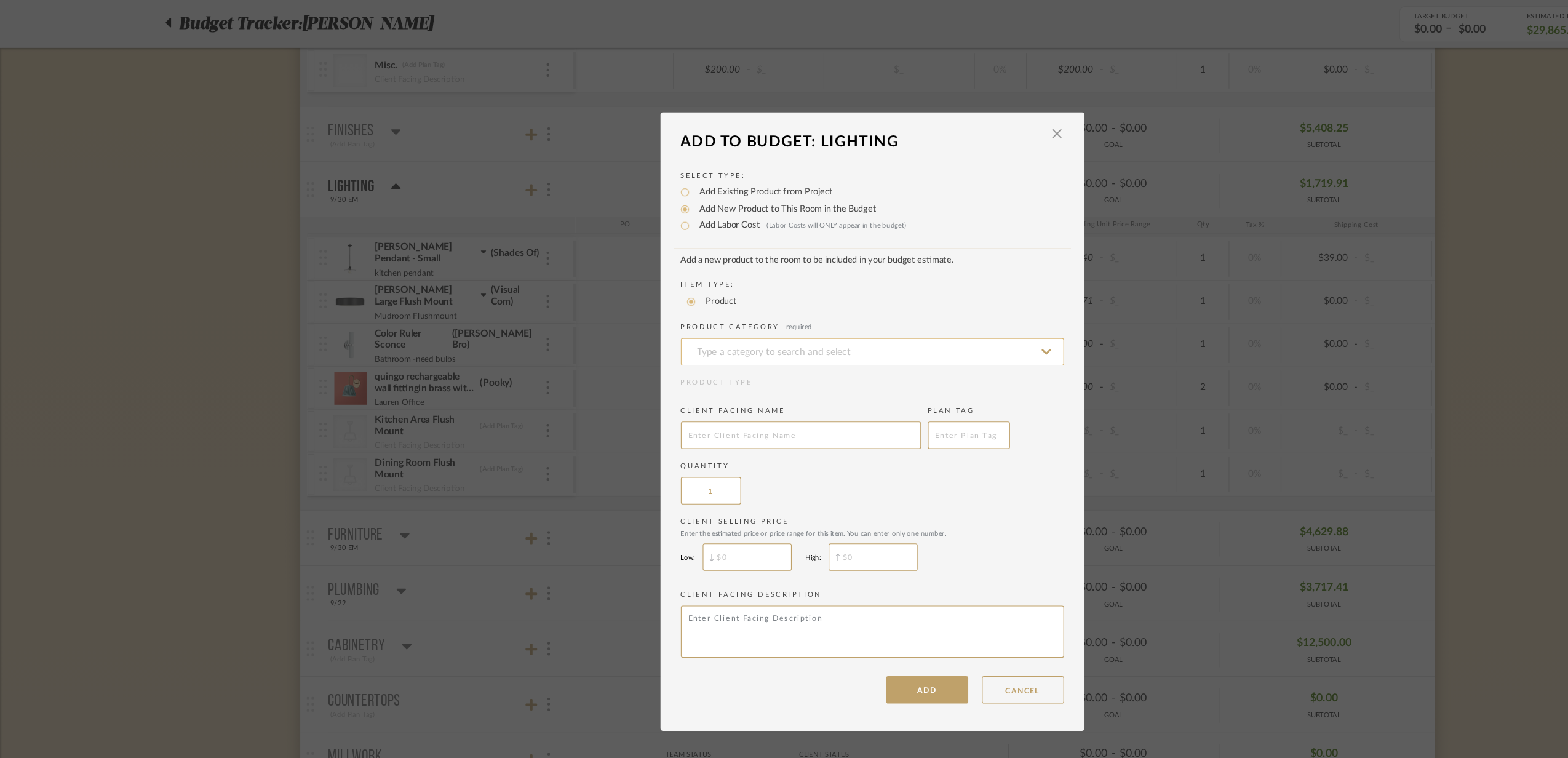
click at [681, 321] on input at bounding box center [784, 316] width 344 height 24
click at [695, 314] on input "Office" at bounding box center [784, 316] width 344 height 24
click at [793, 336] on div "Flush Mount" at bounding box center [780, 346] width 343 height 31
type input "Flush Mount"
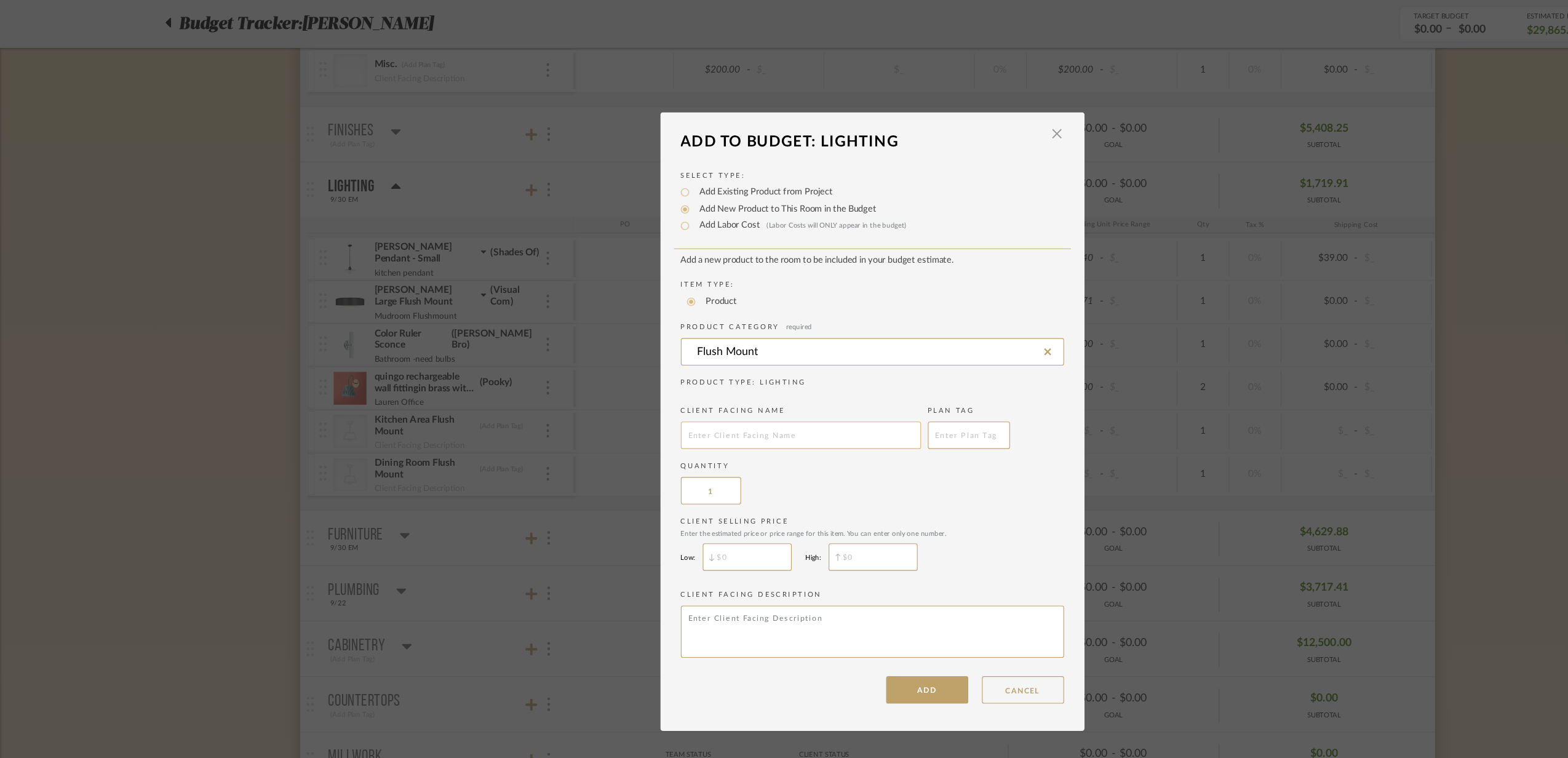
click at [707, 395] on input "text" at bounding box center [720, 391] width 216 height 24
type input "Office Flush Mount"
click at [826, 621] on button "ADD" at bounding box center [834, 619] width 74 height 24
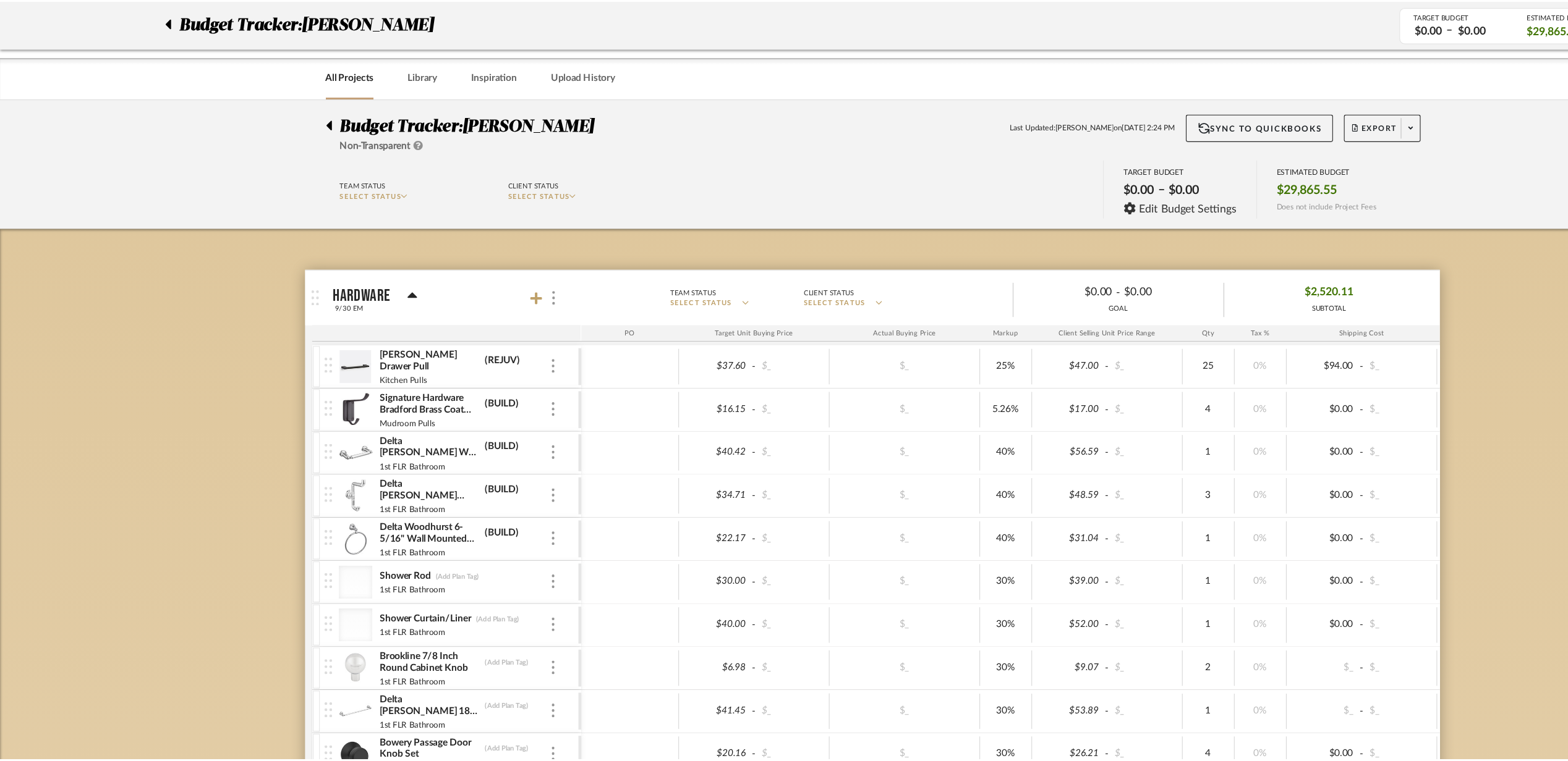
scroll to position [811, 0]
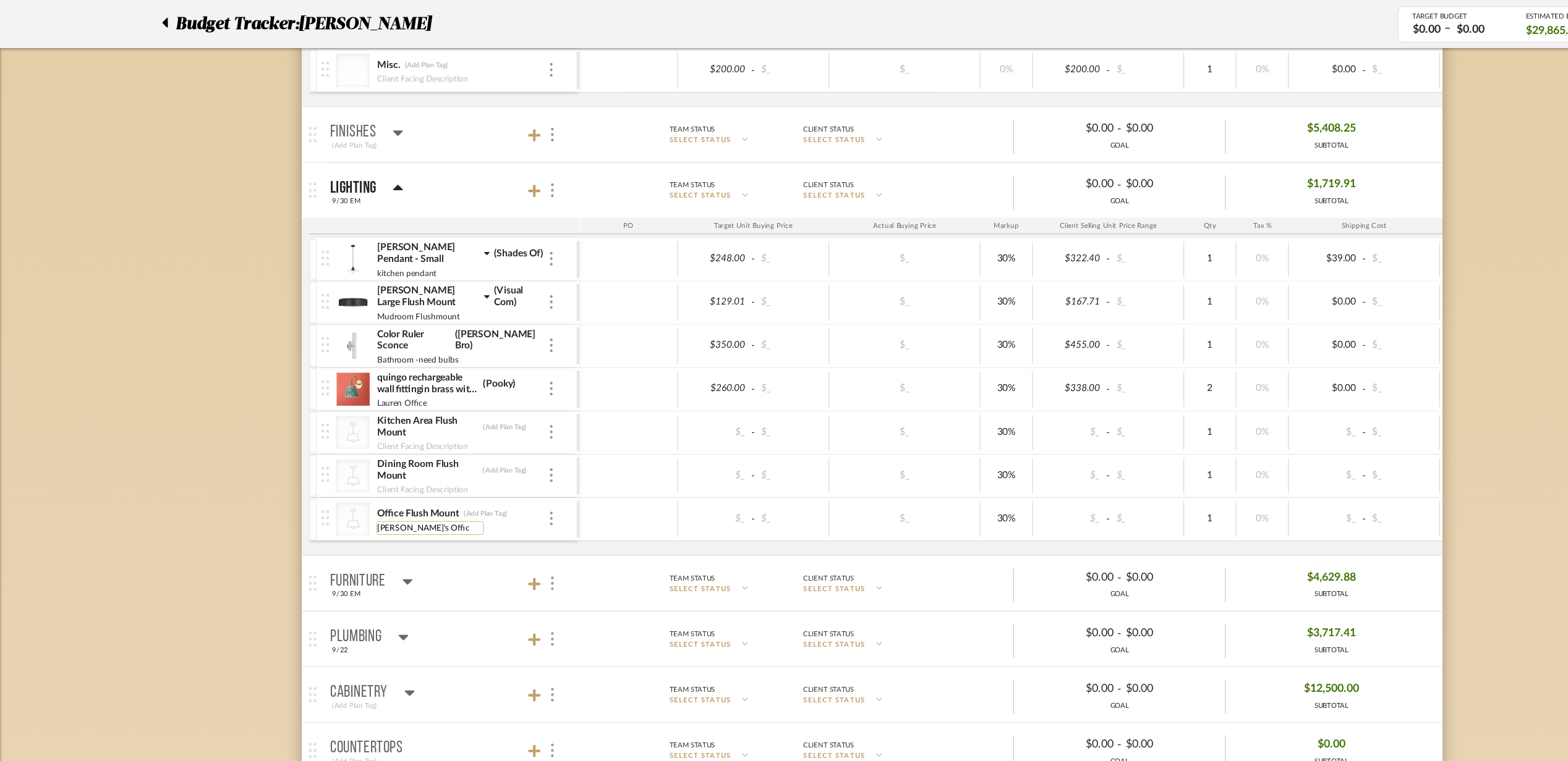
type input "[PERSON_NAME]'s Office"
click at [478, 172] on icon at bounding box center [479, 171] width 11 height 13
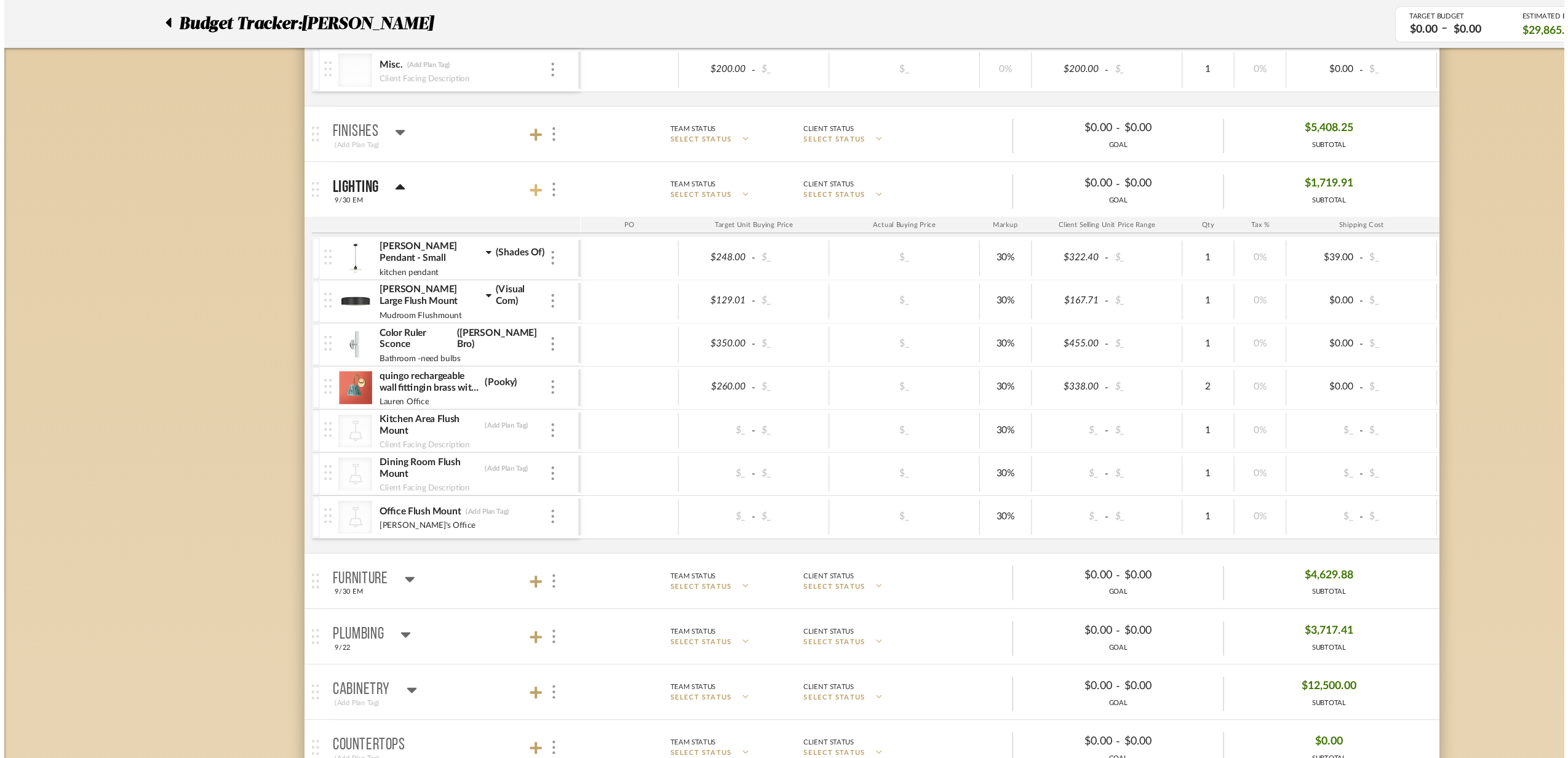
scroll to position [0, 0]
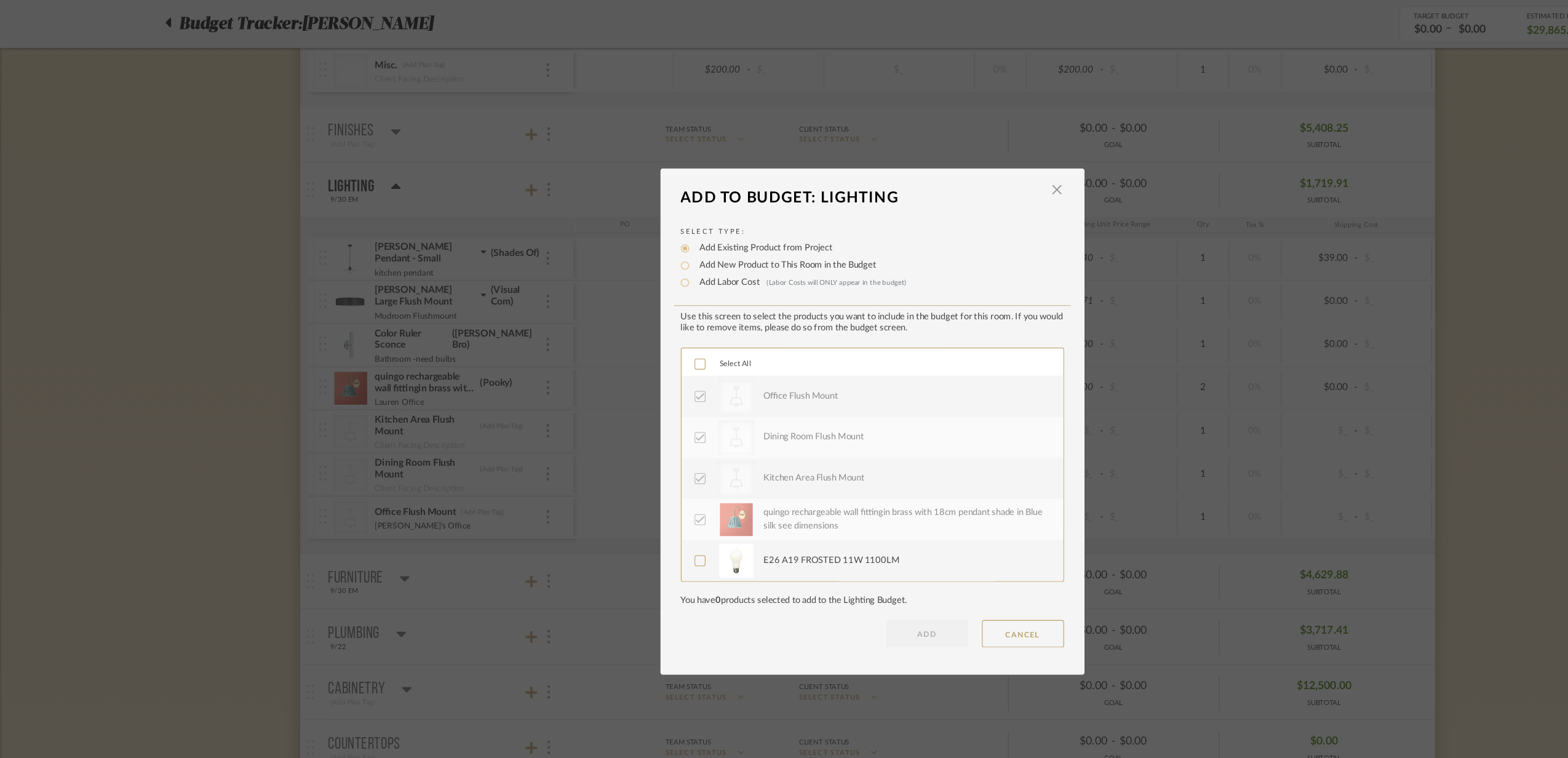
click at [655, 241] on label "Add New Product to This Room in the Budget" at bounding box center [705, 238] width 165 height 13
click at [623, 241] on input "Add New Product to This Room in the Budget" at bounding box center [615, 238] width 15 height 15
radio input "true"
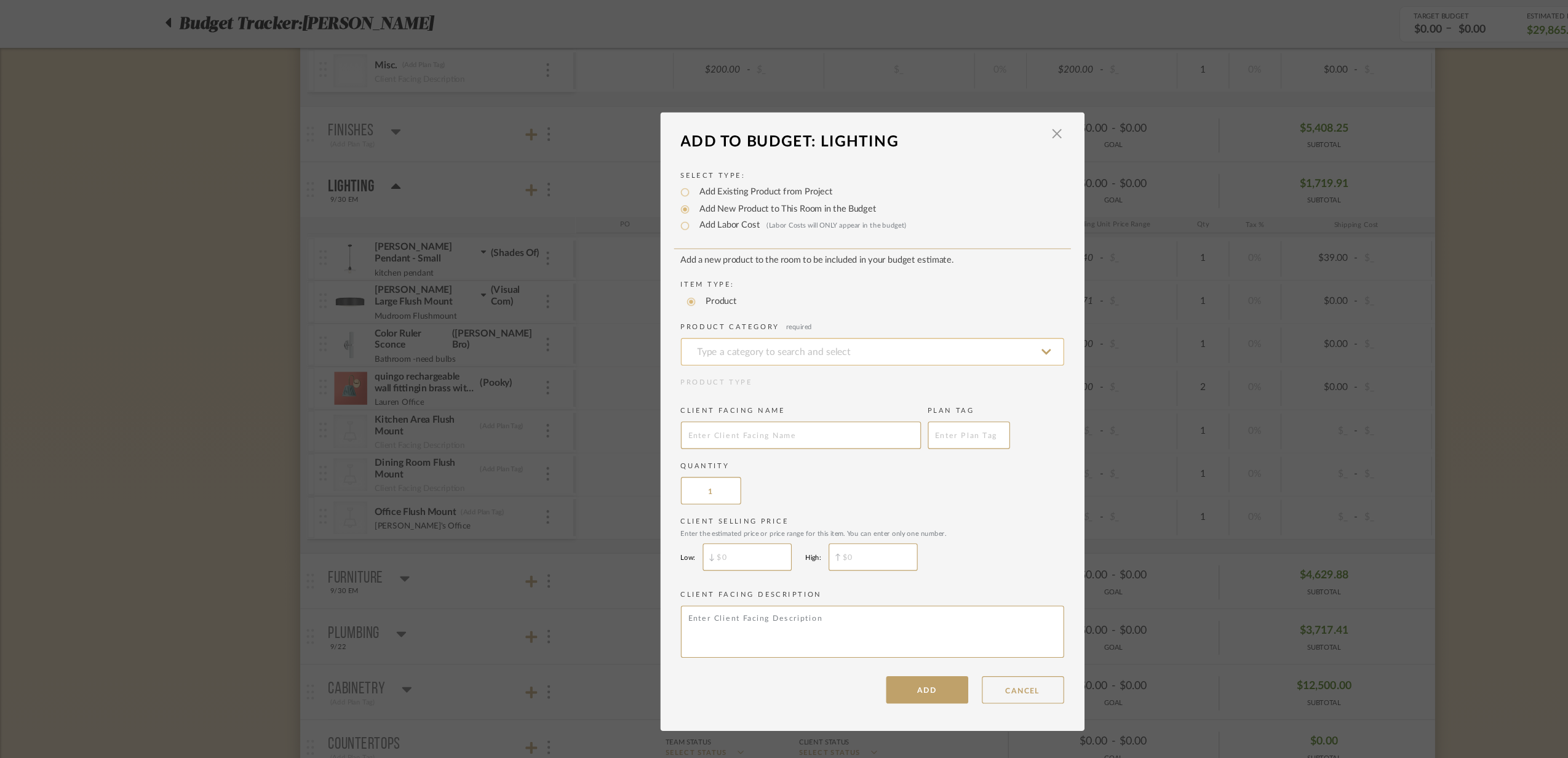
click at [655, 306] on input at bounding box center [784, 316] width 344 height 24
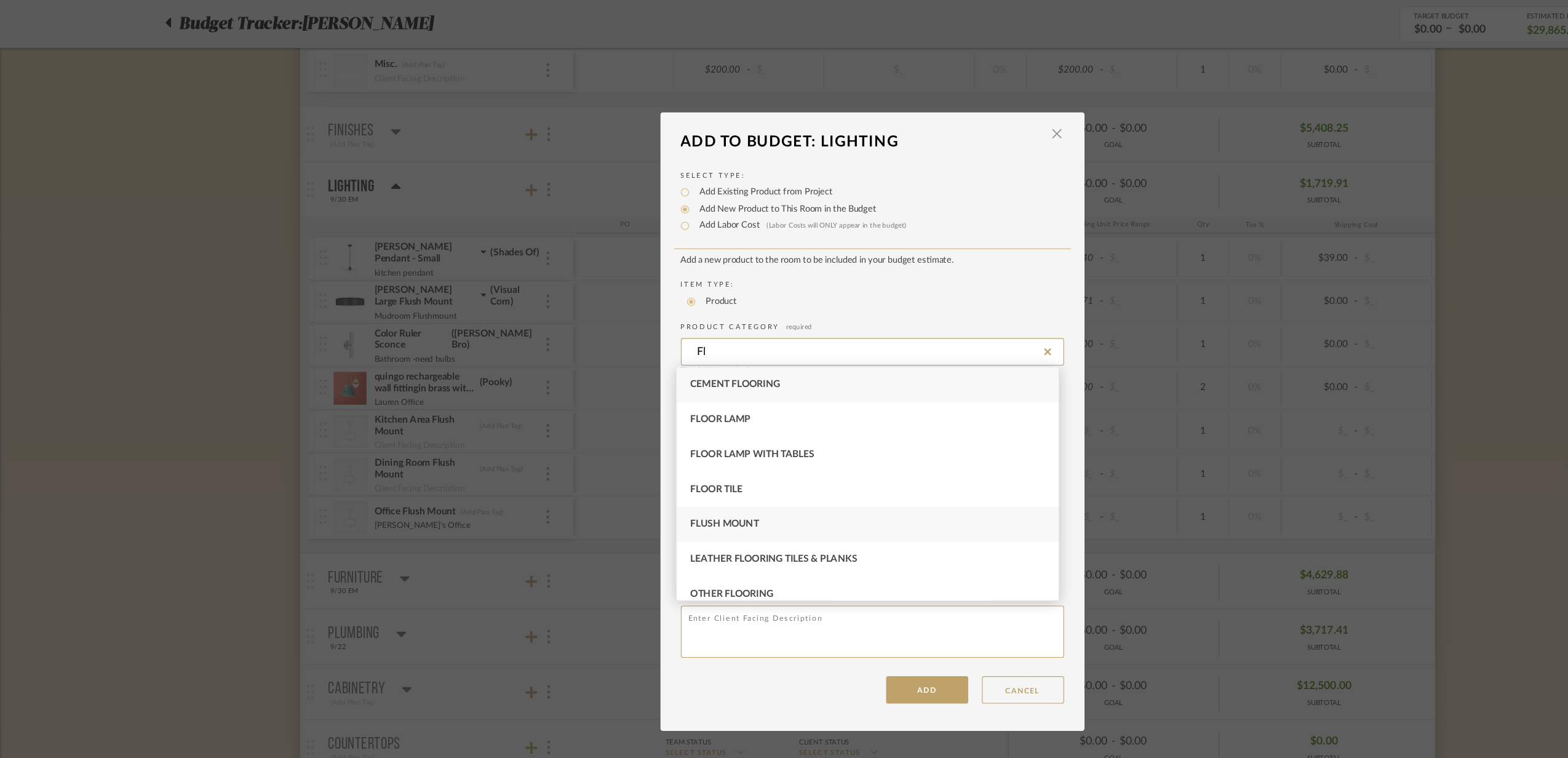
click at [637, 476] on div "Flush Mount" at bounding box center [780, 471] width 343 height 31
type input "Flush Mount"
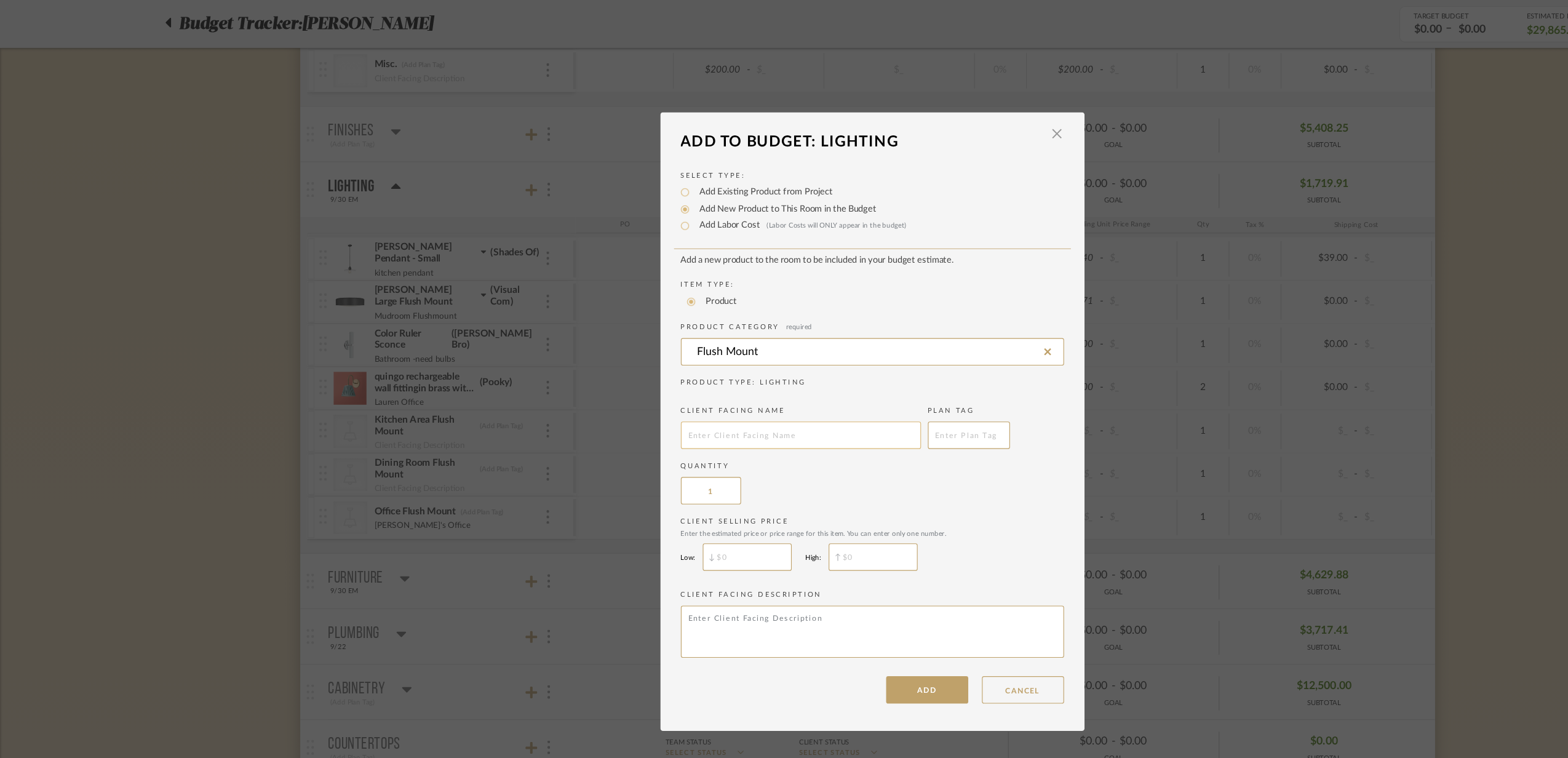
click at [688, 399] on input "text" at bounding box center [720, 391] width 216 height 24
type input "Primary Flushmount"
click at [829, 623] on button "ADD" at bounding box center [834, 619] width 74 height 24
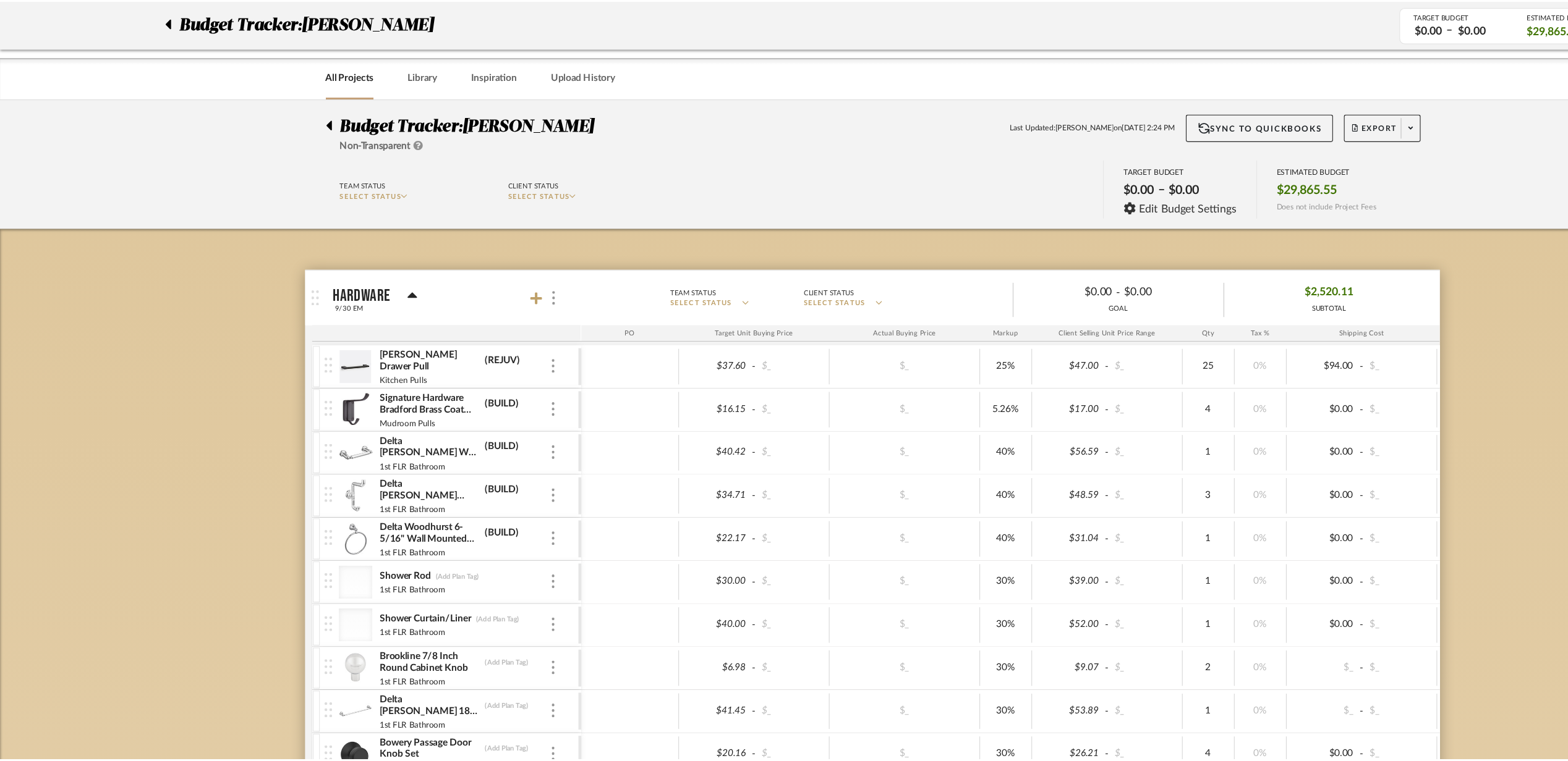
scroll to position [811, 0]
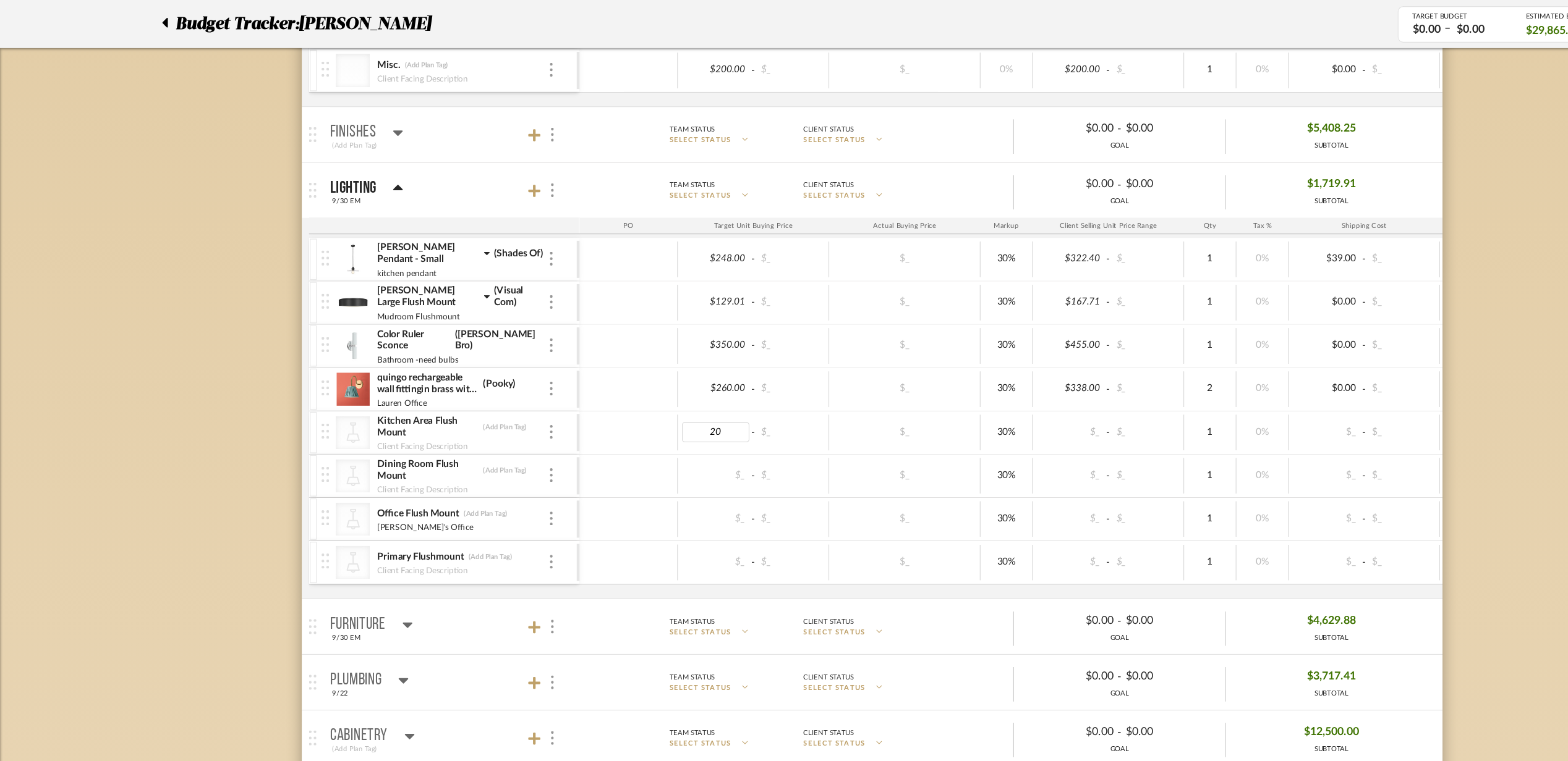
type input "200"
type input "$2,000.00"
click at [647, 521] on div "$2,000.00 - $_" at bounding box center [676, 505] width 136 height 32
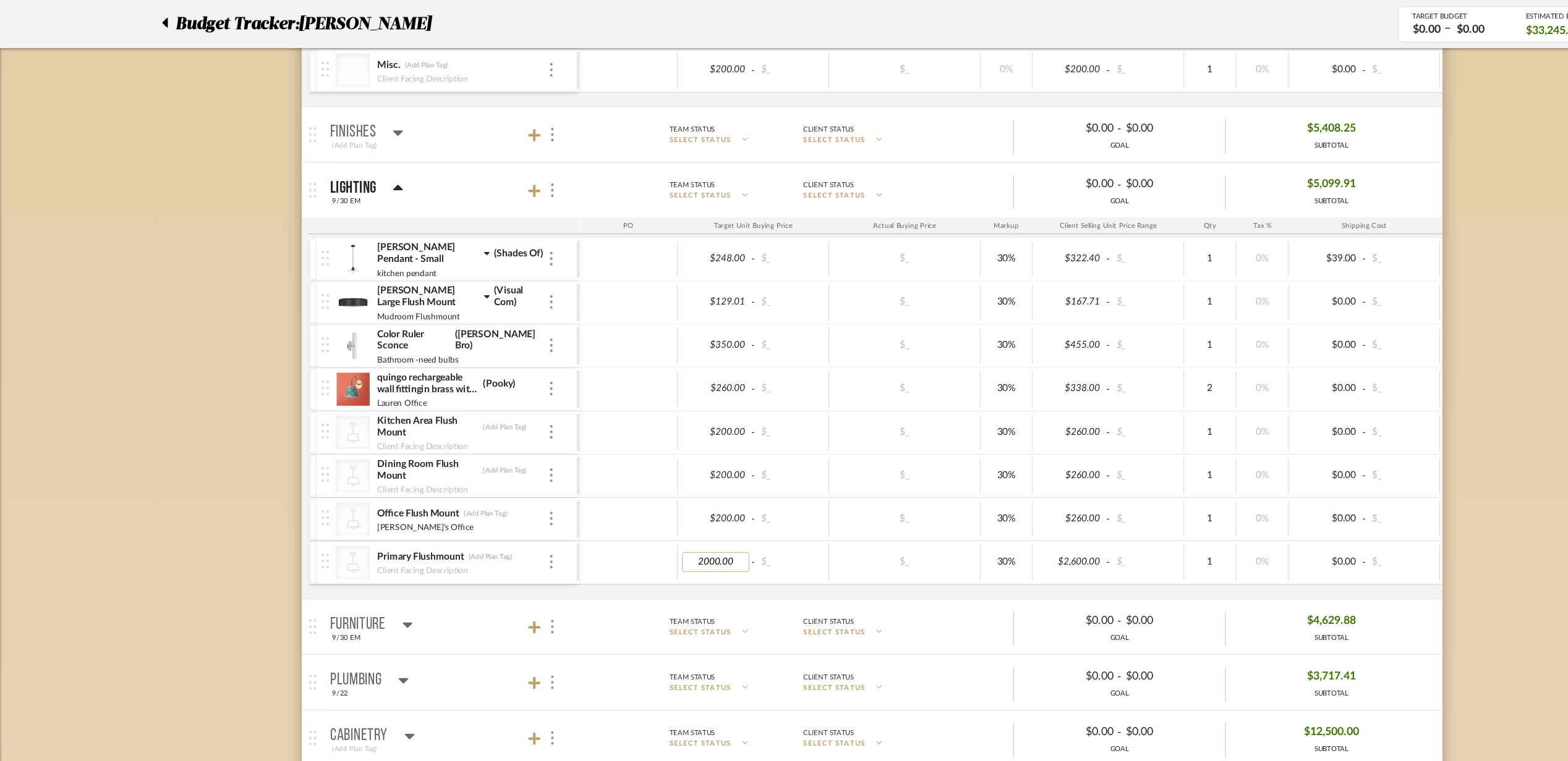
click at [636, 509] on input "2000.00" at bounding box center [643, 505] width 61 height 18
type input "200.00"
click at [792, 483] on div "$_" at bounding box center [812, 466] width 136 height 32
click at [482, 173] on icon at bounding box center [479, 171] width 11 height 13
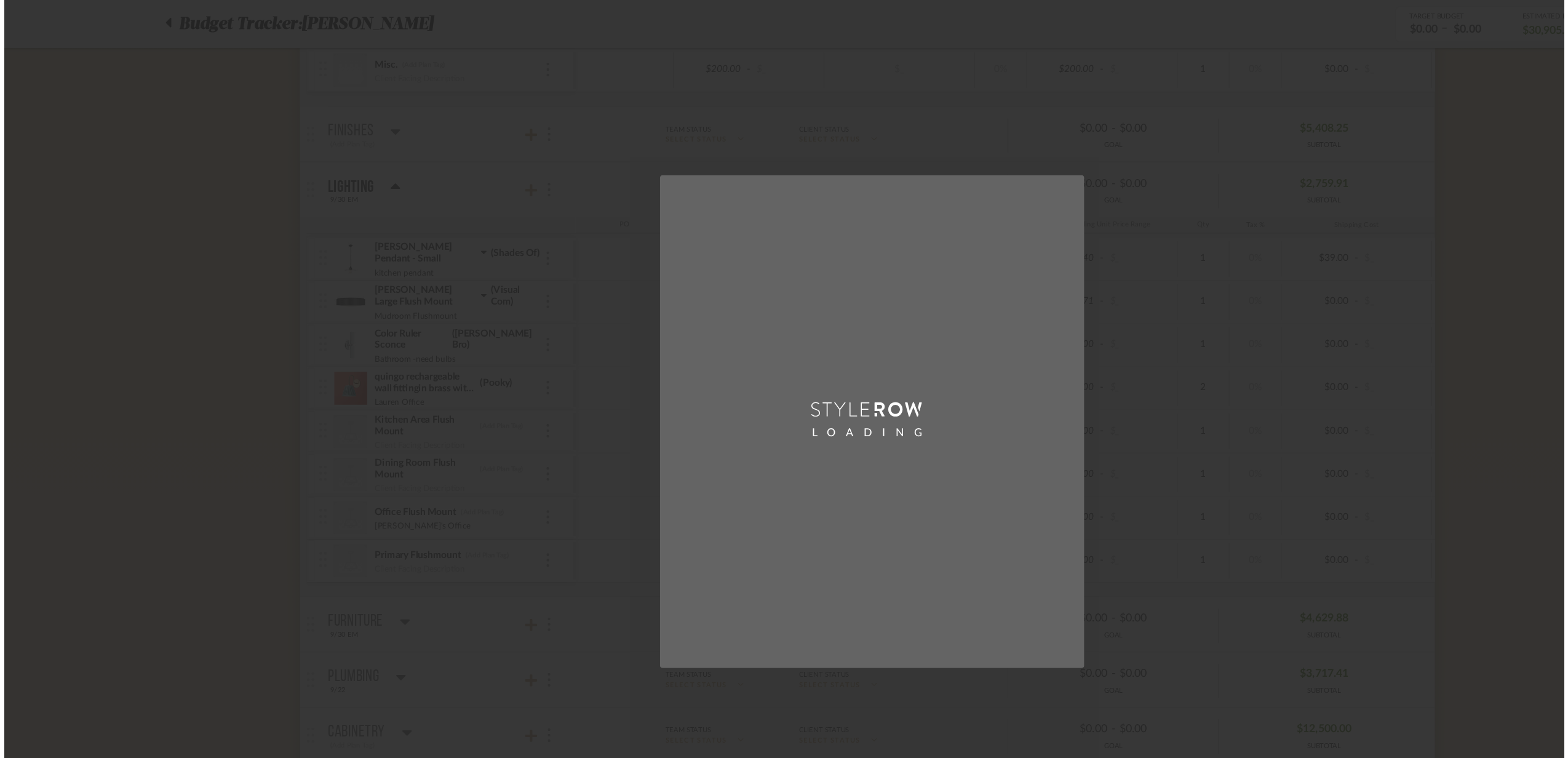
scroll to position [0, 0]
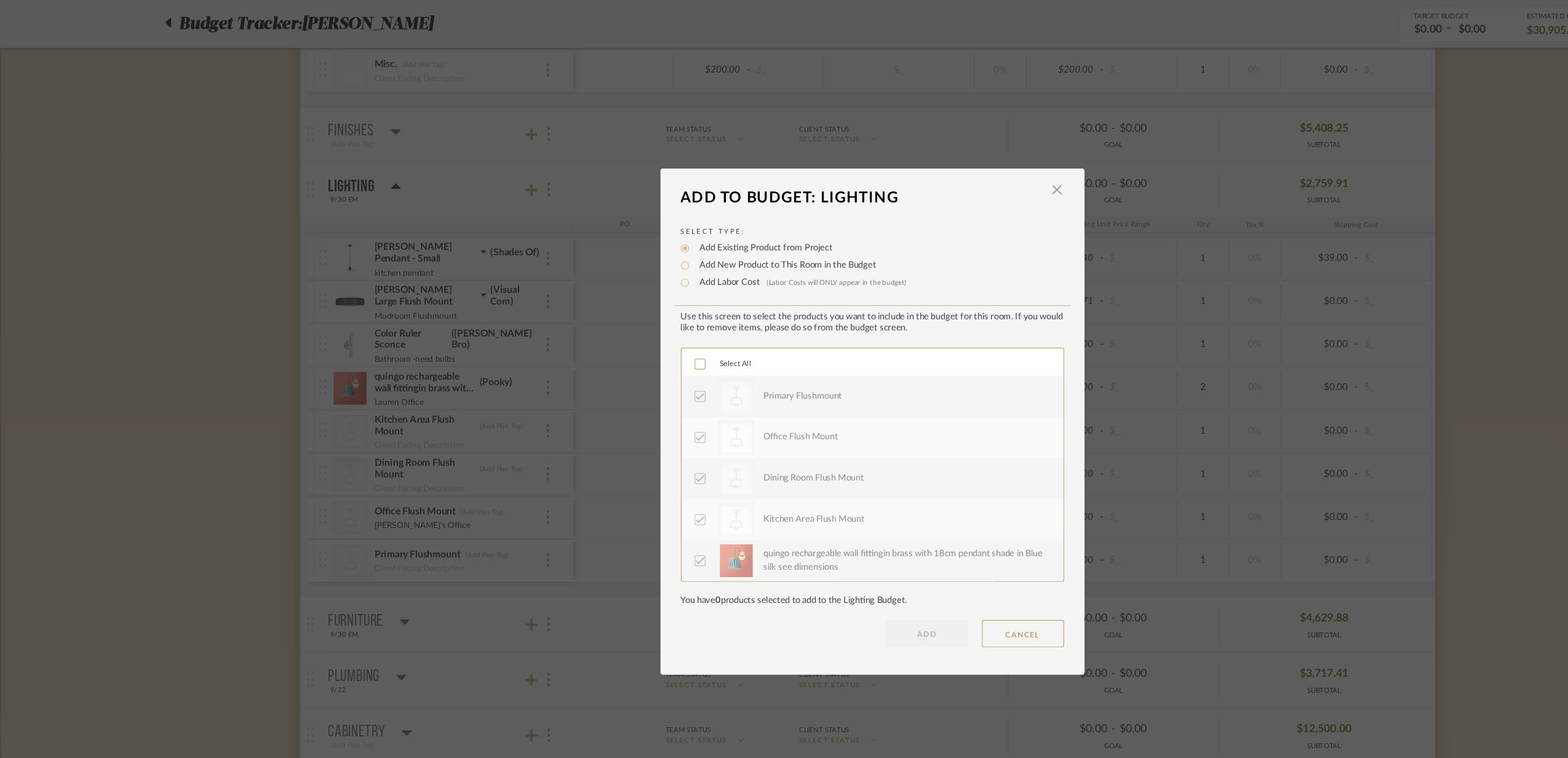
click at [638, 242] on label "Add New Product to This Room in the Budget" at bounding box center [705, 238] width 165 height 13
click at [623, 242] on input "Add New Product to This Room in the Budget" at bounding box center [615, 238] width 15 height 15
radio input "true"
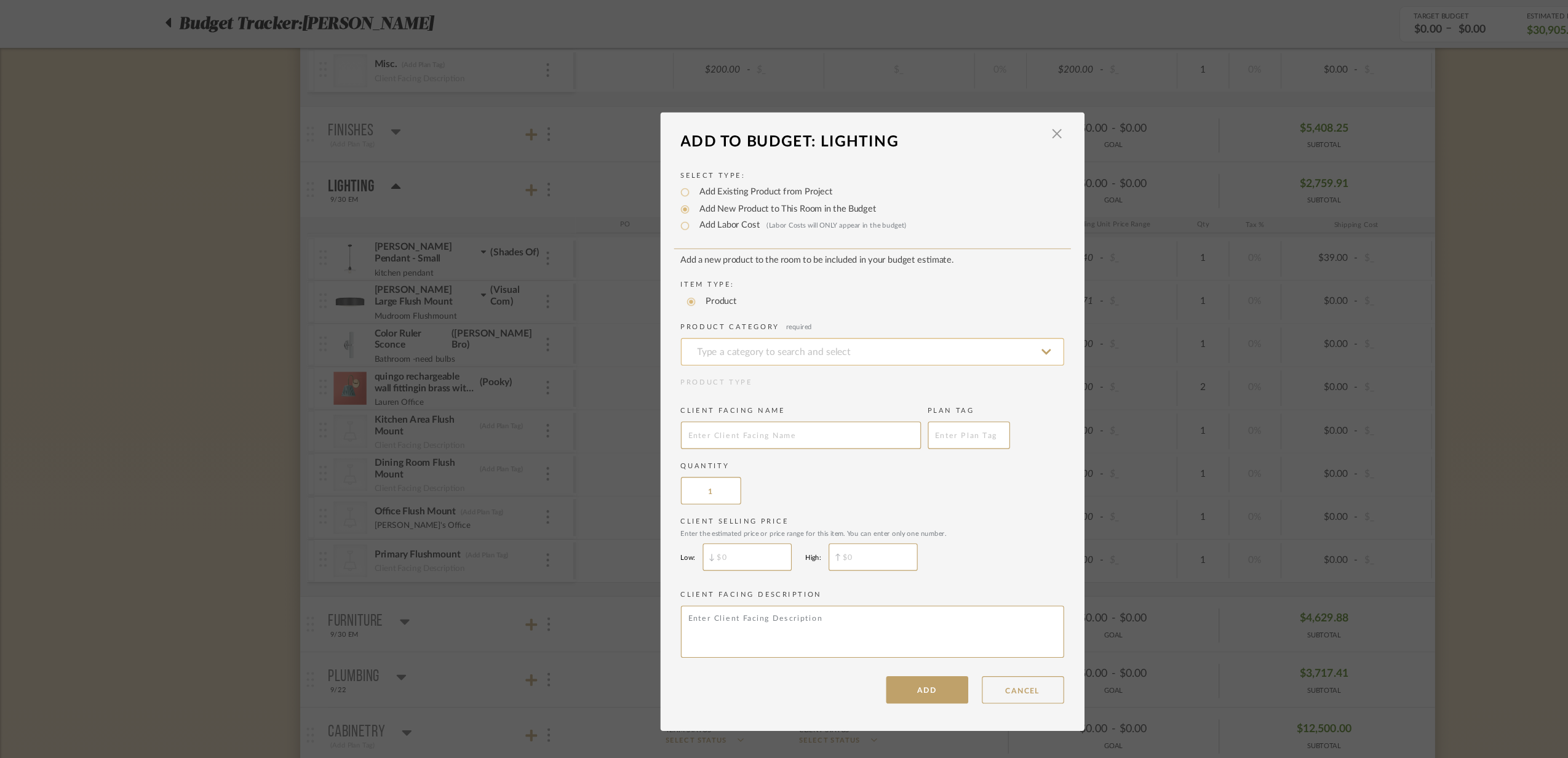
click at [667, 313] on input at bounding box center [784, 316] width 344 height 24
type input "e"
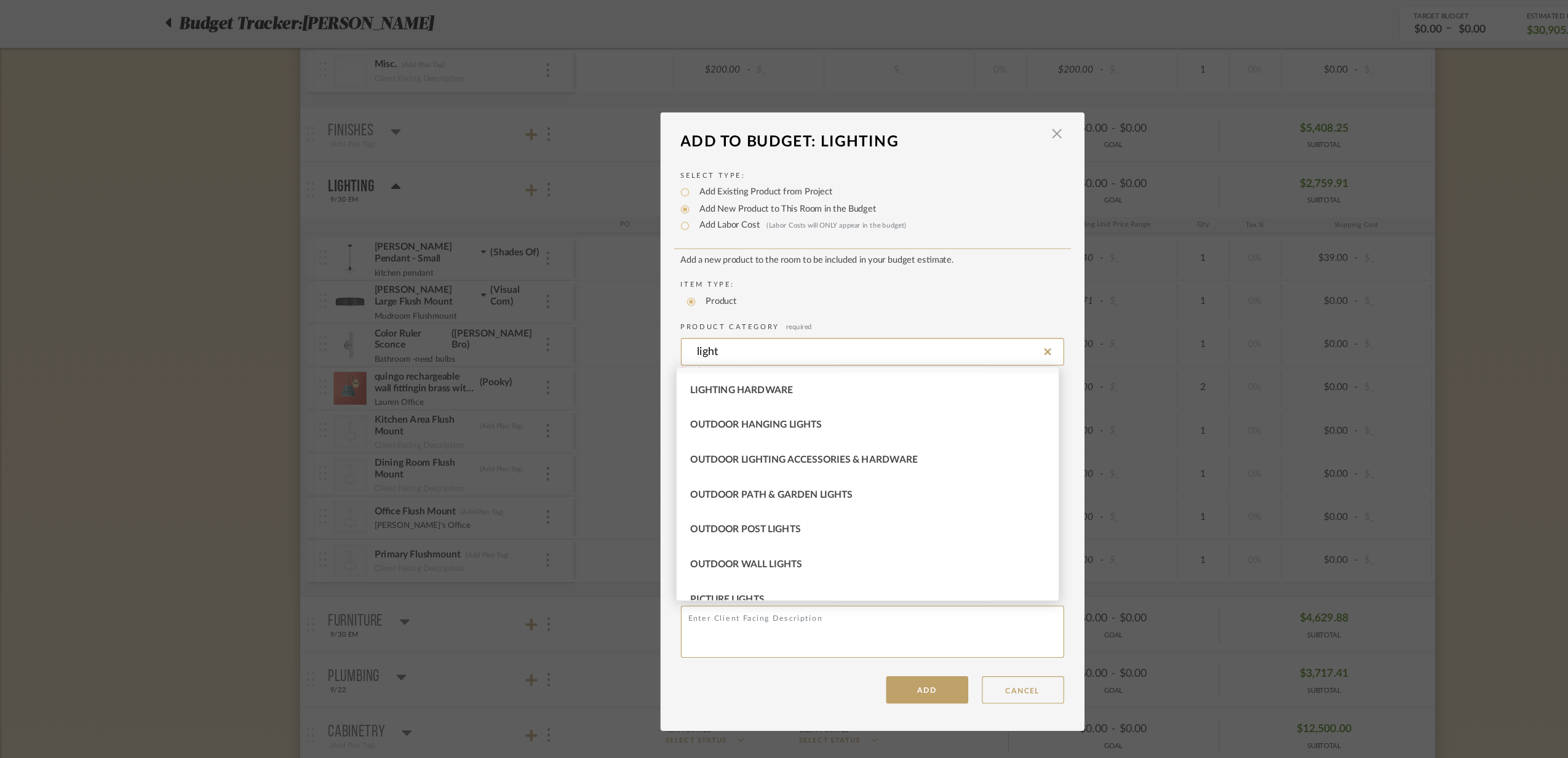
scroll to position [147, 0]
click at [779, 454] on div "Outdoor Wall Lights" at bounding box center [780, 450] width 343 height 31
type input "Outdoor Wall Lights"
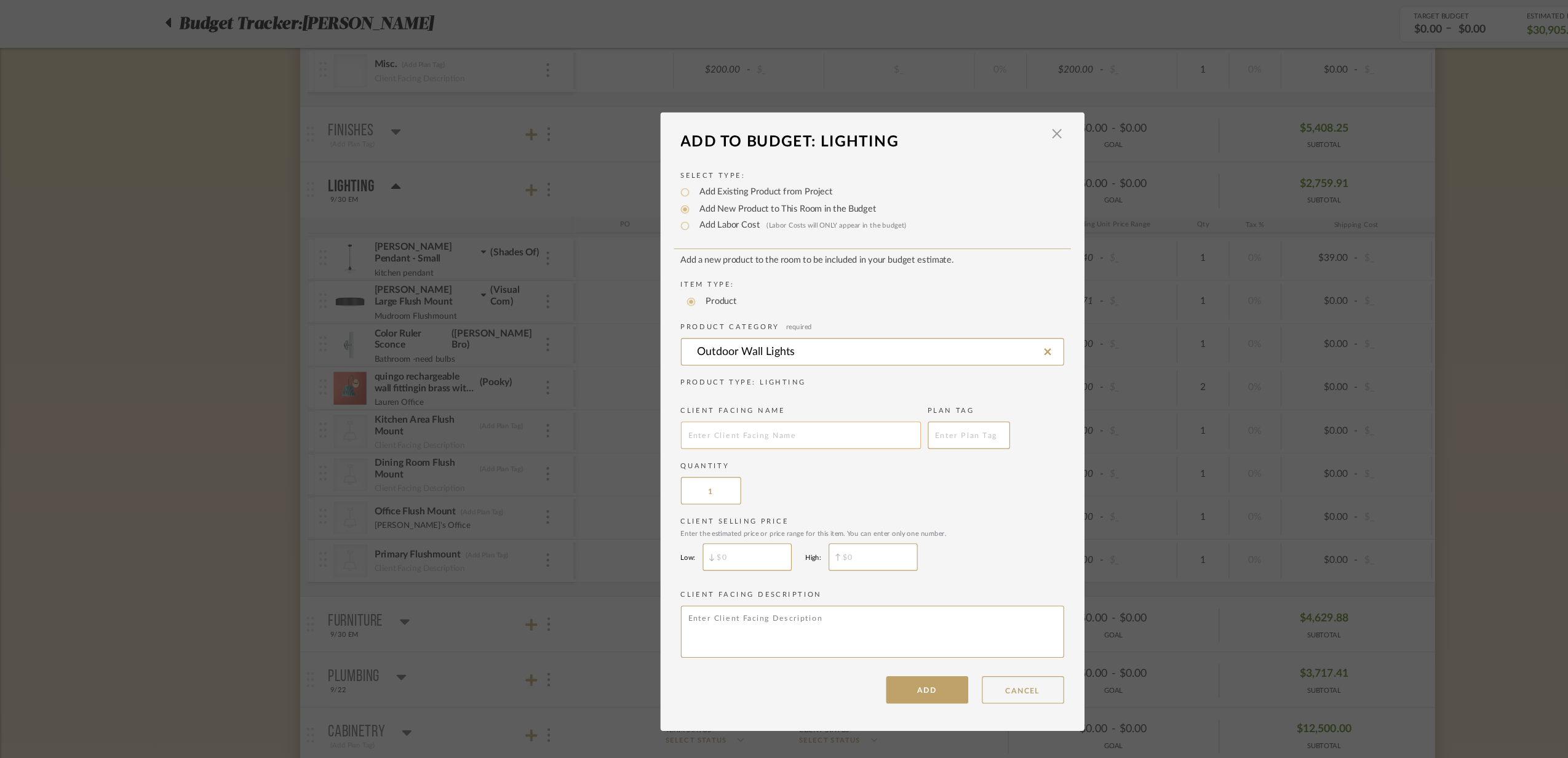
click at [706, 386] on input "text" at bounding box center [720, 391] width 216 height 24
type input "Exterior Light"
click at [827, 632] on button "ADD" at bounding box center [834, 619] width 74 height 24
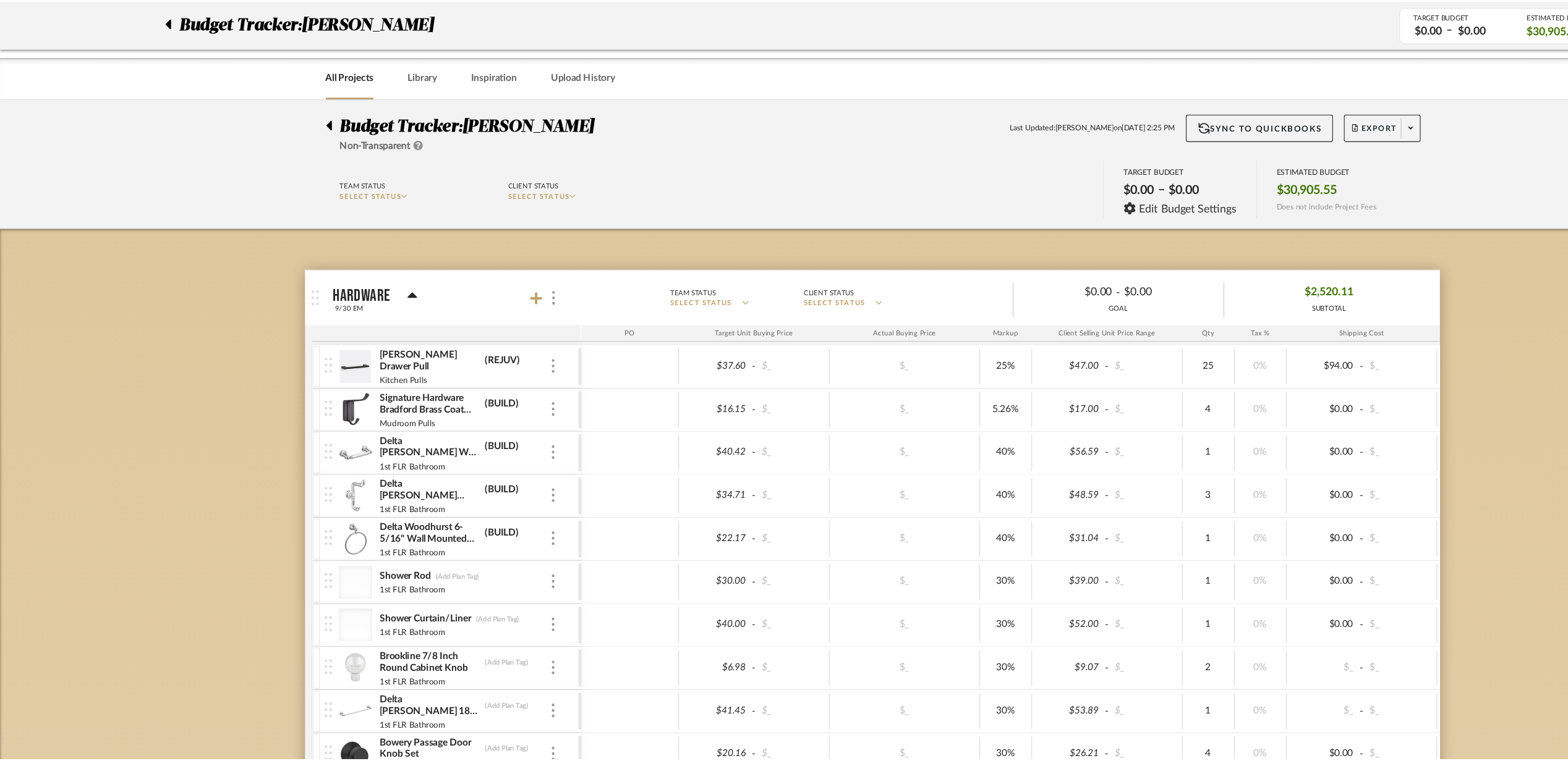
scroll to position [811, 0]
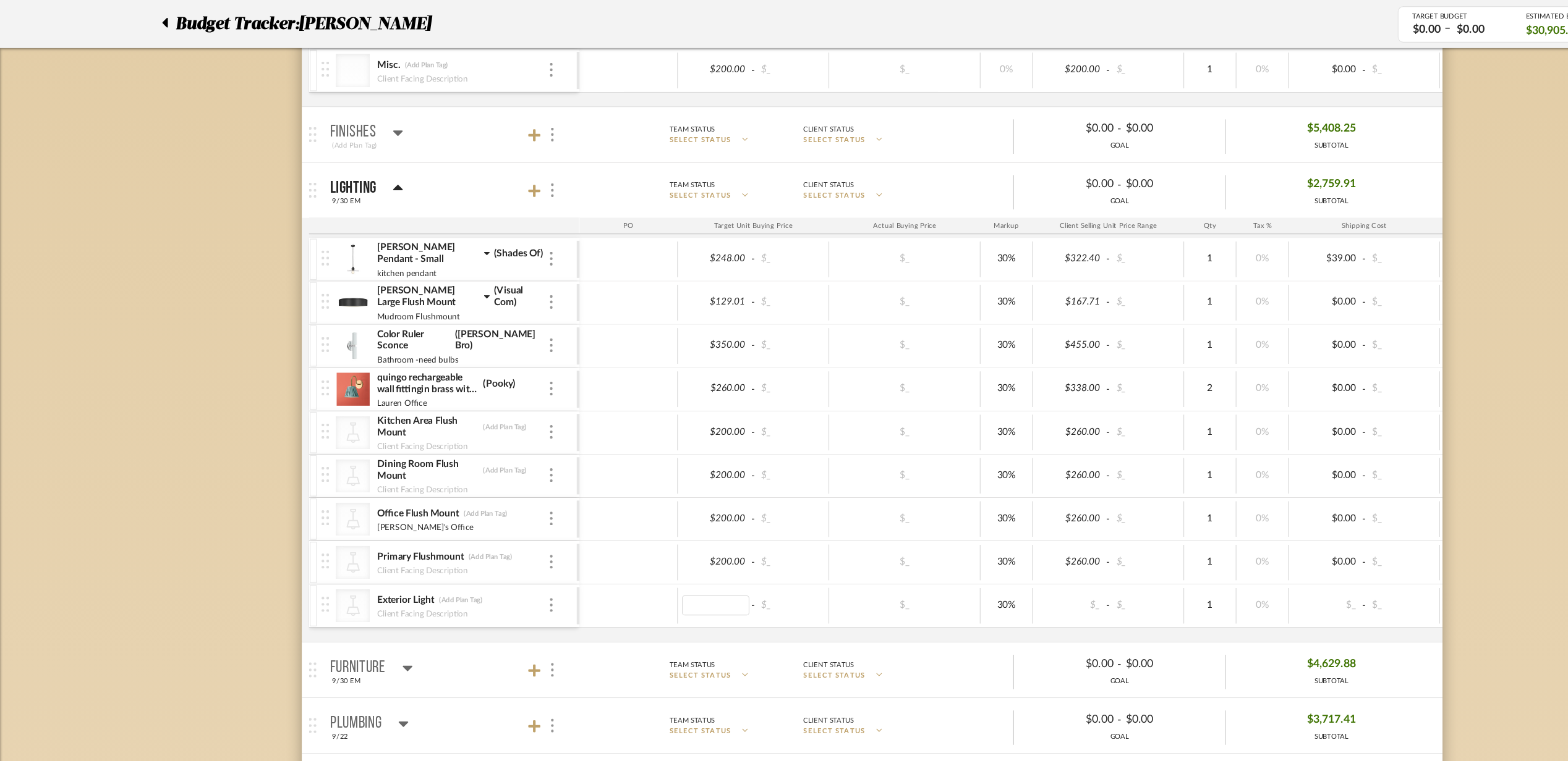
type input "200.00"
click at [685, 583] on mat-expansion-panel "Furniture 9/30 EM Team Status SELECT STATUS Client Status SELECT STATUS $0.00 -…" at bounding box center [784, 601] width 1025 height 50
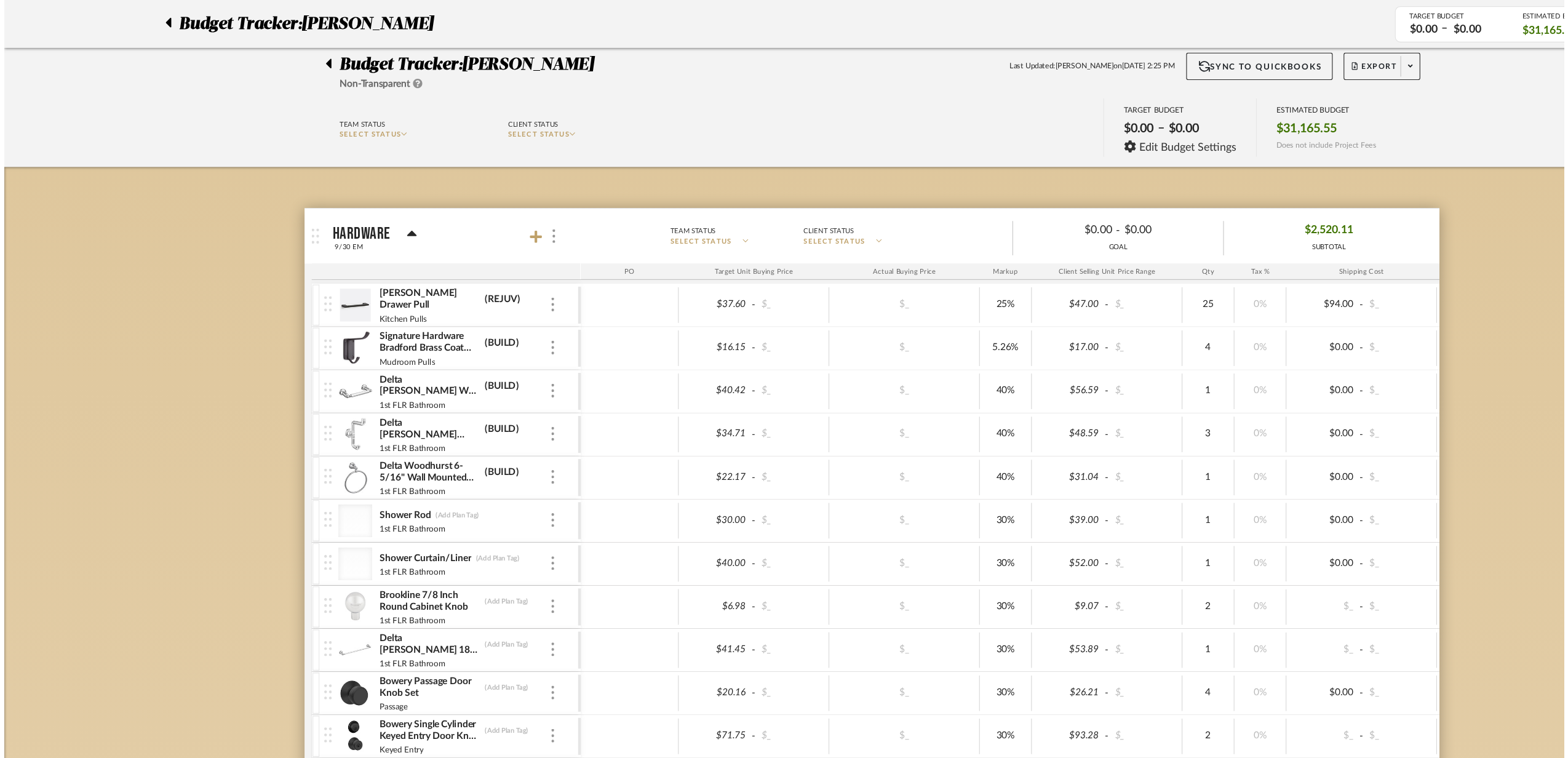
scroll to position [0, 0]
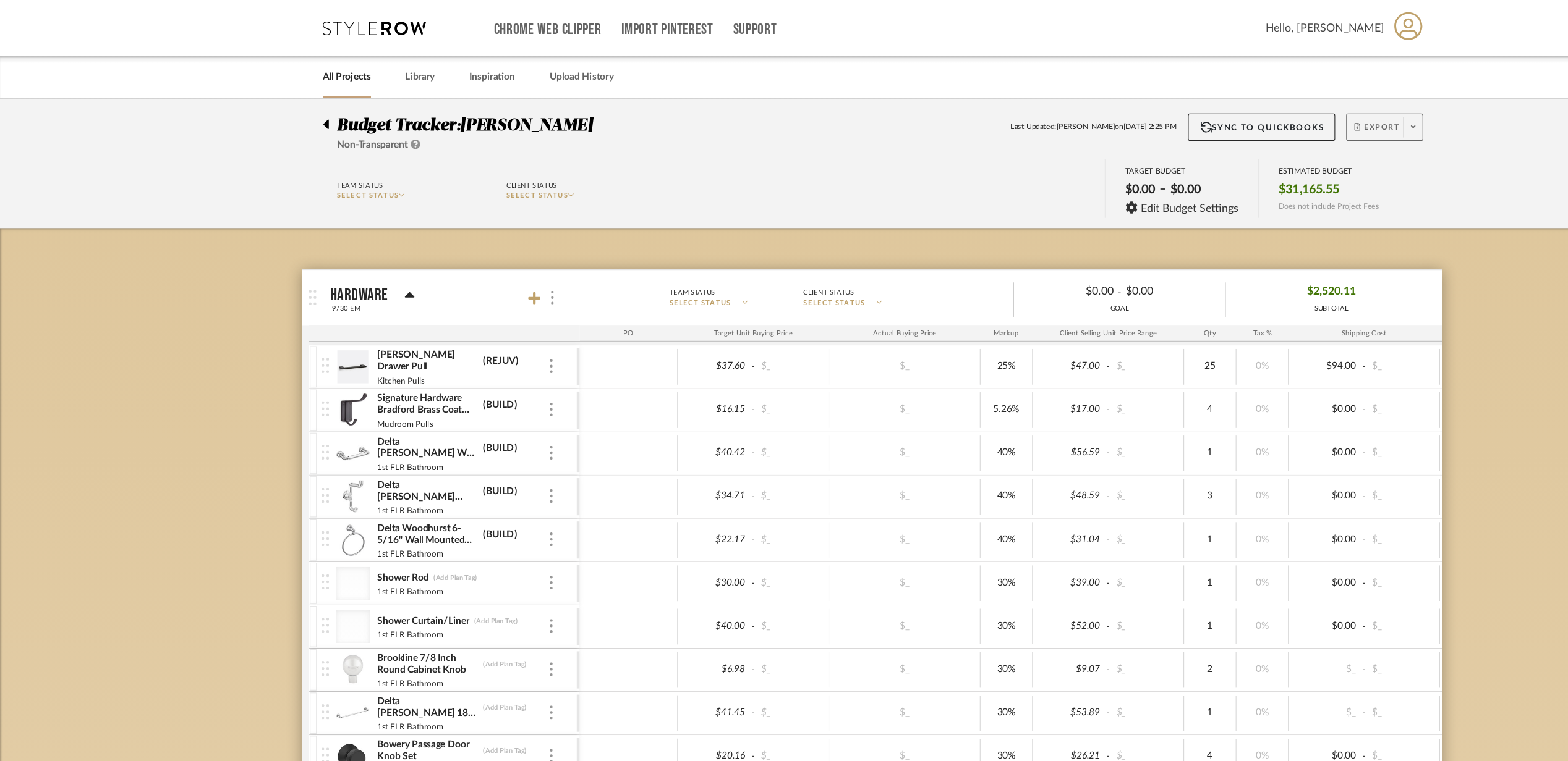
click at [1230, 118] on span "Export" at bounding box center [1238, 119] width 41 height 19
click at [1227, 155] on span "Export PDF" at bounding box center [1265, 150] width 93 height 11
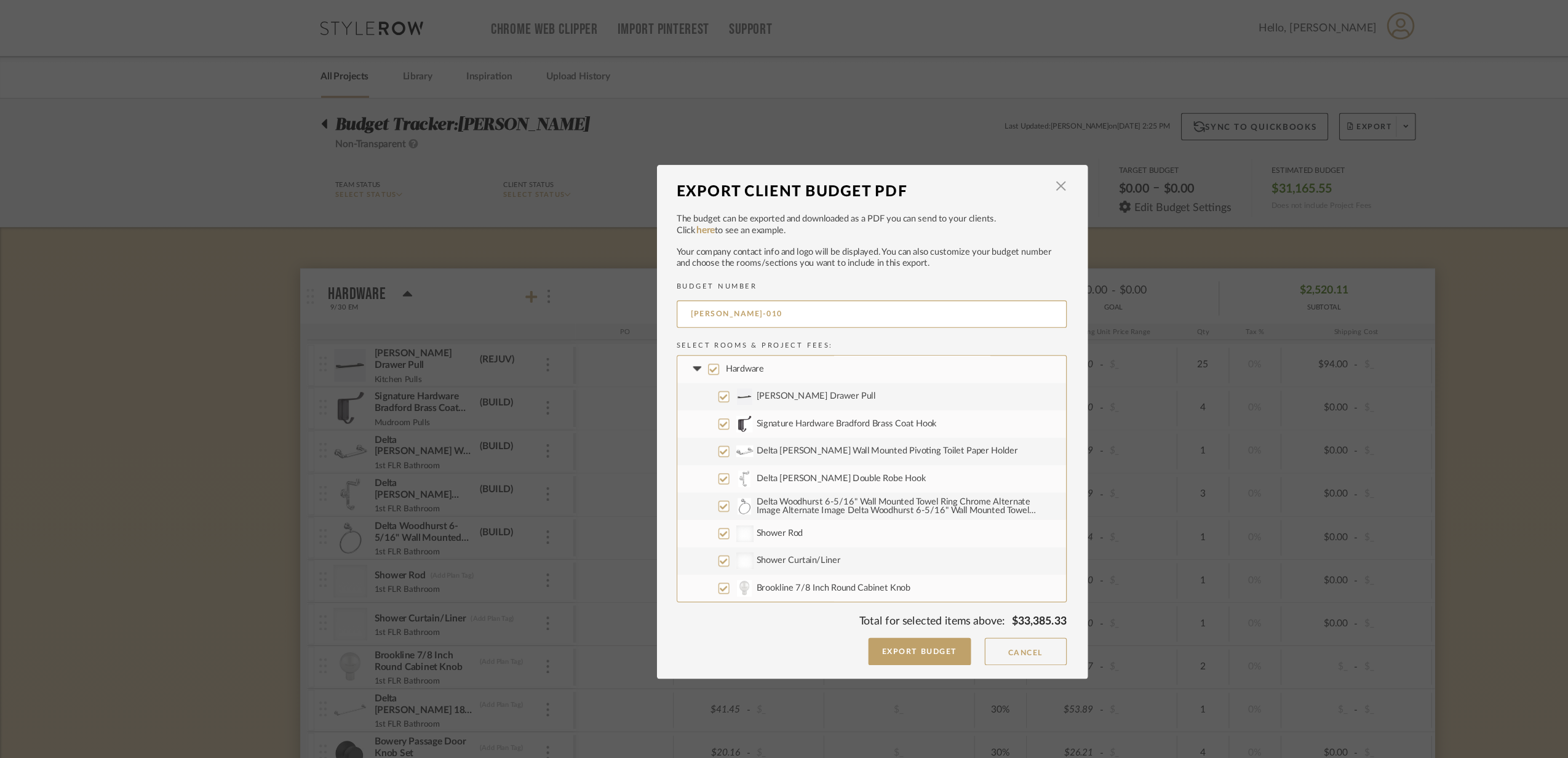
click at [620, 331] on icon at bounding box center [626, 332] width 13 height 5
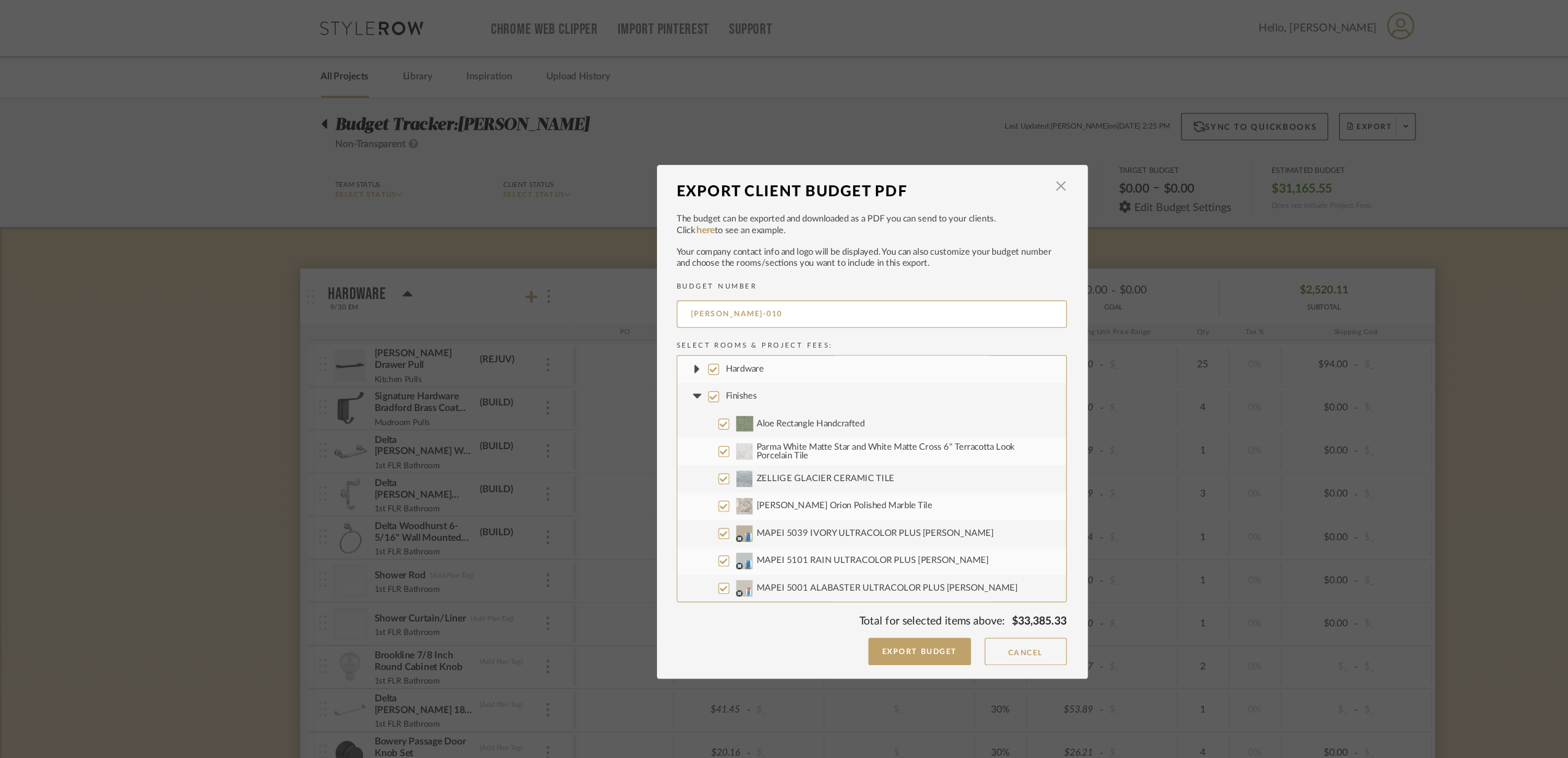
click at [623, 357] on icon at bounding box center [627, 356] width 8 height 4
click at [623, 379] on icon at bounding box center [627, 381] width 8 height 4
click at [623, 415] on label "Furniture" at bounding box center [783, 406] width 349 height 24
click at [637, 411] on input "Furniture" at bounding box center [642, 406] width 10 height 10
checkbox input "false"
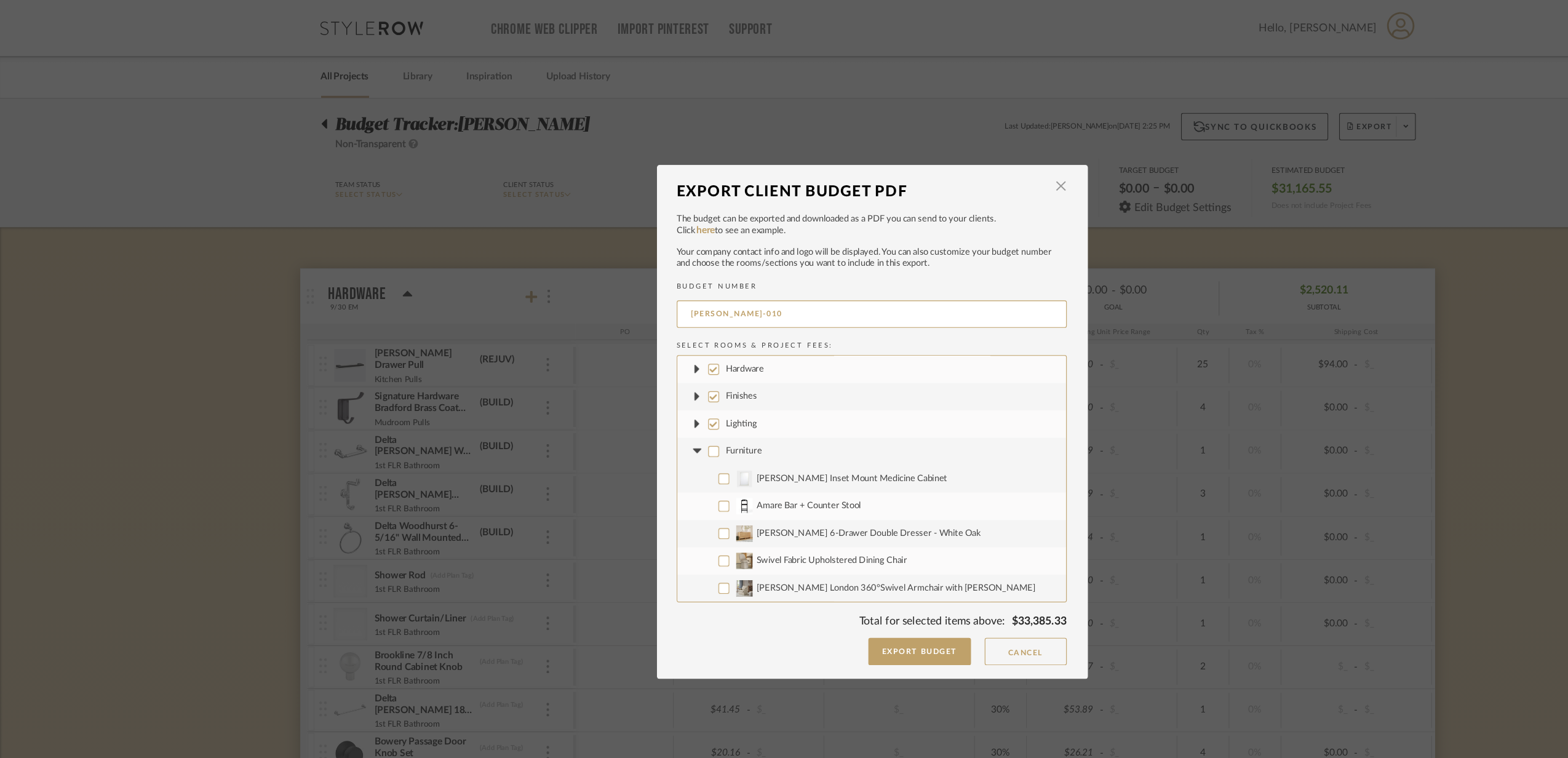
checkbox input "false"
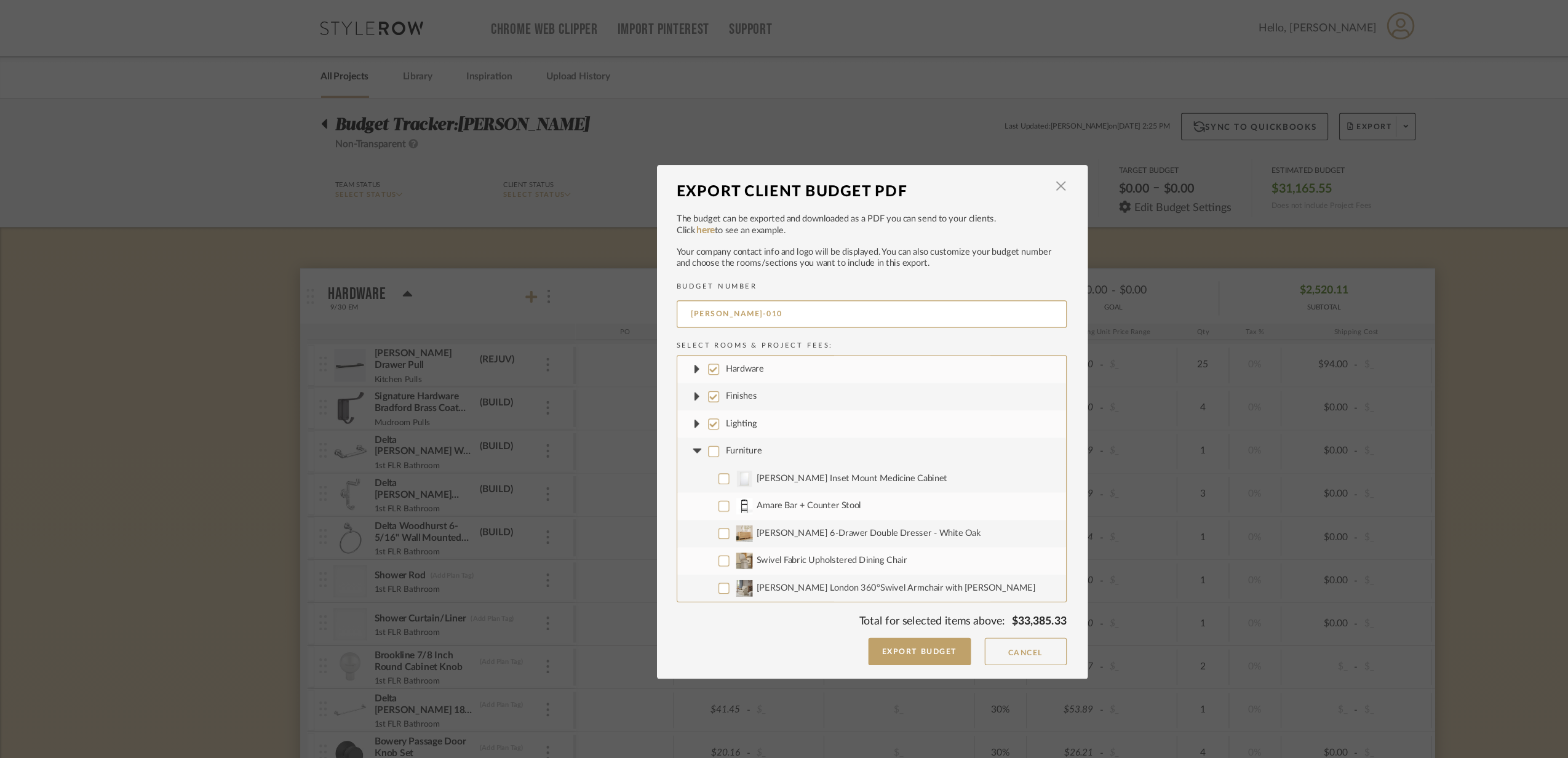
checkbox input "false"
click at [620, 411] on fa-icon at bounding box center [626, 405] width 13 height 13
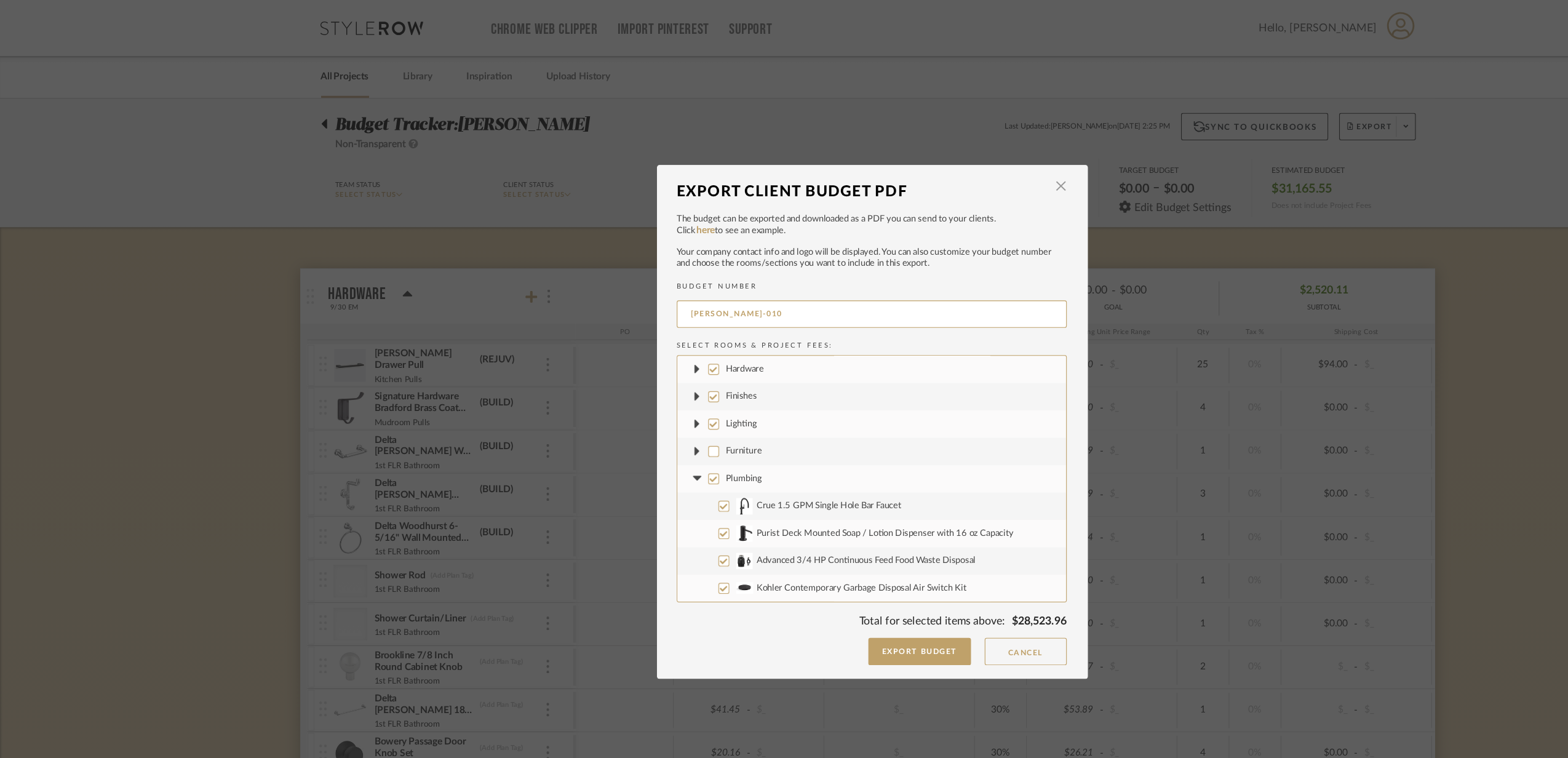
click at [623, 428] on icon at bounding box center [626, 430] width 13 height 5
click at [626, 456] on icon at bounding box center [626, 455] width 13 height 5
click at [626, 482] on fa-icon at bounding box center [626, 479] width 13 height 13
click at [623, 504] on icon at bounding box center [627, 504] width 8 height 4
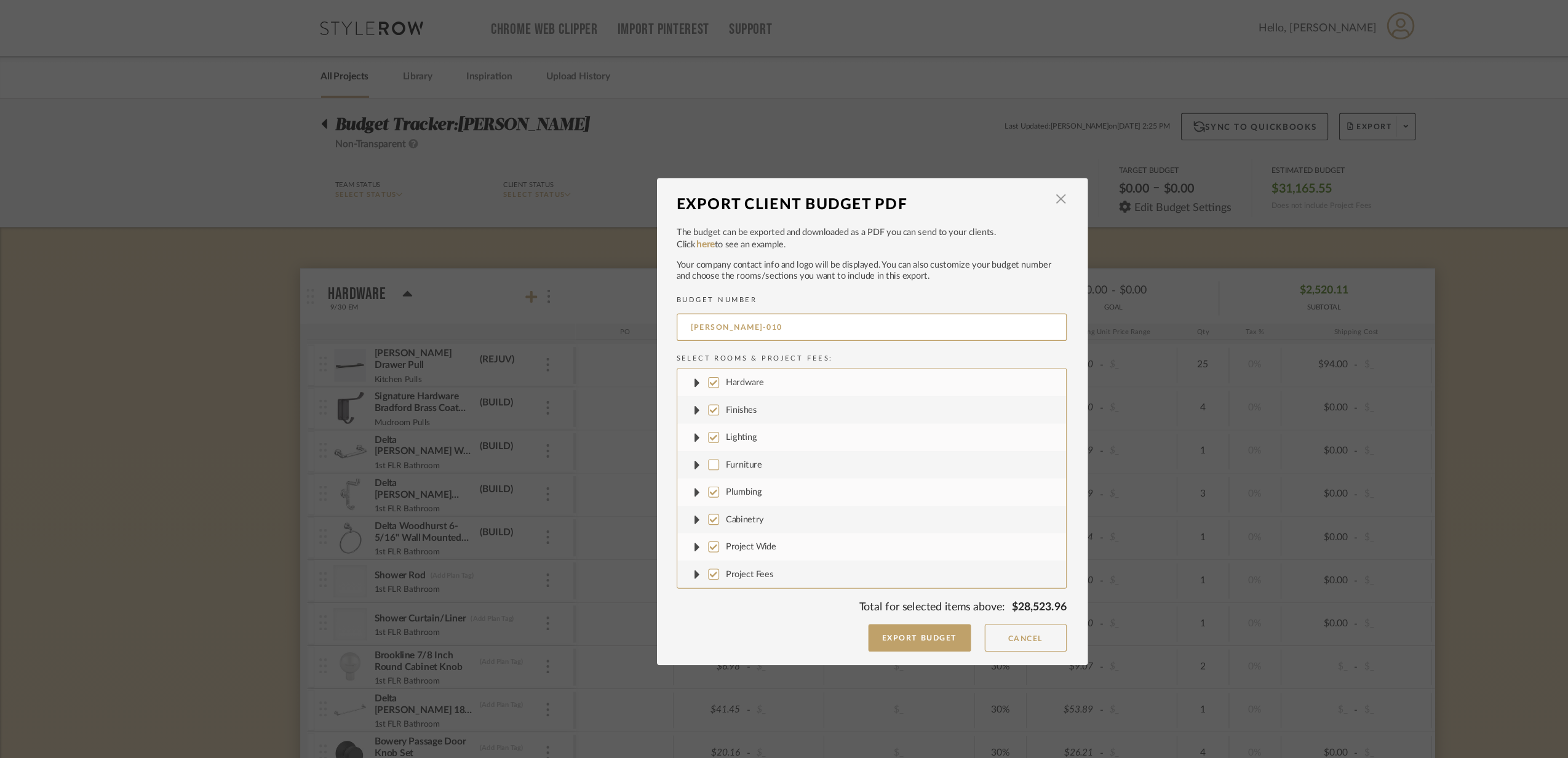
click at [641, 514] on input "Project Fees" at bounding box center [642, 516] width 10 height 10
checkbox input "false"
drag, startPoint x: 637, startPoint y: 499, endPoint x: 643, endPoint y: 470, distance: 29.6
click at [637, 496] on label "Project Wide" at bounding box center [783, 491] width 349 height 24
click at [637, 496] on input "Project Wide" at bounding box center [642, 492] width 10 height 10
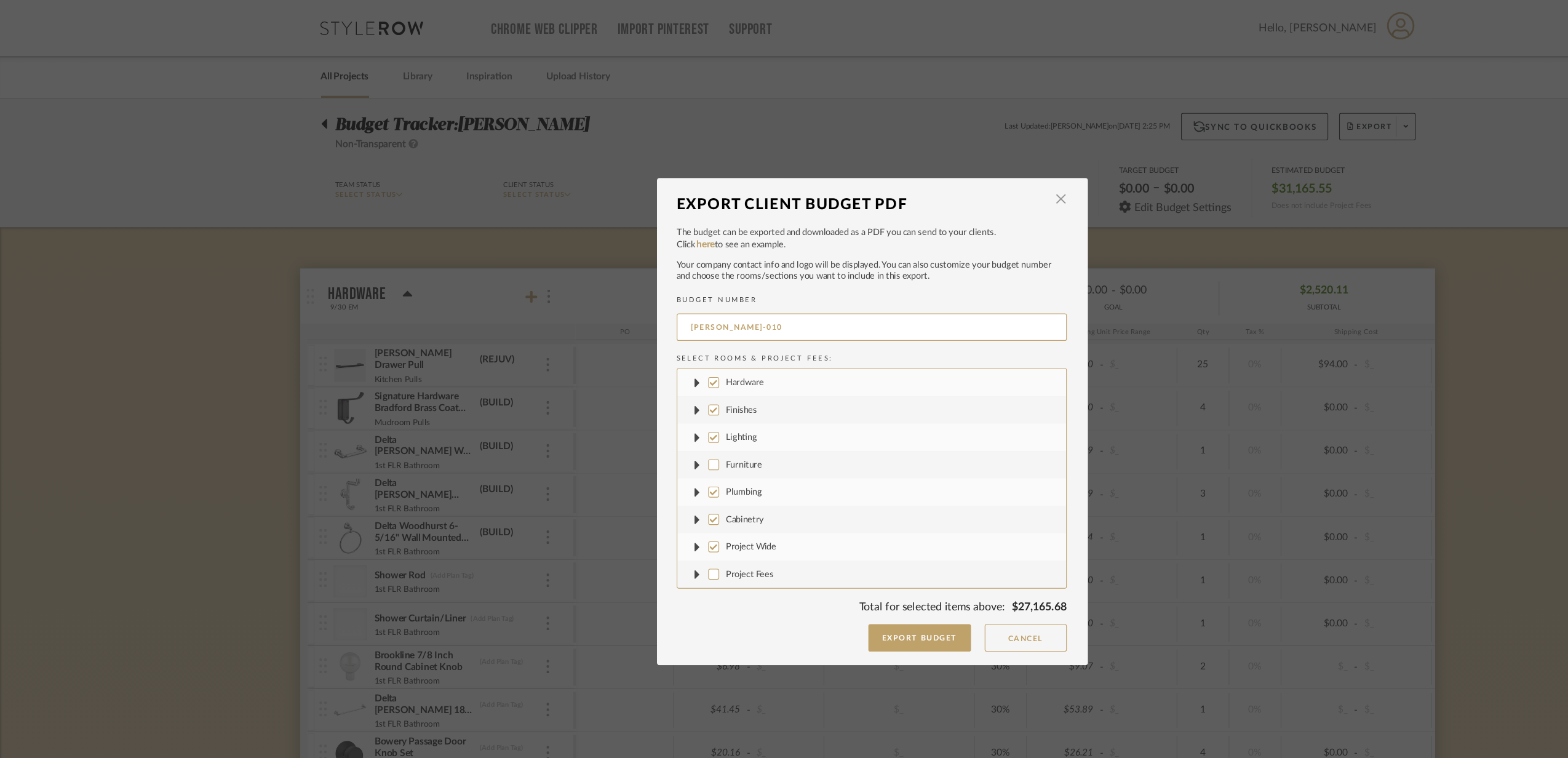
checkbox input "false"
click at [639, 462] on input "Cabinetry" at bounding box center [642, 467] width 10 height 10
checkbox input "false"
click at [638, 437] on input "Plumbing" at bounding box center [642, 442] width 10 height 10
checkbox input "false"
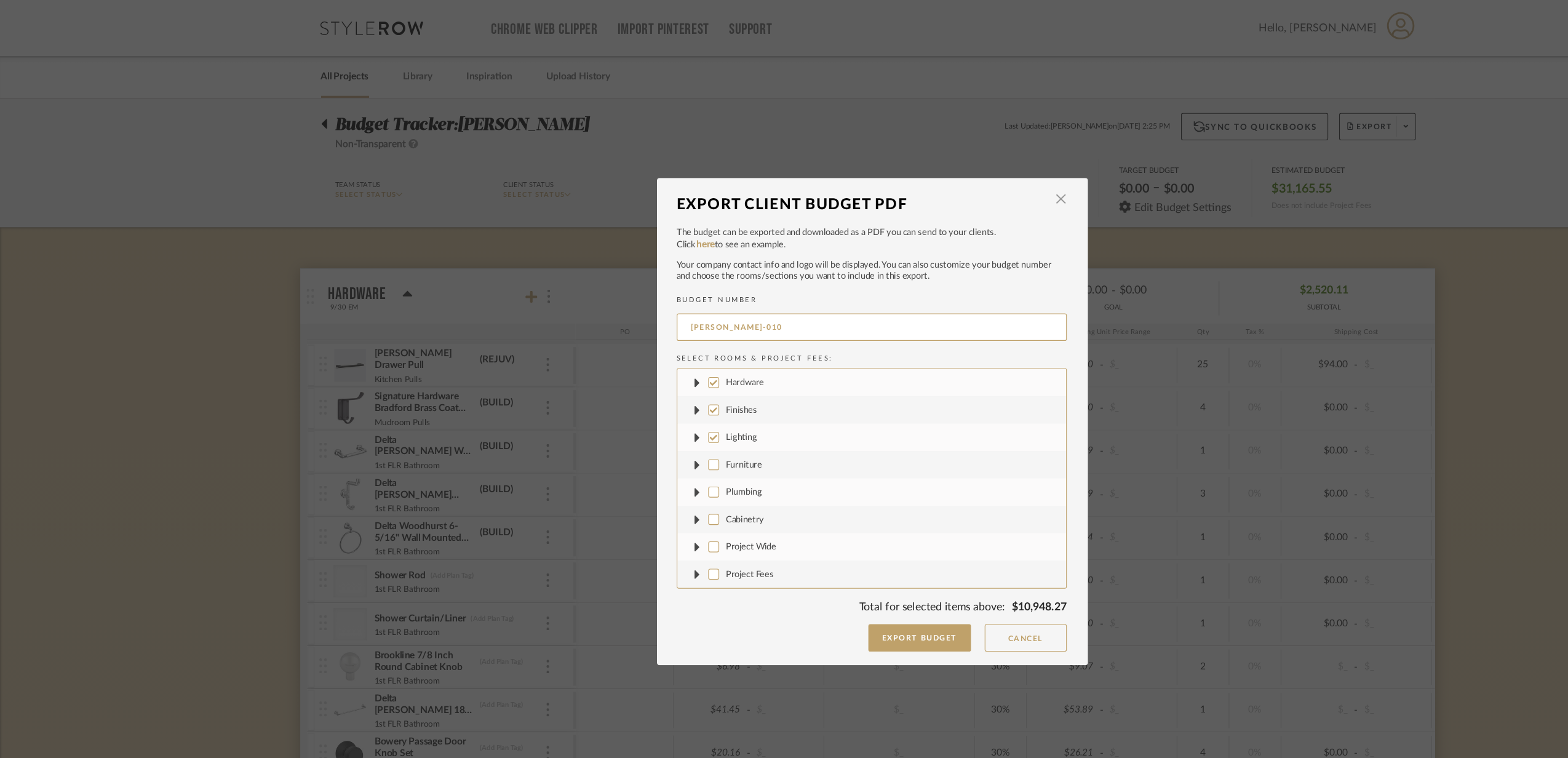
click at [637, 370] on input "Finishes" at bounding box center [642, 369] width 10 height 10
checkbox input "false"
click at [637, 347] on input "Hardware" at bounding box center [642, 344] width 10 height 10
checkbox input "false"
drag, startPoint x: 648, startPoint y: 292, endPoint x: 709, endPoint y: 302, distance: 61.8
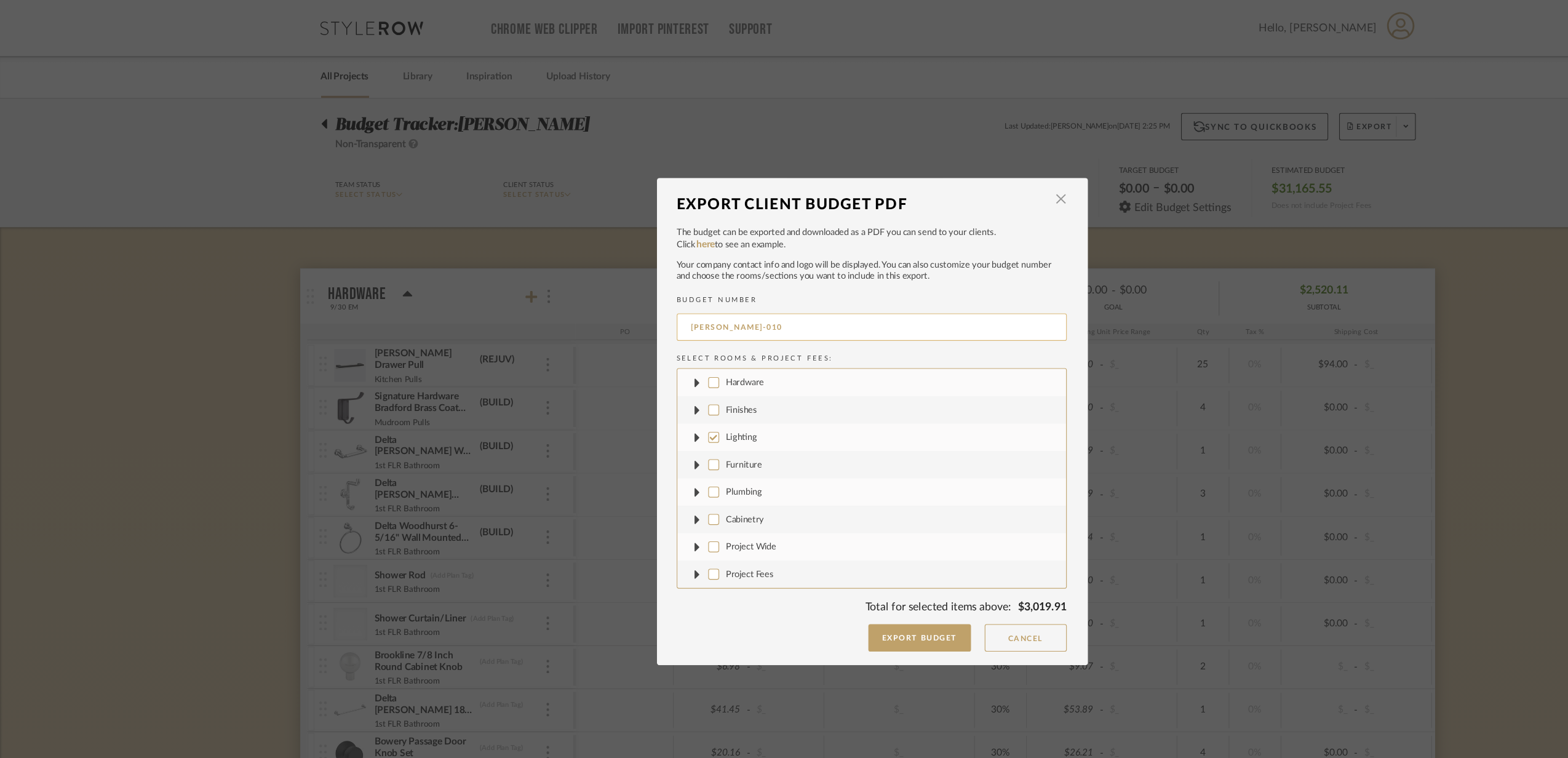
click at [709, 302] on input "[PERSON_NAME]-010" at bounding box center [784, 294] width 351 height 24
type input "[PERSON_NAME]-LIGHTING"
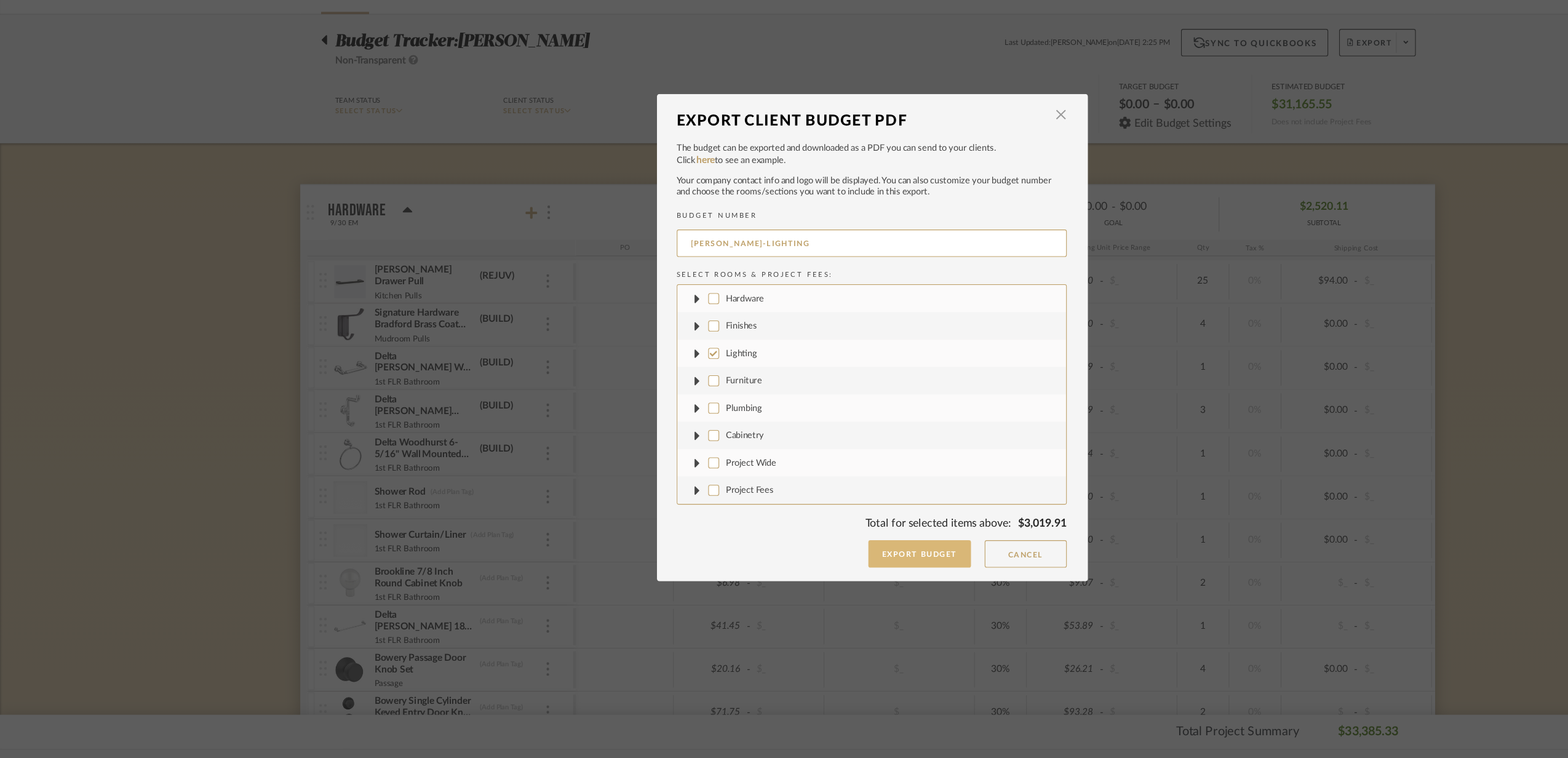
click at [804, 564] on button "Export Budget" at bounding box center [826, 573] width 93 height 24
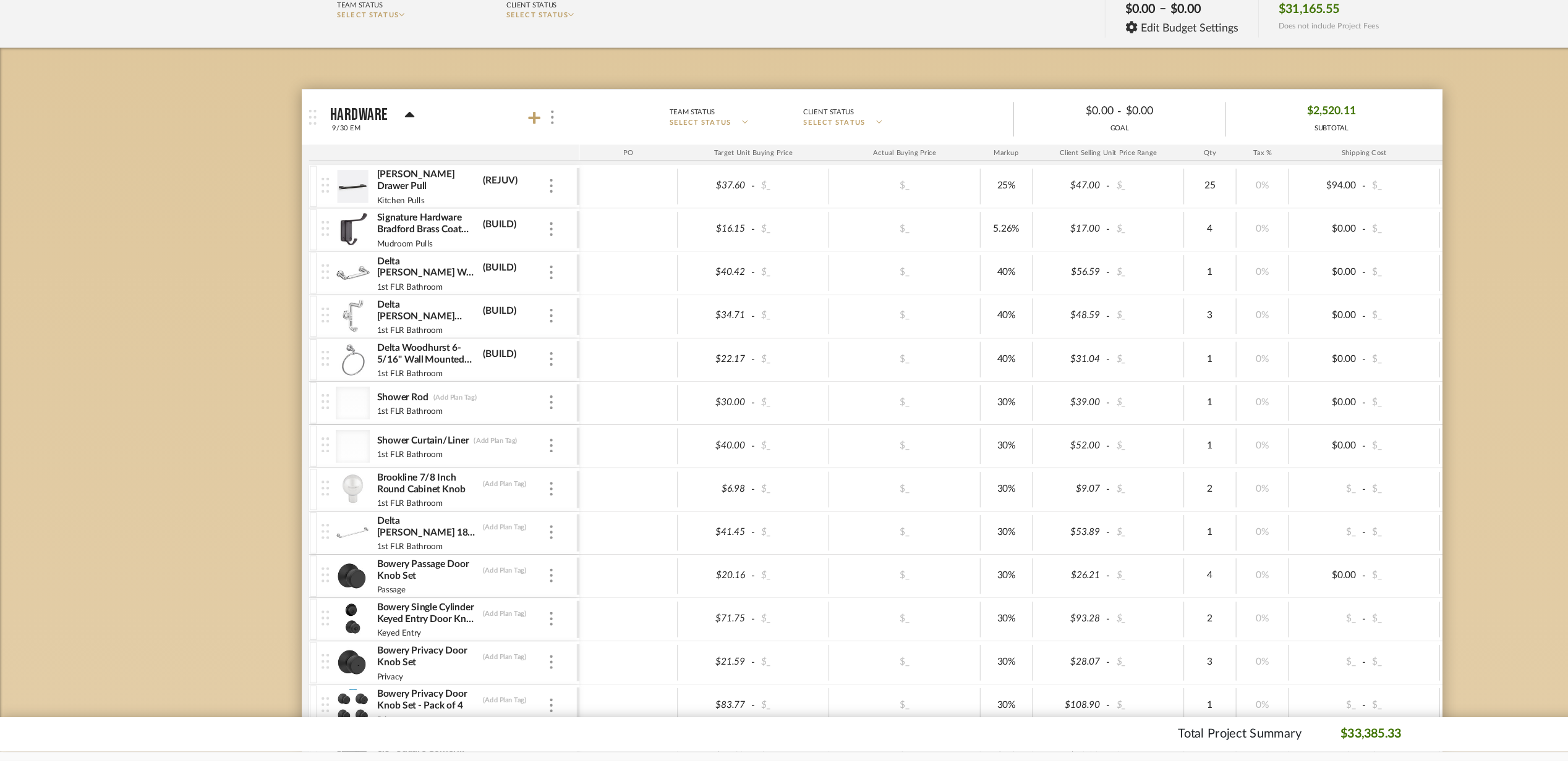
scroll to position [148, 0]
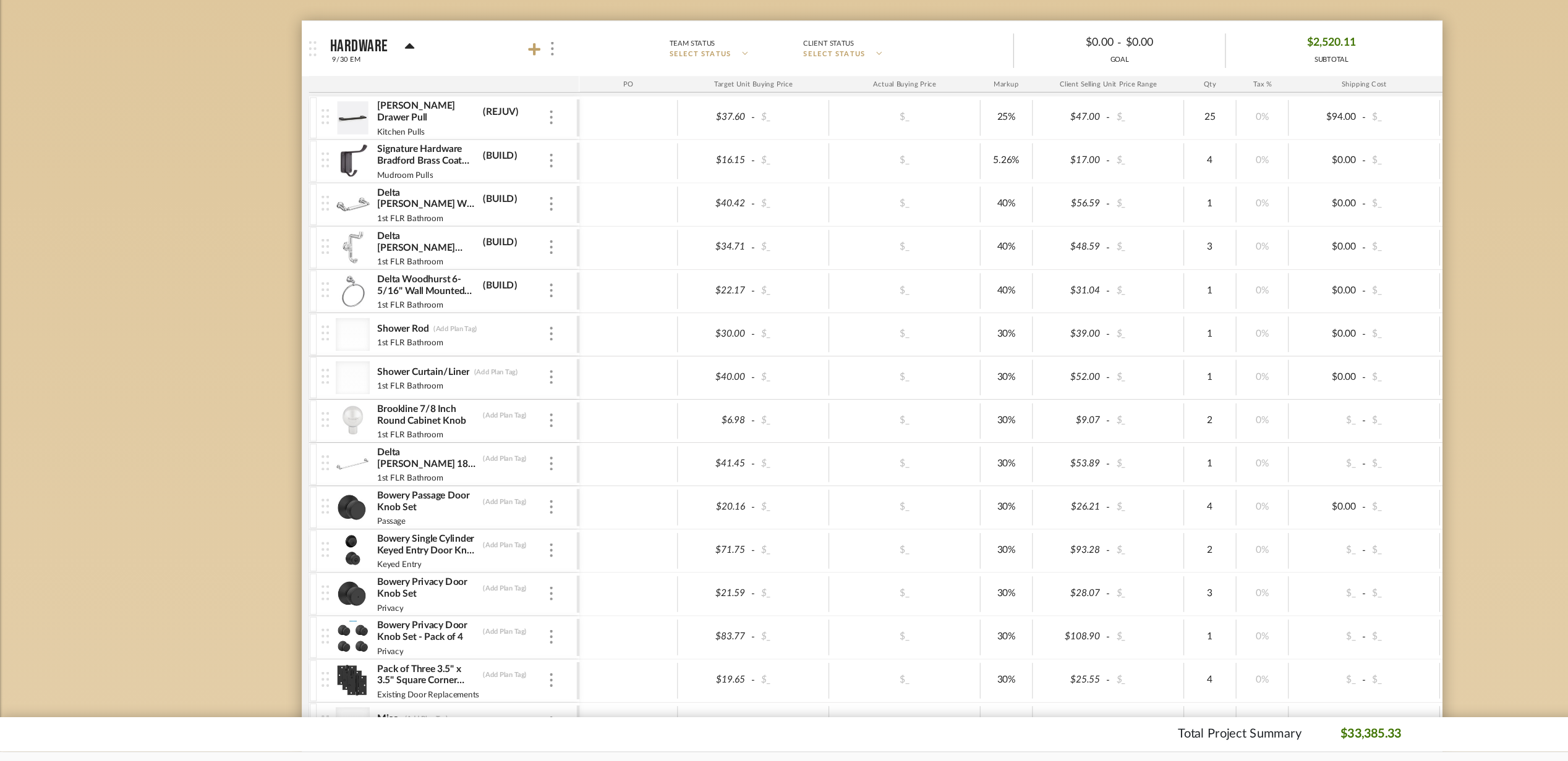
click at [400, 129] on mat-panel-title "Hardware 9/30 EM" at bounding box center [406, 119] width 218 height 30
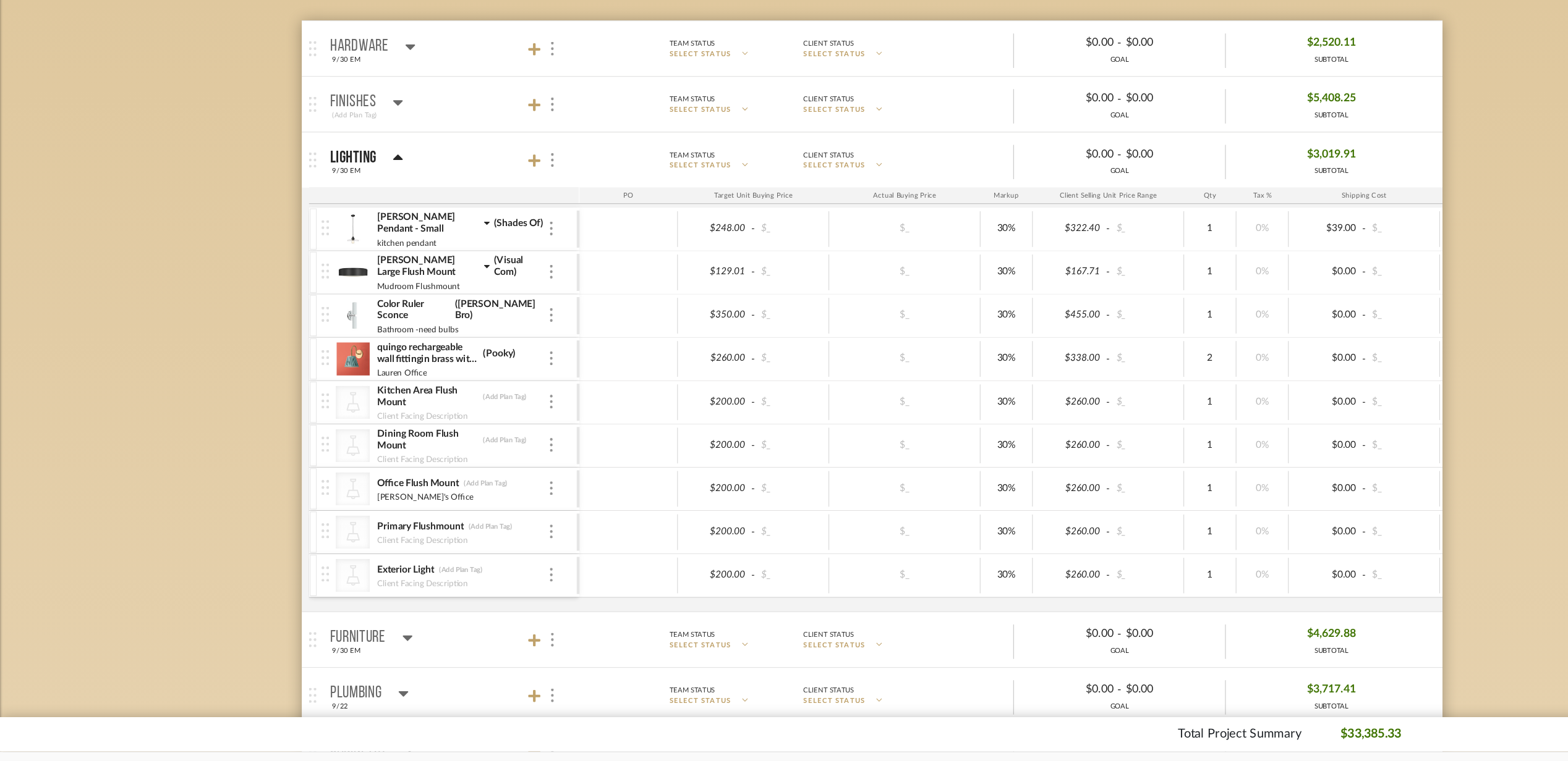
click at [394, 223] on mat-panel-title "Lighting 9/30 EM" at bounding box center [406, 219] width 218 height 30
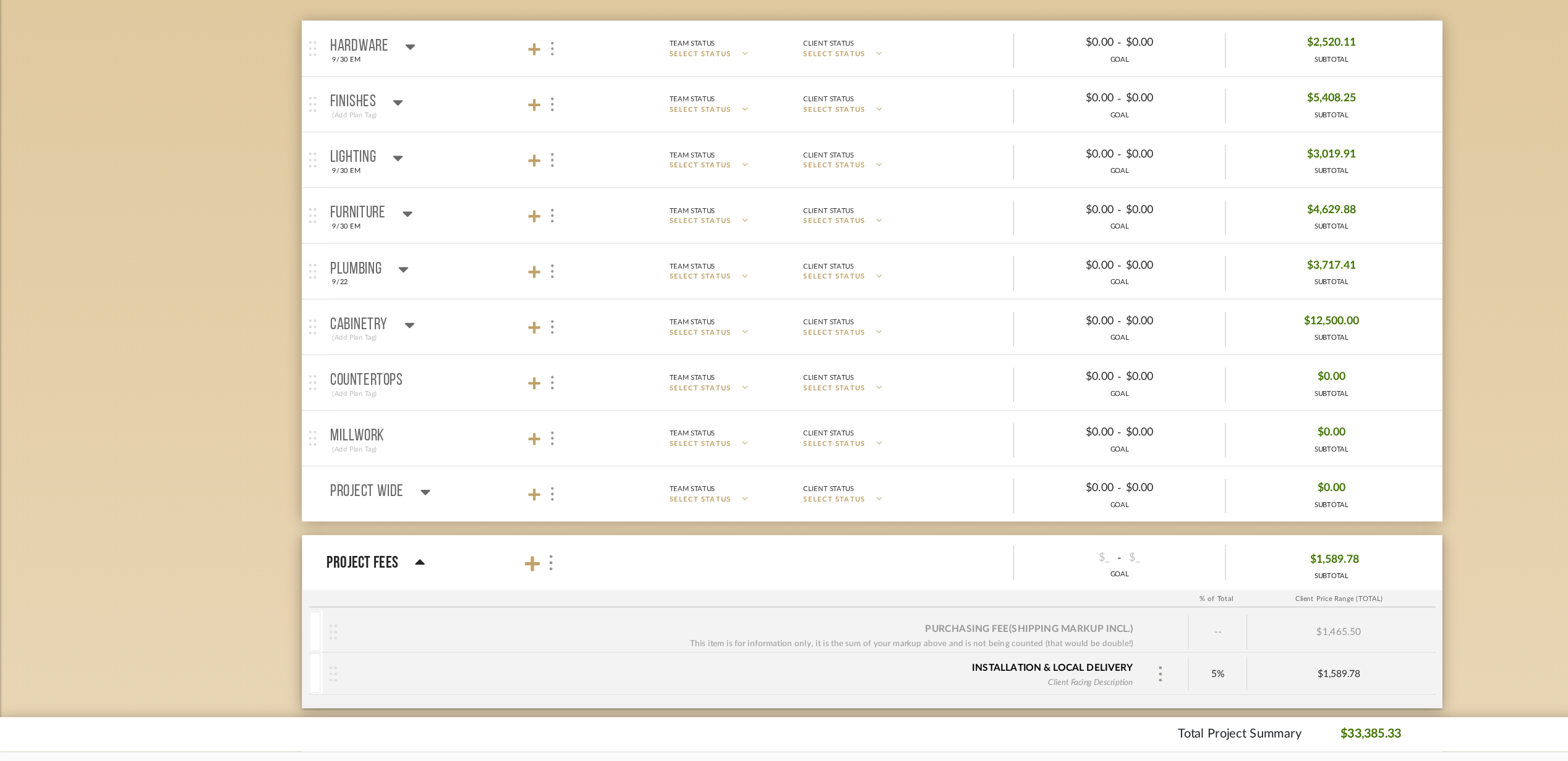
click at [394, 172] on mat-panel-title "Finishes (Add Plan Tag)" at bounding box center [406, 169] width 218 height 30
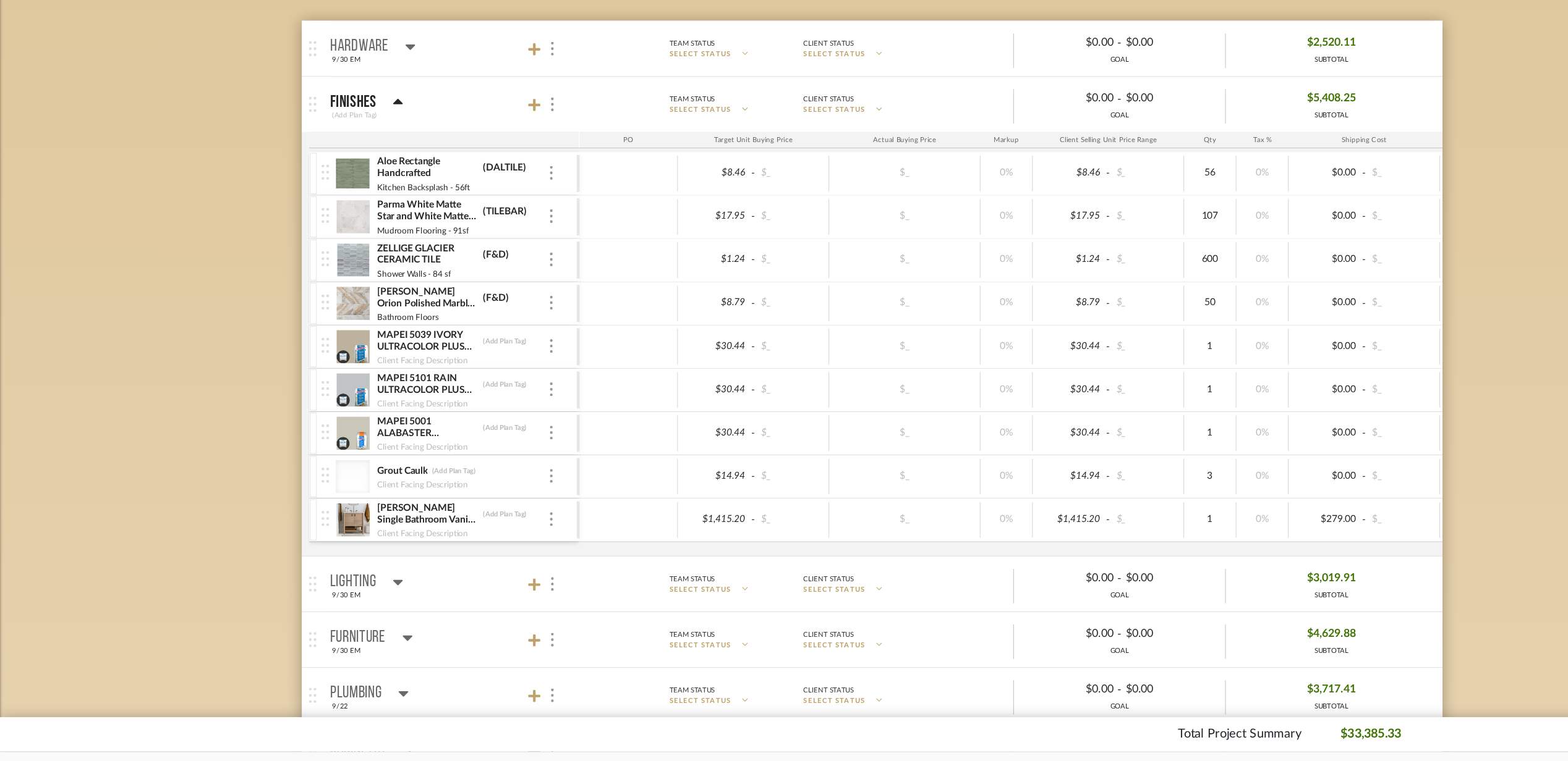
click at [394, 172] on mat-panel-title "Finishes (Add Plan Tag)" at bounding box center [406, 169] width 218 height 30
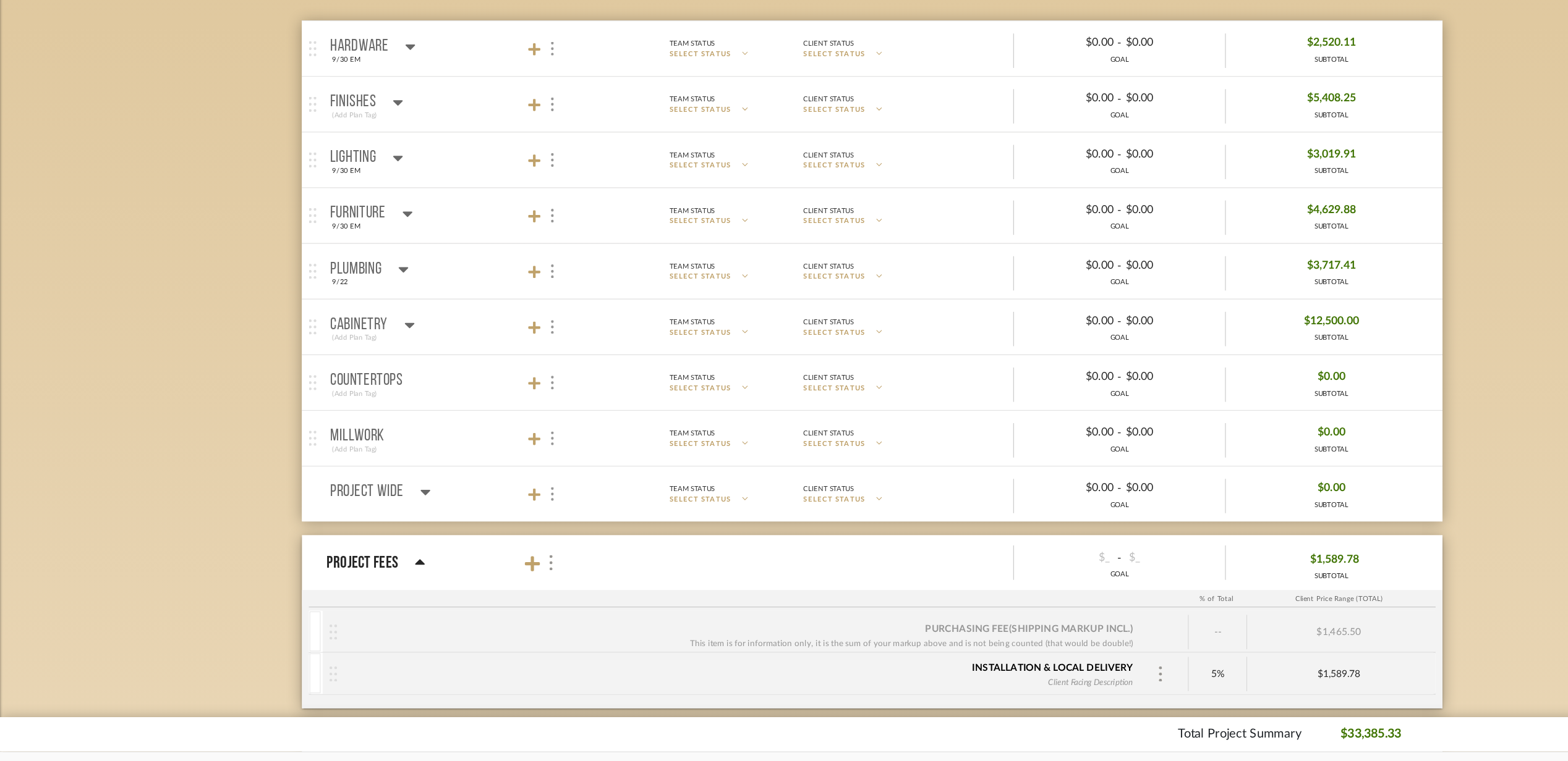
click at [408, 324] on mat-panel-title "Plumbing 9/22" at bounding box center [406, 320] width 218 height 30
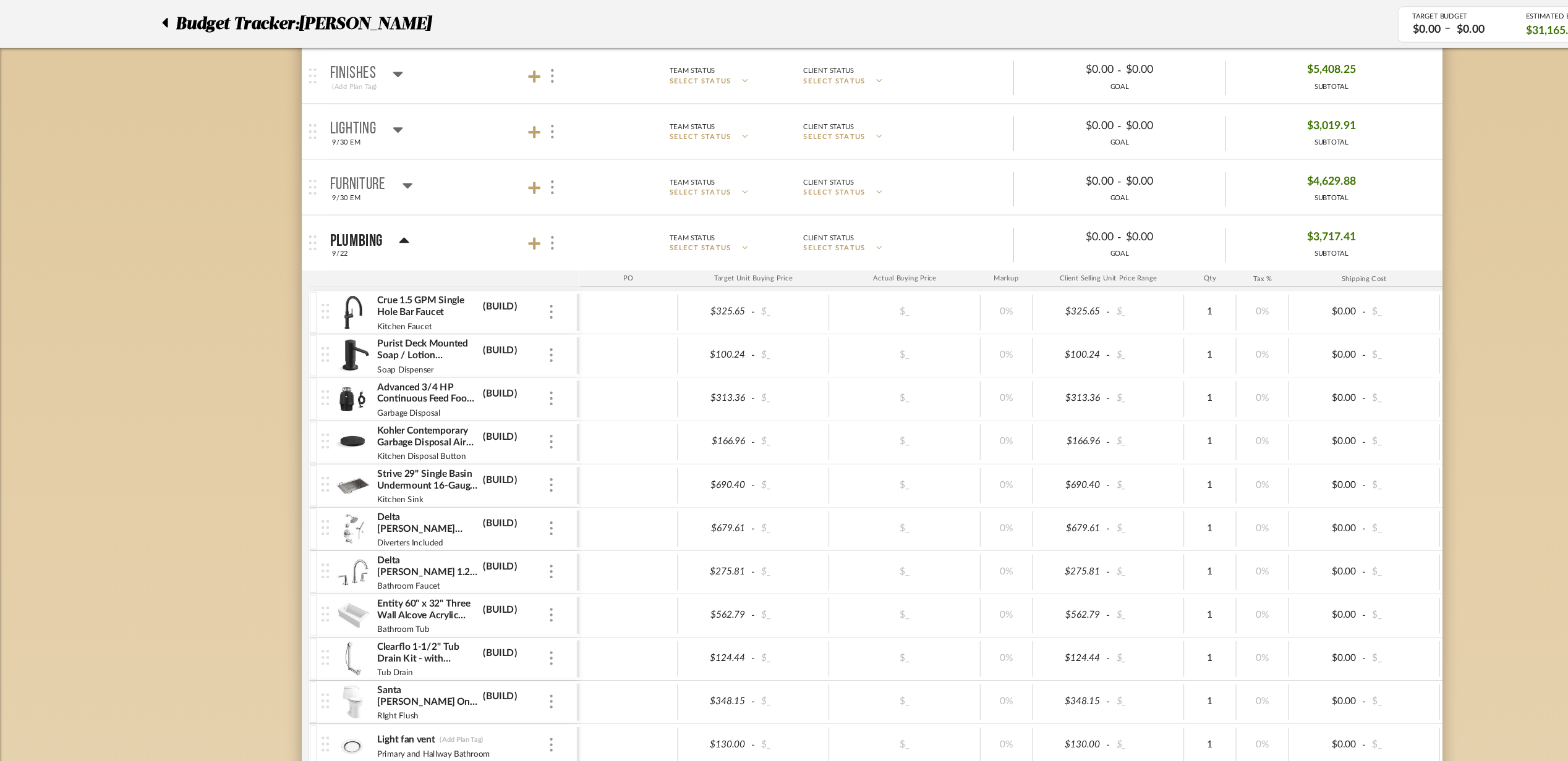
scroll to position [220, 0]
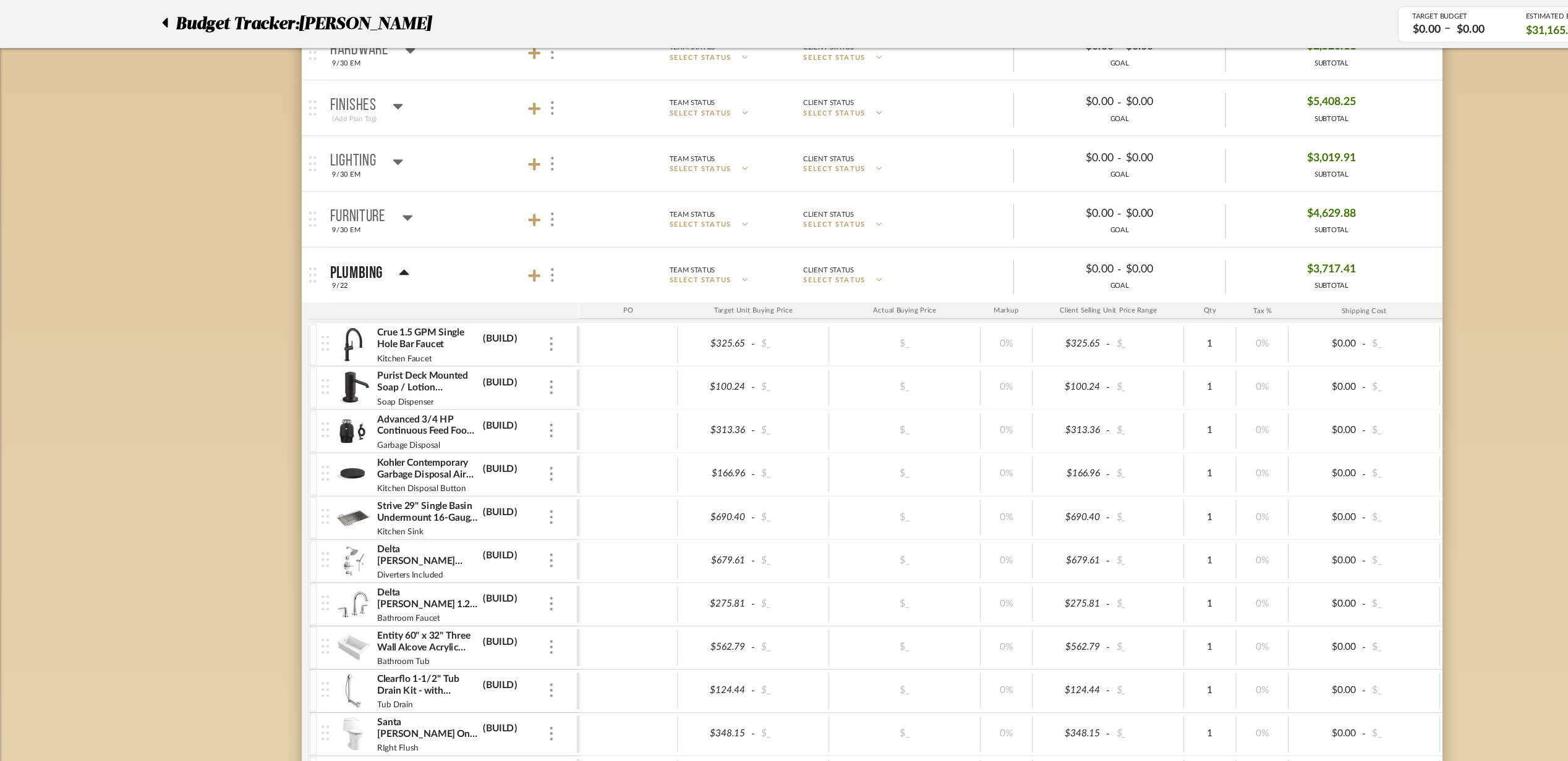
click at [401, 245] on mat-panel-title "Plumbing 9/22" at bounding box center [406, 247] width 218 height 30
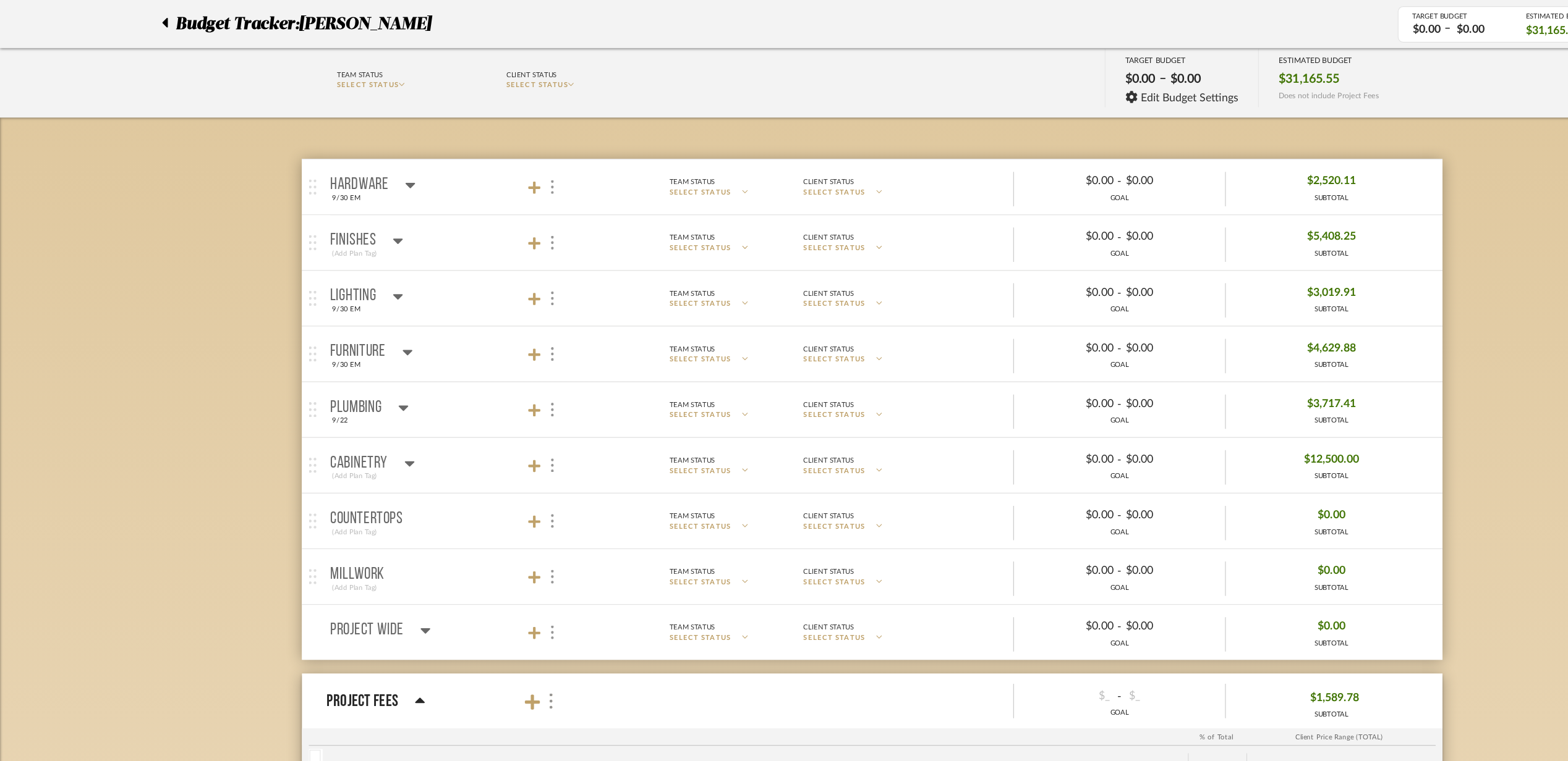
scroll to position [0, 0]
